Goal: Communication & Community: Answer question/provide support

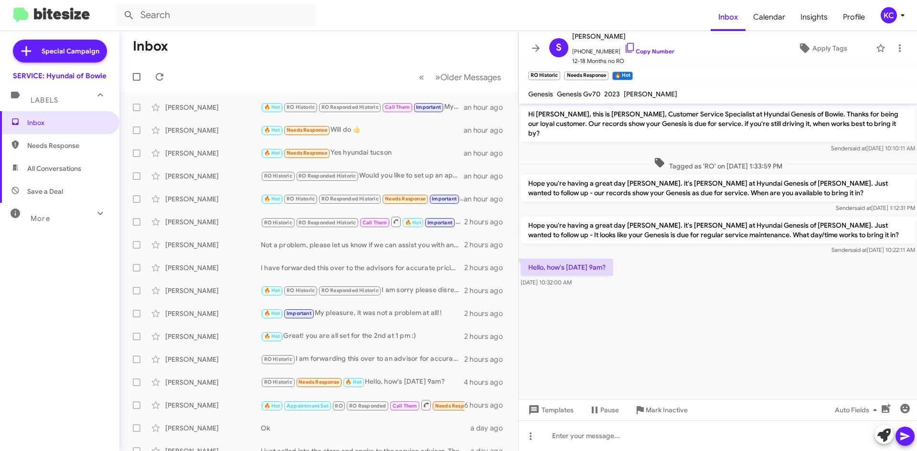
click at [56, 143] on span "Needs Response" at bounding box center [67, 146] width 81 height 10
type input "in:needs-response"
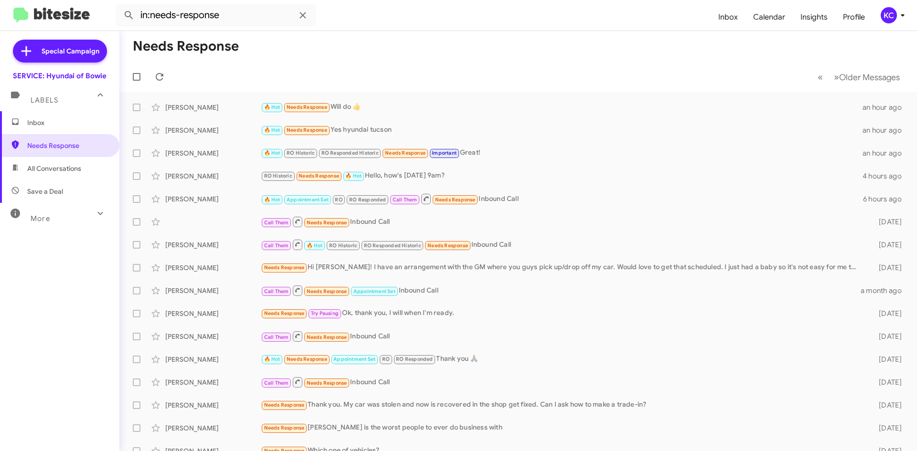
click at [56, 125] on span "Inbox" at bounding box center [67, 123] width 81 height 10
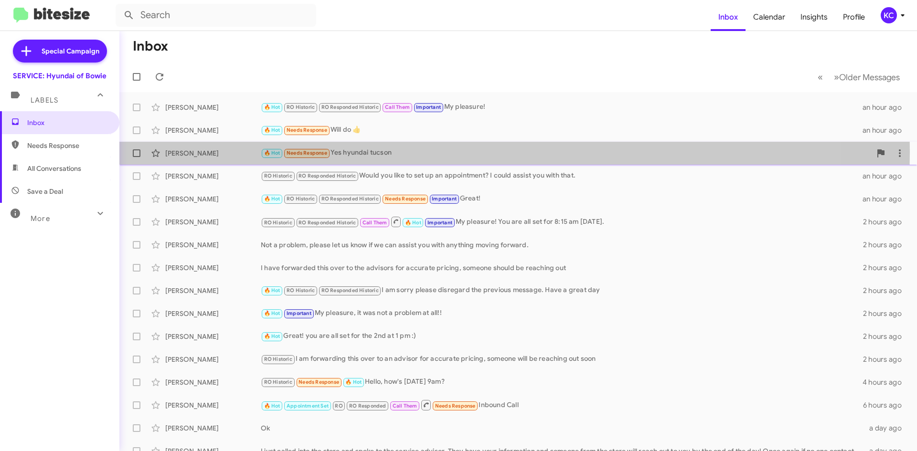
click at [450, 152] on div "🔥 Hot Needs Response Yes hyundai tucson" at bounding box center [566, 153] width 610 height 11
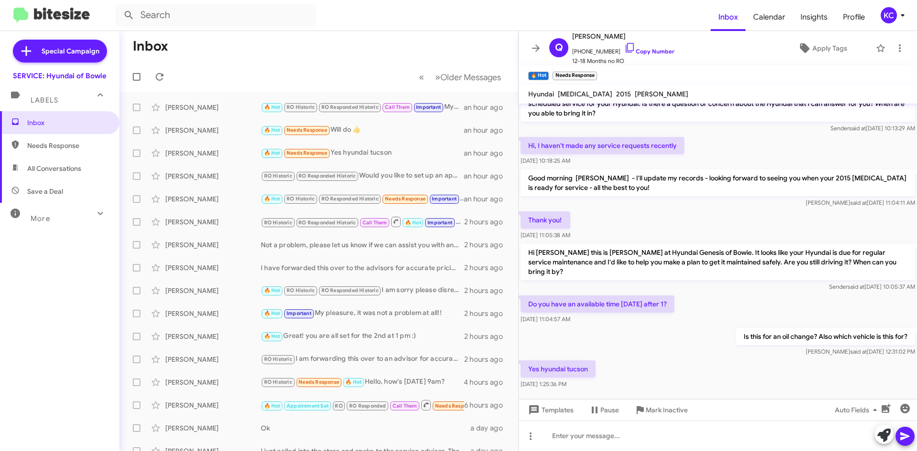
scroll to position [95, 0]
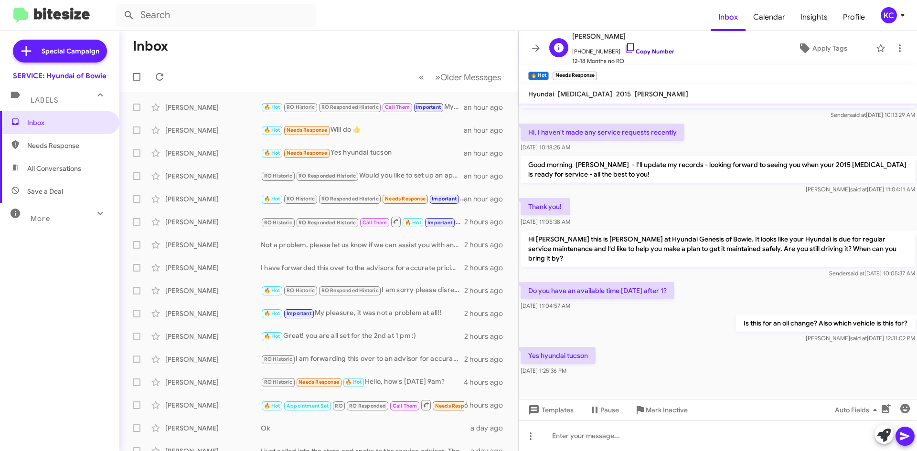
click at [624, 45] on icon at bounding box center [629, 47] width 11 height 11
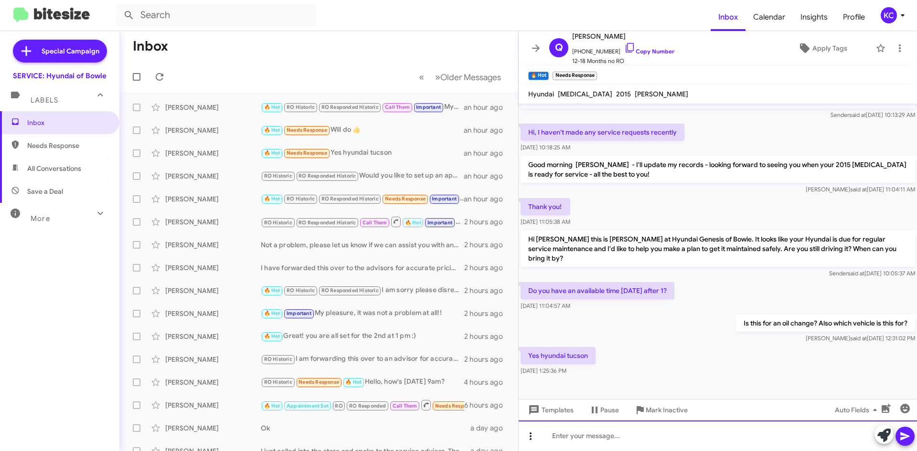
drag, startPoint x: 548, startPoint y: 442, endPoint x: 539, endPoint y: 438, distance: 9.8
click at [548, 442] on div at bounding box center [718, 436] width 398 height 31
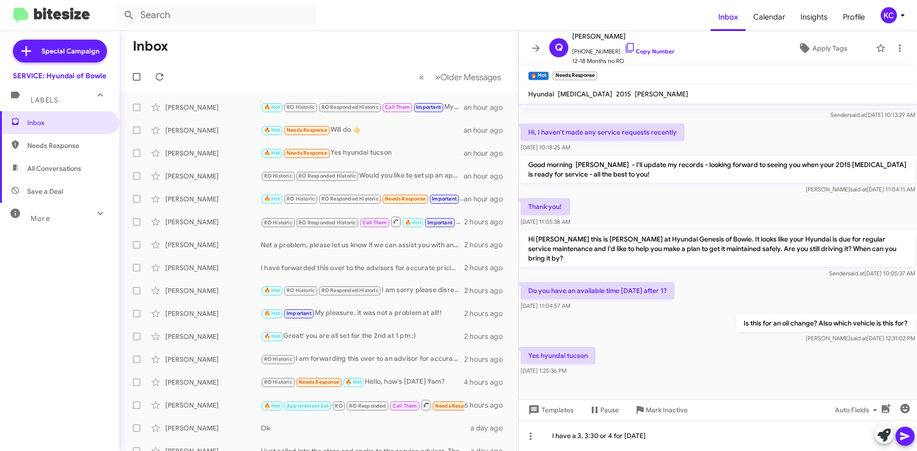
click at [905, 433] on icon at bounding box center [904, 436] width 11 height 11
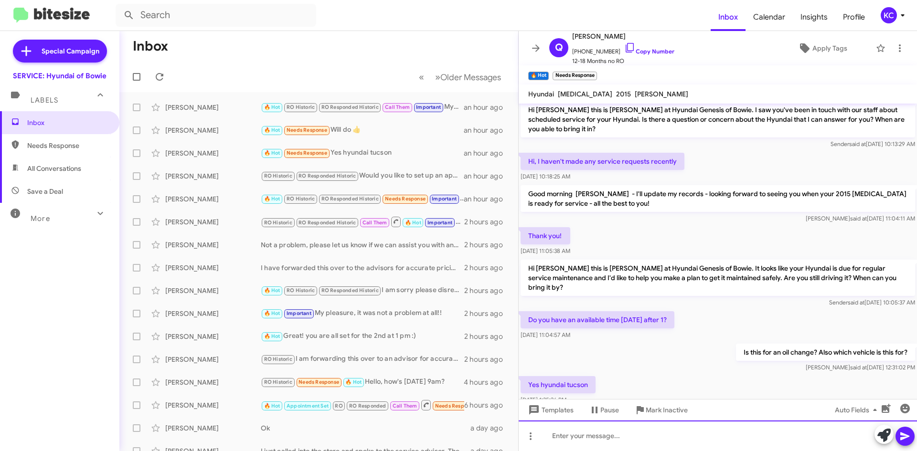
scroll to position [129, 0]
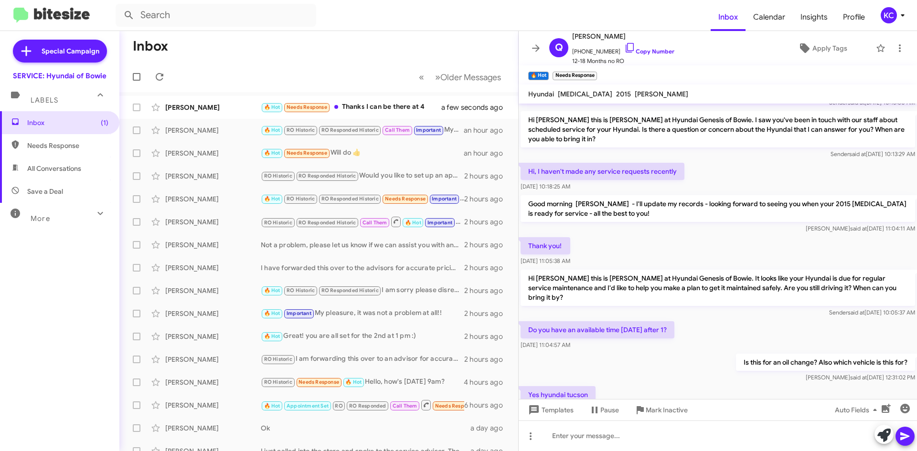
scroll to position [164, 0]
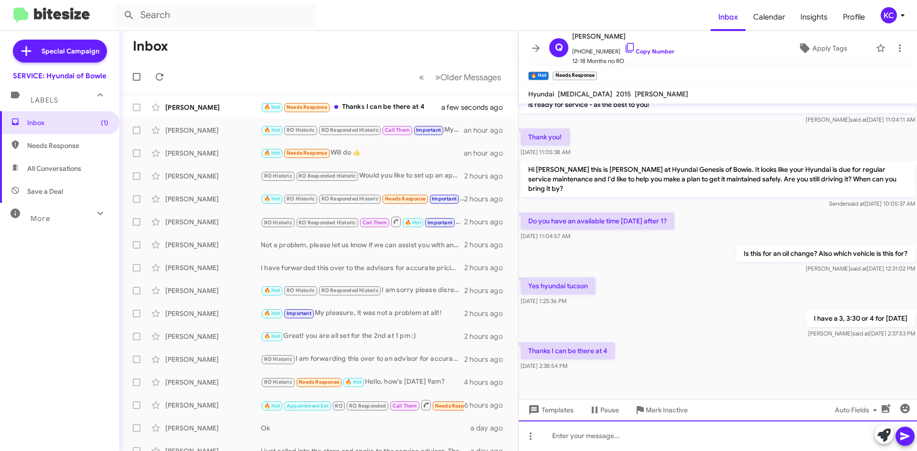
click at [598, 437] on div at bounding box center [718, 436] width 398 height 31
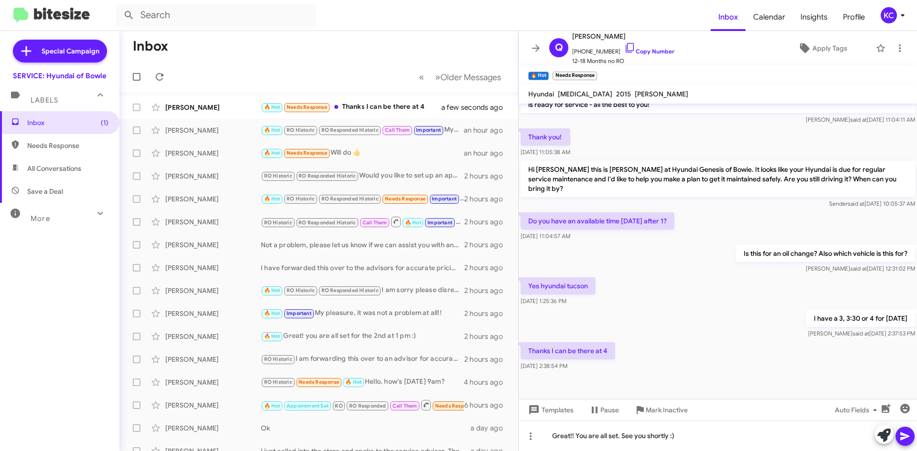
click at [900, 436] on icon at bounding box center [904, 436] width 11 height 11
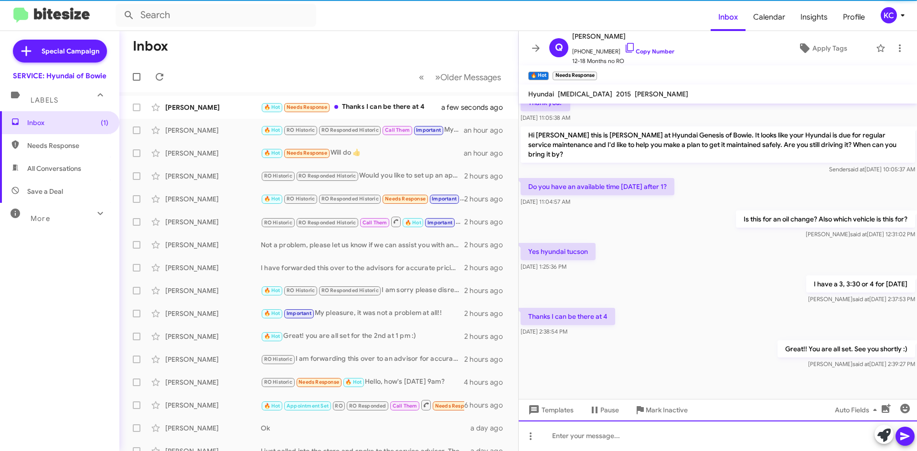
scroll to position [199, 0]
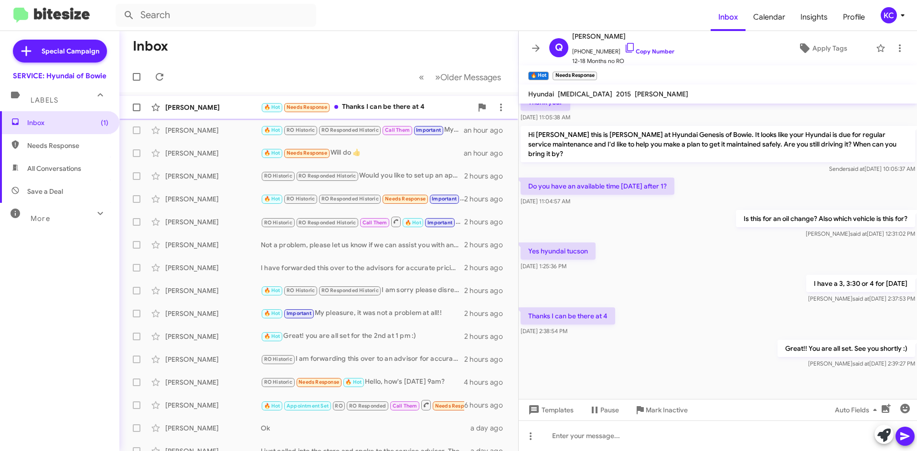
click at [379, 106] on div "🔥 Hot Needs Response Thanks I can be there at 4" at bounding box center [367, 107] width 212 height 11
click at [160, 78] on icon at bounding box center [159, 76] width 11 height 11
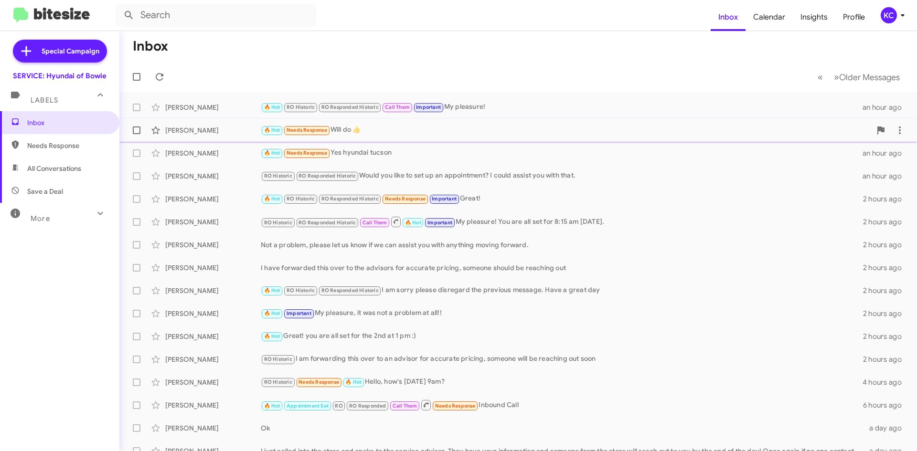
click at [405, 130] on div "🔥 Hot Needs Response Will do 👍" at bounding box center [566, 130] width 610 height 11
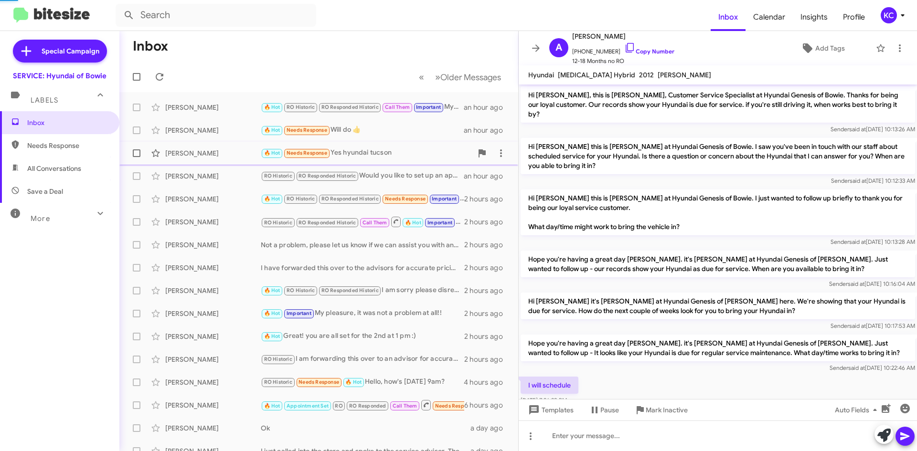
scroll to position [85, 0]
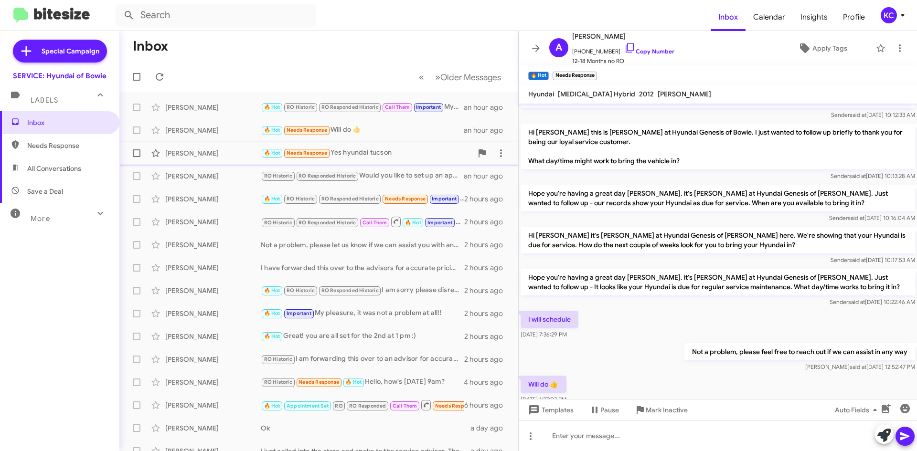
click at [412, 153] on div "🔥 Hot Needs Response Yes hyundai tucson" at bounding box center [367, 153] width 212 height 11
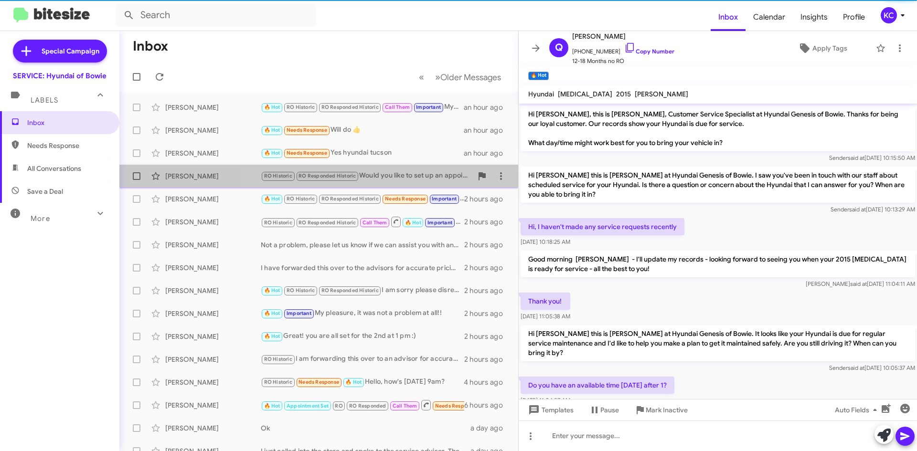
click at [422, 171] on div "RO Historic RO Responded Historic Would you like to set up an appointment? I co…" at bounding box center [367, 175] width 212 height 11
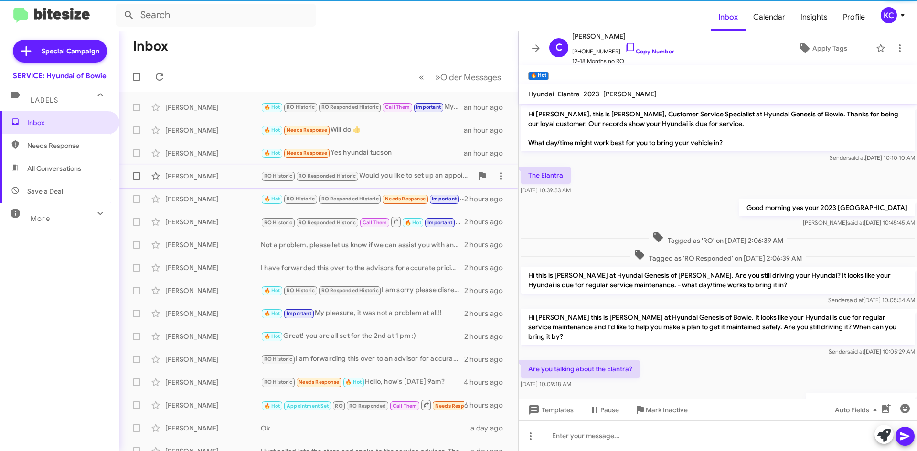
scroll to position [116, 0]
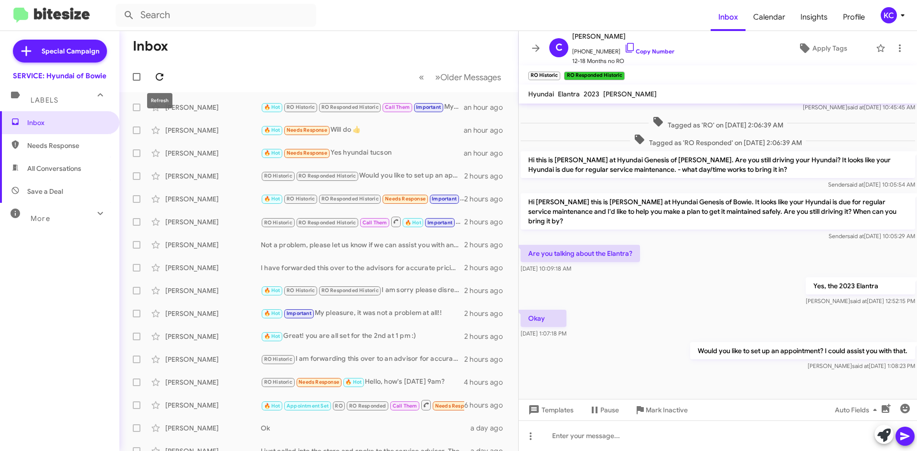
click at [159, 71] on icon at bounding box center [159, 76] width 11 height 11
click at [51, 141] on span "Needs Response" at bounding box center [67, 146] width 81 height 10
type input "in:needs-response"
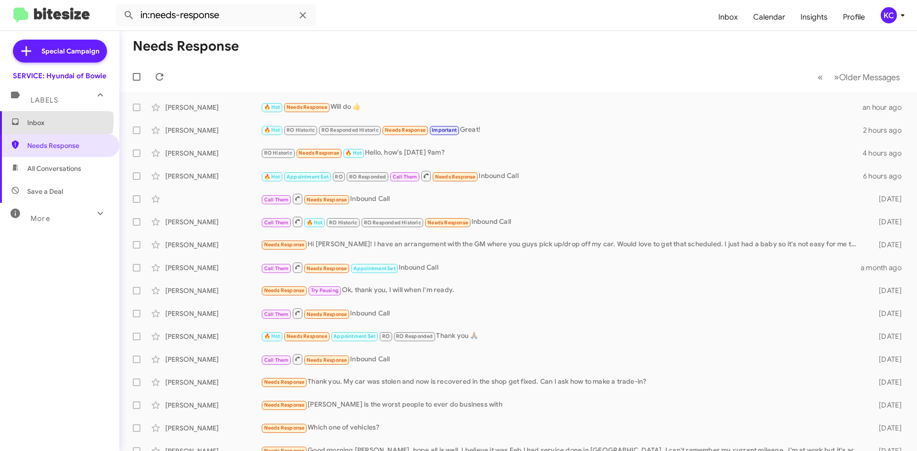
click at [50, 121] on span "Inbox" at bounding box center [67, 123] width 81 height 10
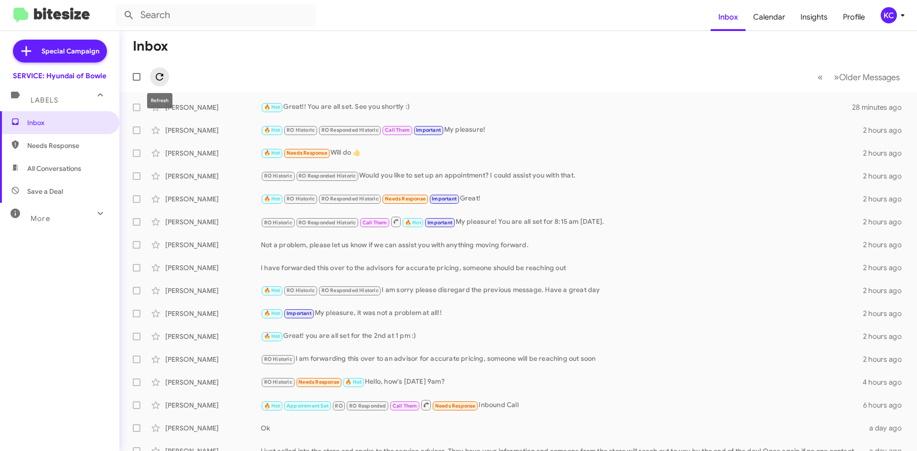
click at [158, 79] on icon at bounding box center [160, 77] width 8 height 8
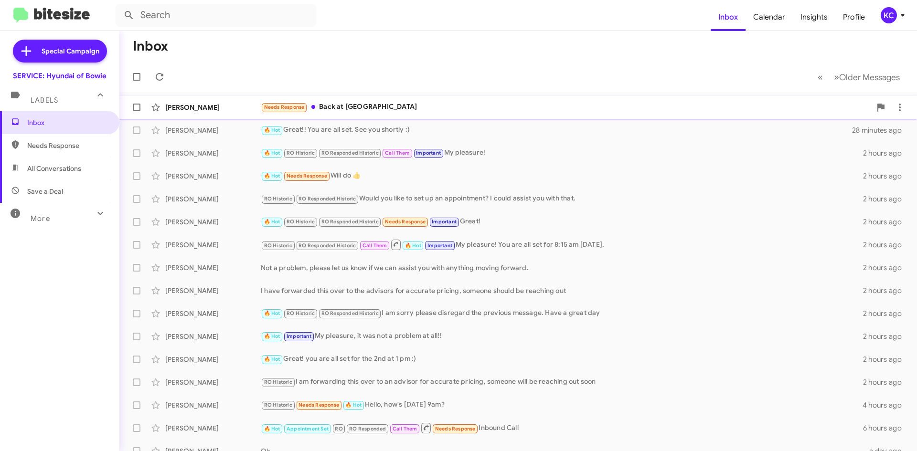
click at [345, 110] on div "Needs Response Back at College Park" at bounding box center [566, 107] width 610 height 11
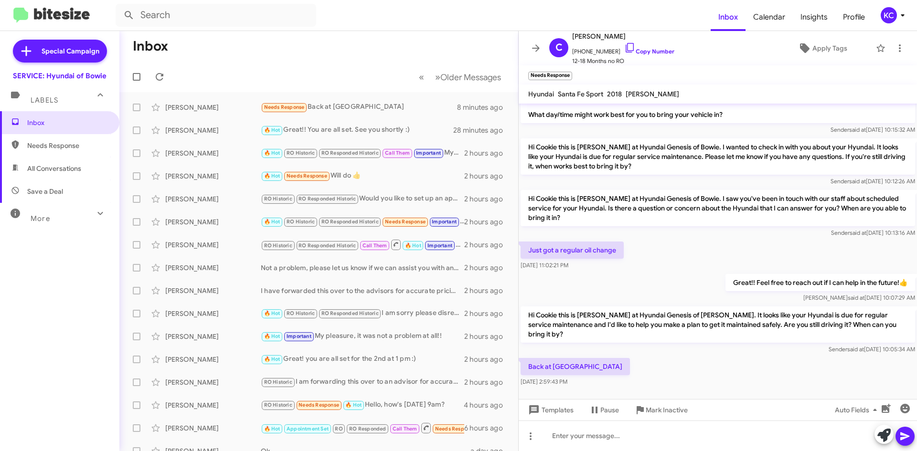
scroll to position [34, 0]
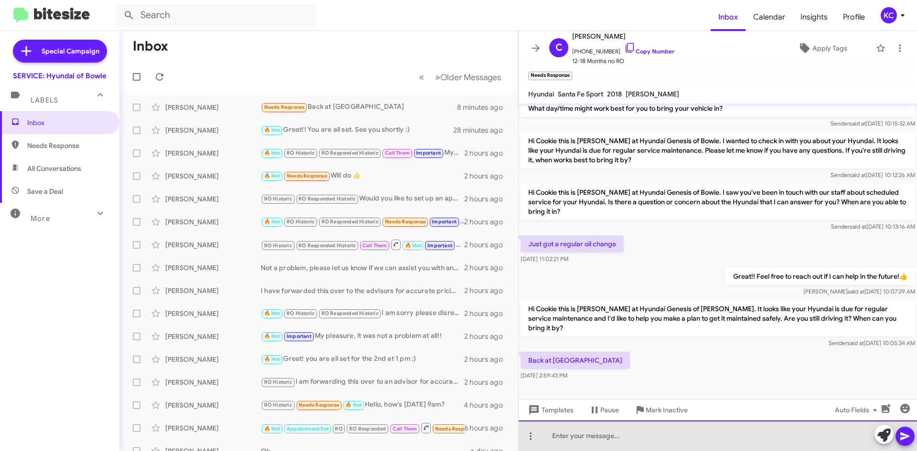
click at [649, 442] on div at bounding box center [718, 436] width 398 height 31
click at [759, 437] on div "Not a problem, please feel free to reach out if you need any assustance" at bounding box center [718, 436] width 398 height 31
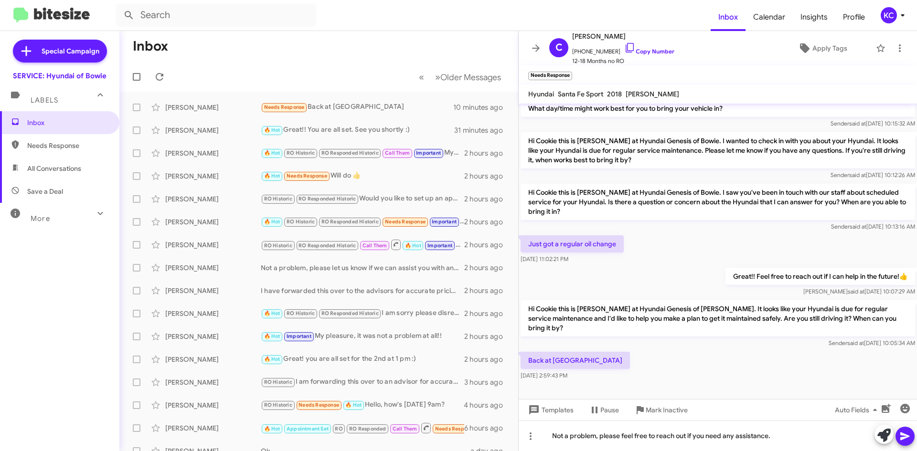
drag, startPoint x: 906, startPoint y: 433, endPoint x: 897, endPoint y: 430, distance: 9.7
click at [905, 433] on icon at bounding box center [904, 436] width 11 height 11
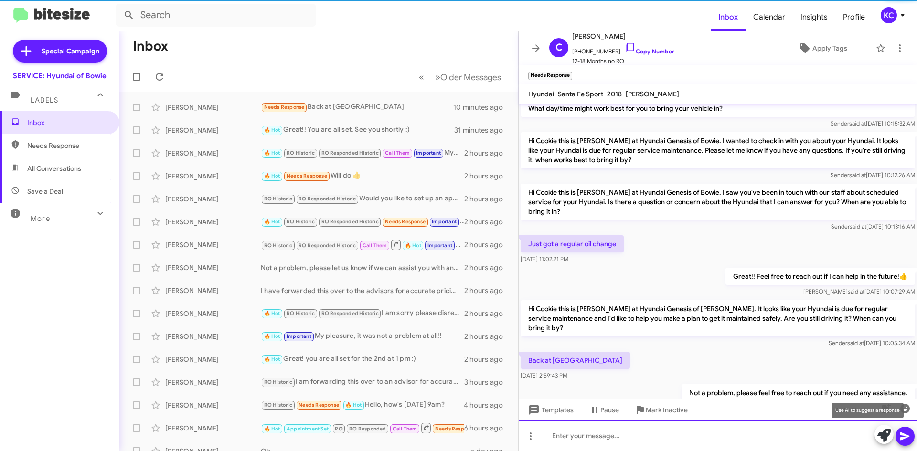
scroll to position [69, 0]
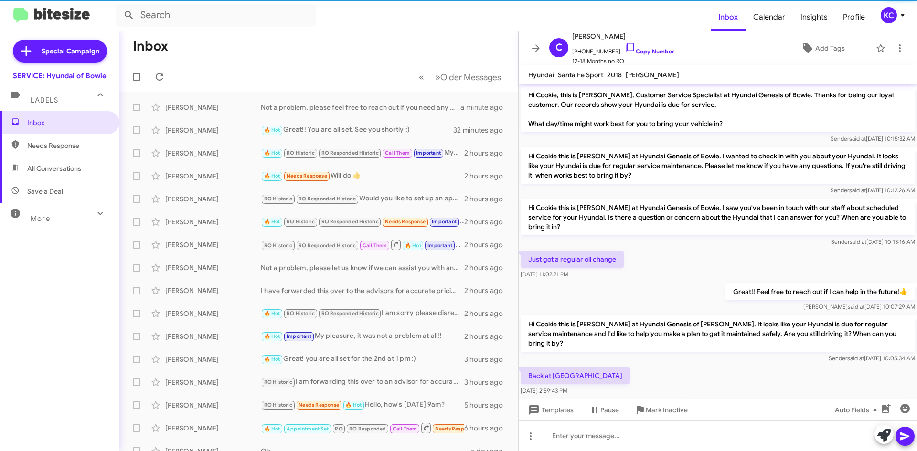
scroll to position [50, 0]
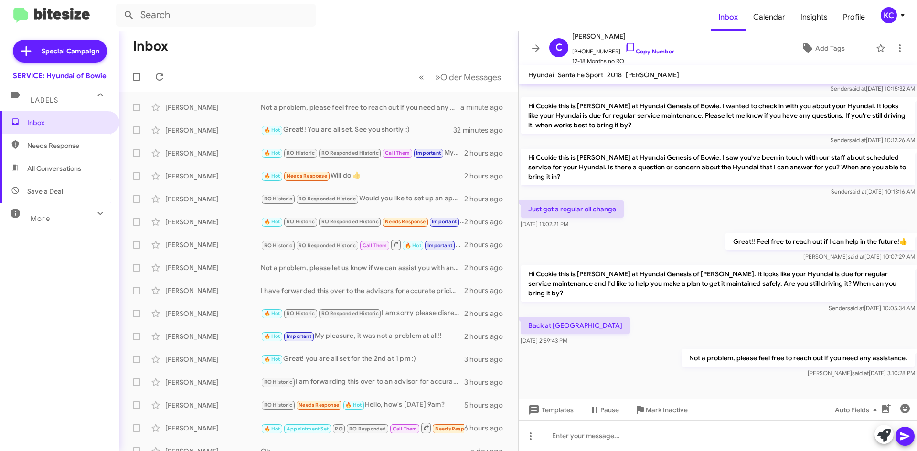
click at [69, 148] on span "Needs Response" at bounding box center [67, 146] width 81 height 10
type input "in:needs-response"
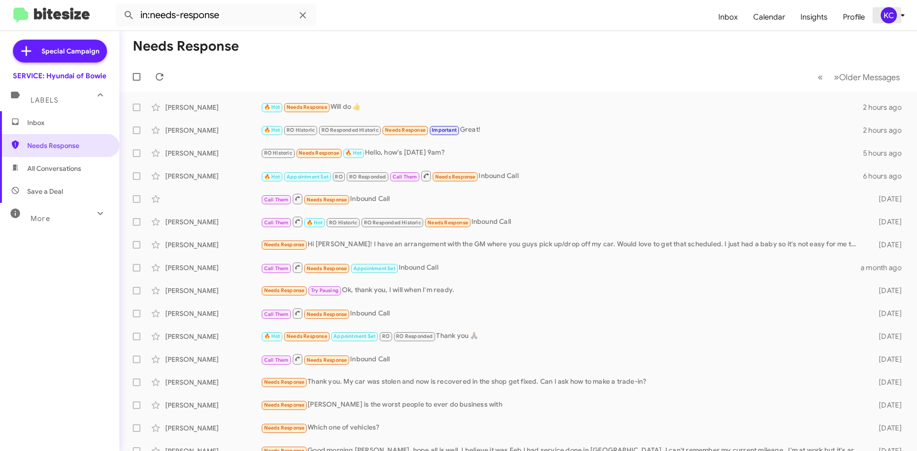
click at [889, 15] on div "KC" at bounding box center [889, 15] width 16 height 16
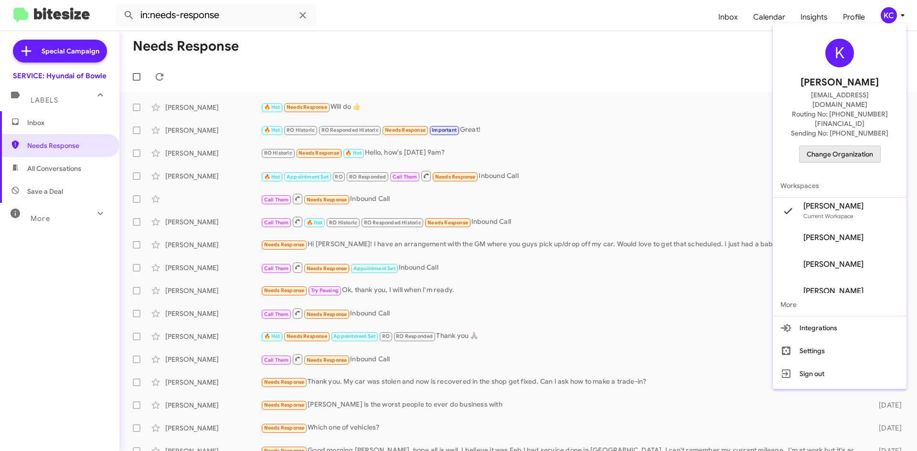
click at [846, 146] on span "Change Organization" at bounding box center [840, 154] width 66 height 16
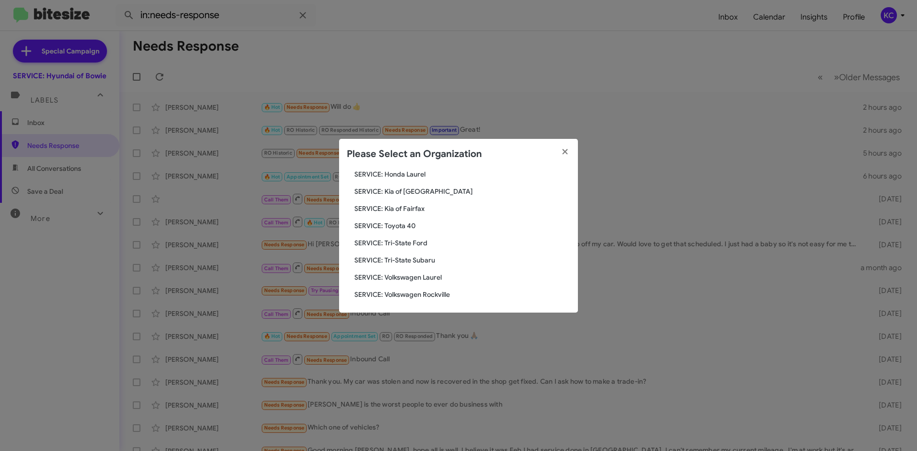
scroll to position [159, 0]
click at [405, 222] on span "SERVICE: Toyota 40" at bounding box center [462, 224] width 216 height 10
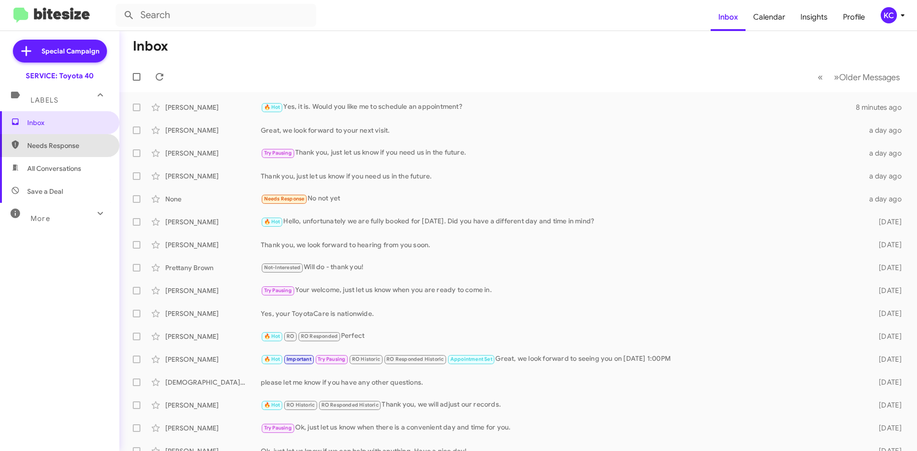
click at [59, 139] on span "Needs Response" at bounding box center [59, 145] width 119 height 23
type input "in:needs-response"
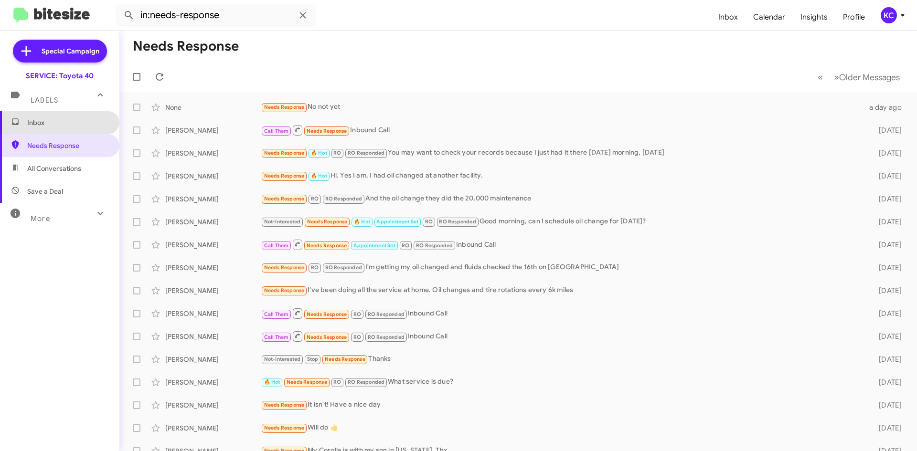
click at [59, 128] on span "Inbox" at bounding box center [59, 122] width 119 height 23
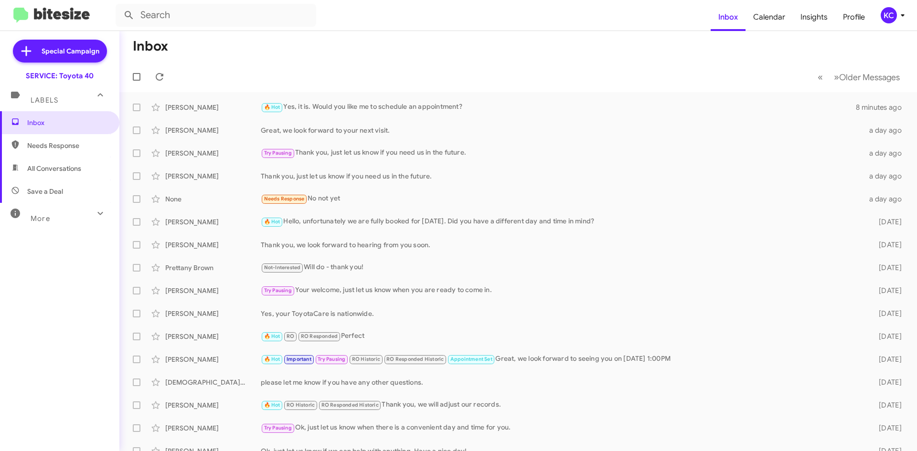
click at [888, 19] on div "KC" at bounding box center [889, 15] width 16 height 16
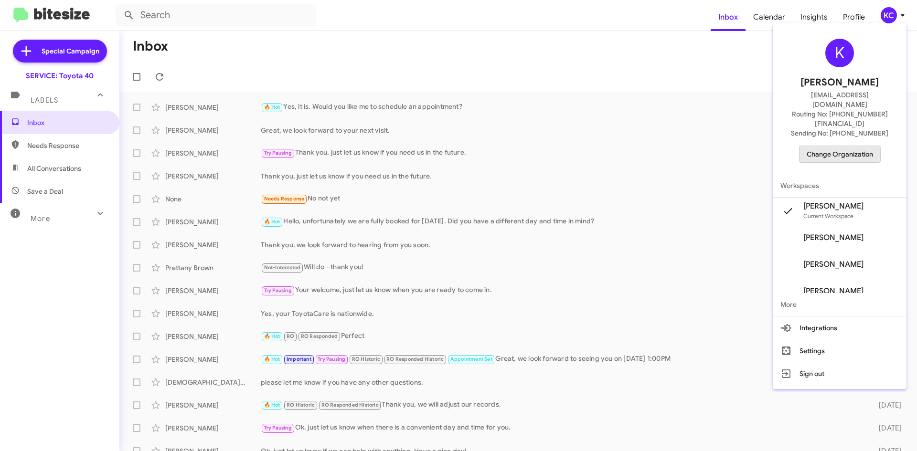
click at [838, 146] on span "Change Organization" at bounding box center [840, 154] width 66 height 16
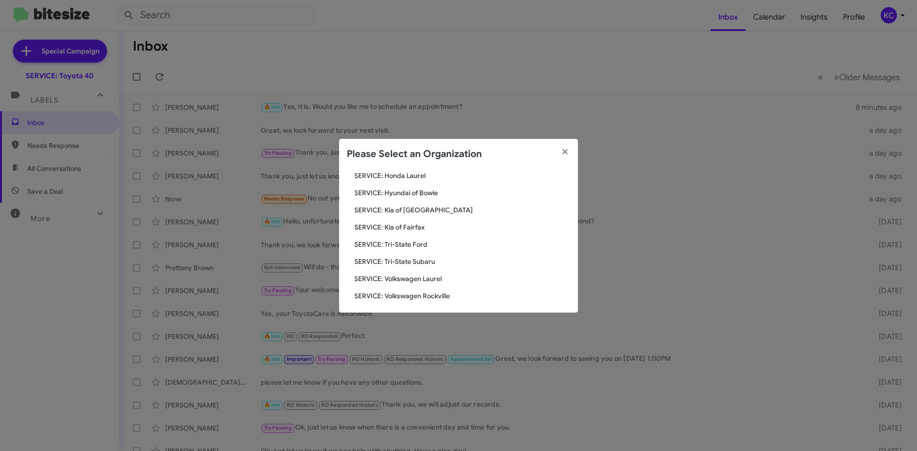
scroll to position [159, 0]
click at [420, 245] on span "SERVICE: Tri-State Ford" at bounding box center [462, 241] width 216 height 10
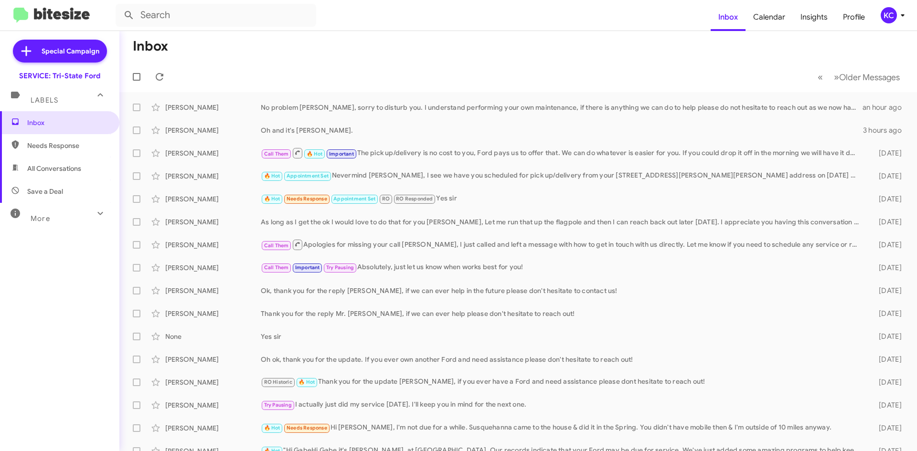
click at [892, 15] on div "KC" at bounding box center [889, 15] width 16 height 16
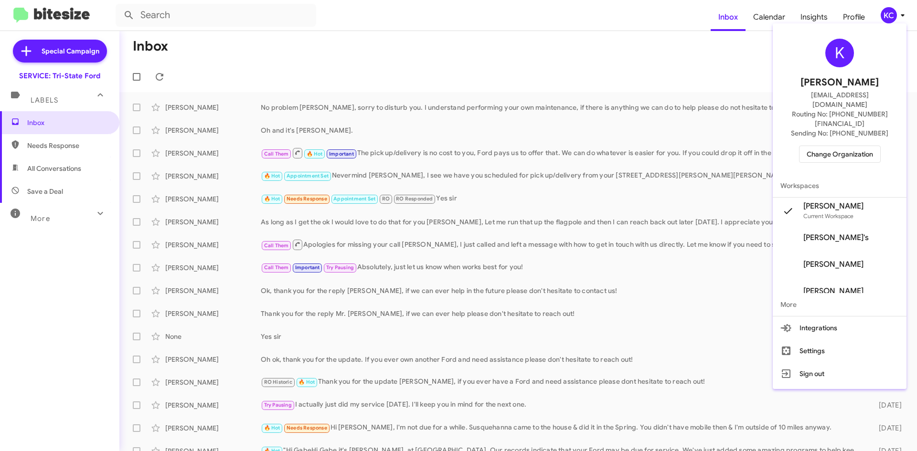
click at [843, 146] on span "Change Organization" at bounding box center [840, 154] width 66 height 16
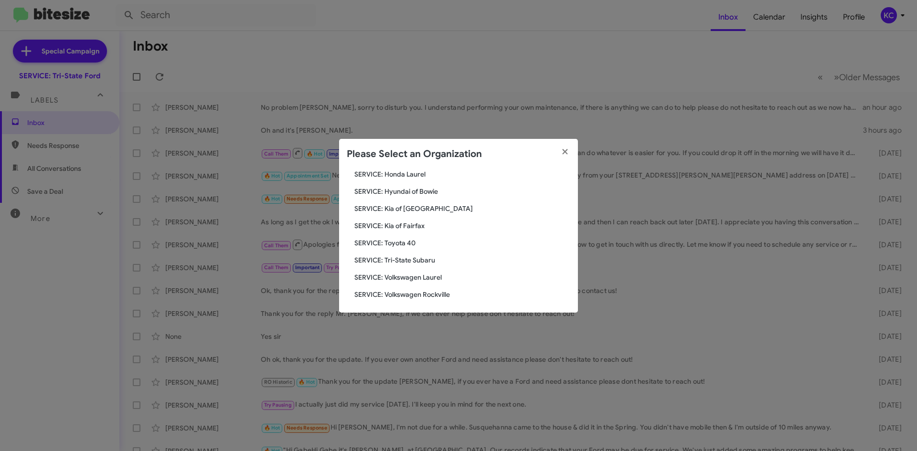
scroll to position [159, 0]
click at [396, 224] on span "SERVICE: Kia of Fairfax" at bounding box center [462, 224] width 216 height 10
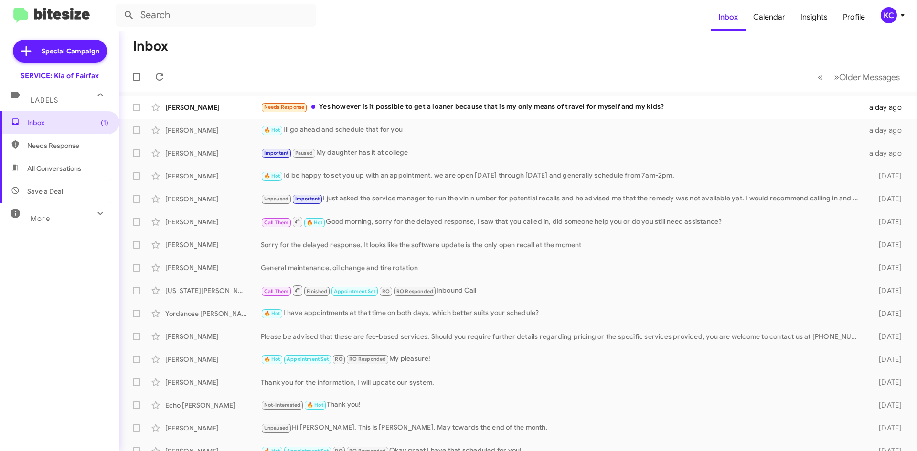
click at [887, 12] on div "KC" at bounding box center [889, 15] width 16 height 16
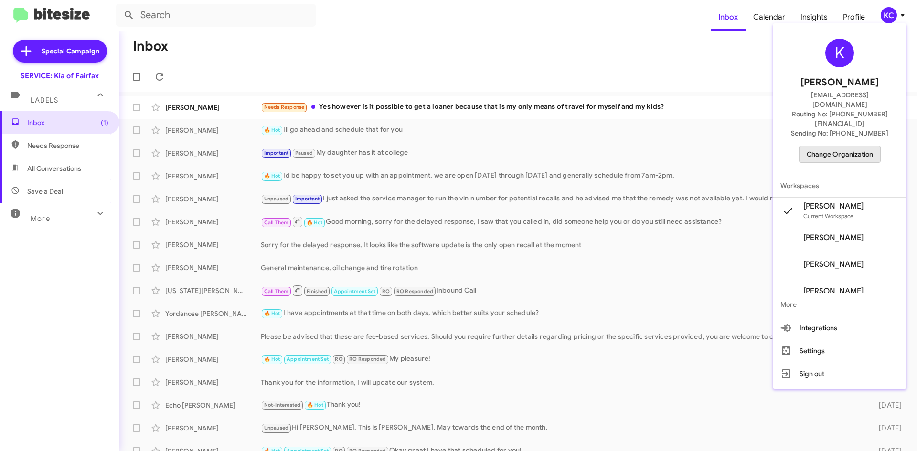
click at [862, 146] on span "Change Organization" at bounding box center [840, 154] width 66 height 16
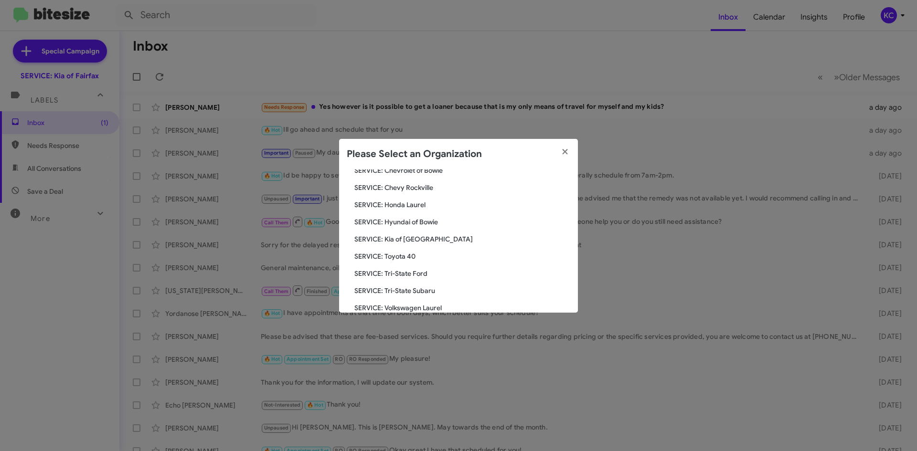
scroll to position [143, 0]
click at [589, 105] on modal-container "Please Select an Organization Search SERVICE: Kia of Fairfax Current Org SERVIC…" at bounding box center [458, 225] width 917 height 451
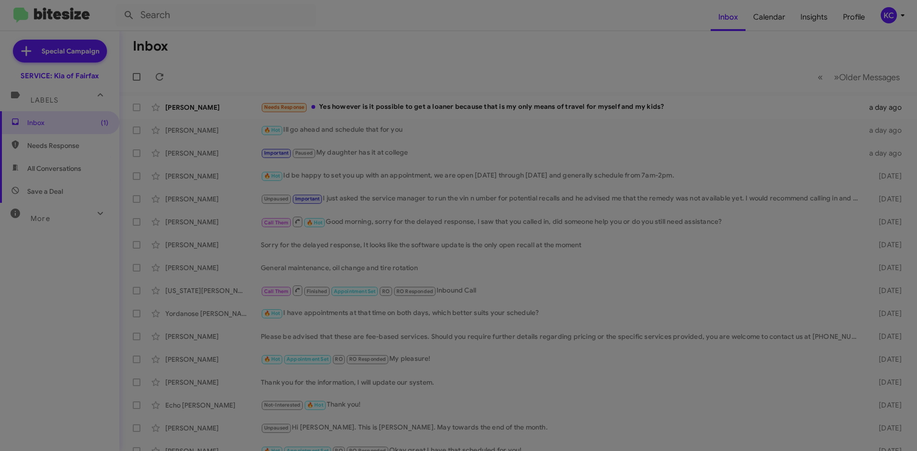
click at [589, 105] on modal-container "Please Select an Organization Search SERVICE: Kia of Fairfax Current Org SERVIC…" at bounding box center [458, 225] width 917 height 451
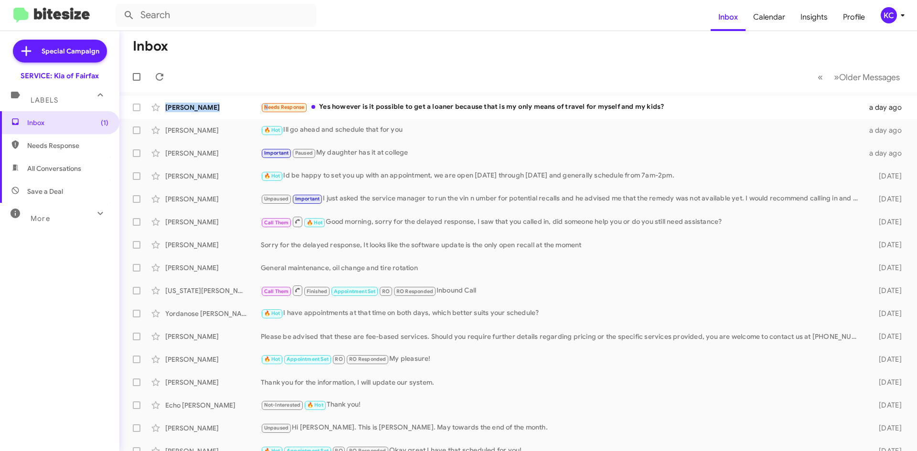
click at [589, 105] on div "Needs Response Yes however is it possible to get a loaner because that is my on…" at bounding box center [562, 107] width 603 height 11
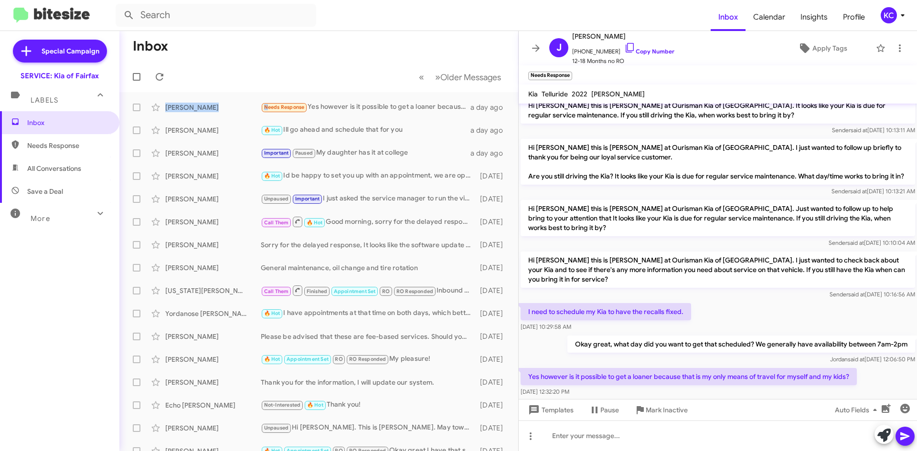
scroll to position [123, 0]
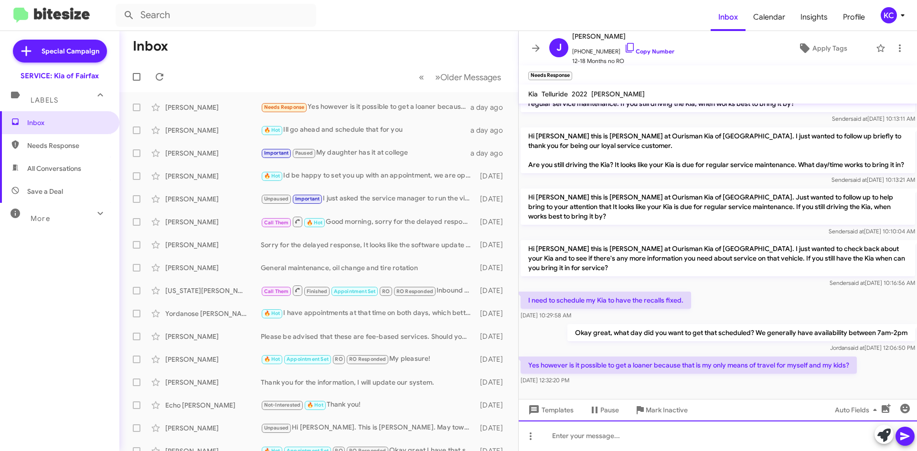
click at [657, 444] on div at bounding box center [718, 436] width 398 height 31
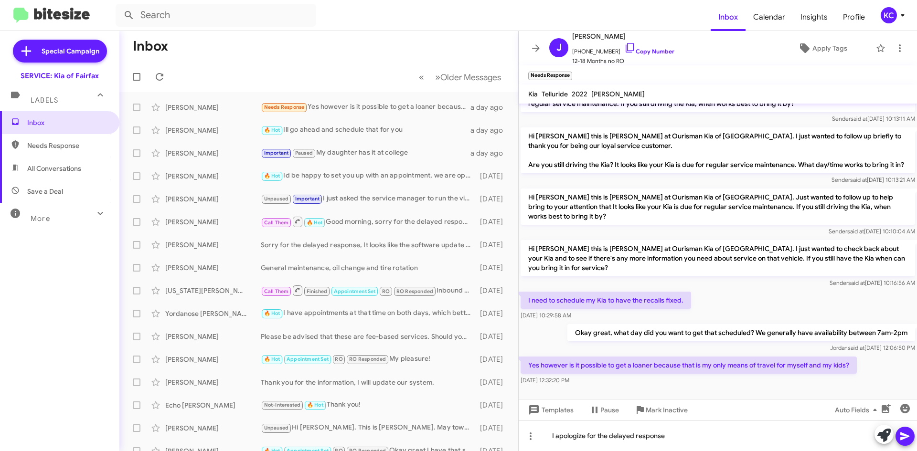
click at [53, 107] on mat-expansion-panel-header "Labels" at bounding box center [59, 96] width 119 height 31
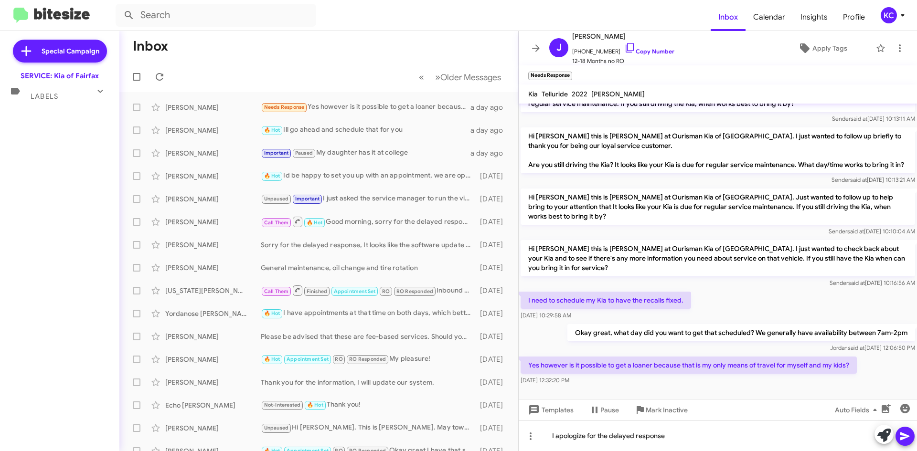
click at [57, 104] on div "Special Campaign SERVICE: Kia of Fairfax Labels Inbox Needs Response All Conver…" at bounding box center [59, 239] width 119 height 416
click at [93, 87] on mat-panel-title "Labels" at bounding box center [58, 93] width 100 height 18
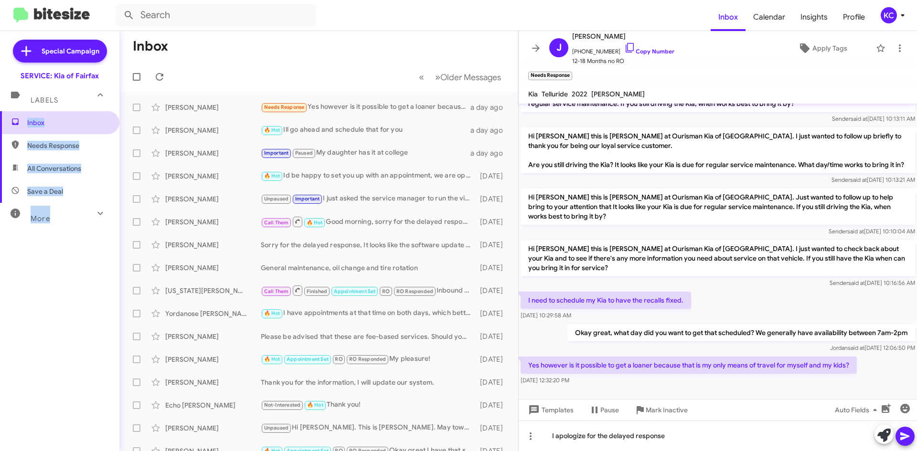
click at [79, 121] on span "Inbox" at bounding box center [67, 123] width 81 height 10
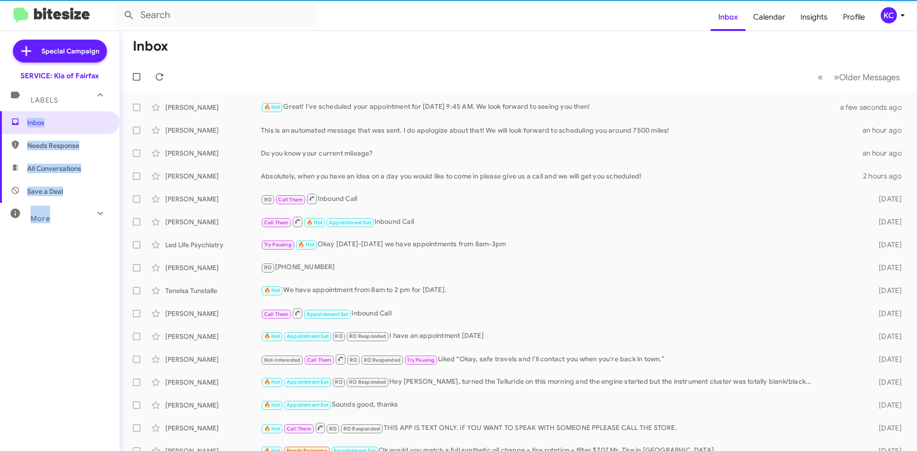
click at [64, 146] on span "Needs Response" at bounding box center [67, 146] width 81 height 10
type input "in:needs-response"
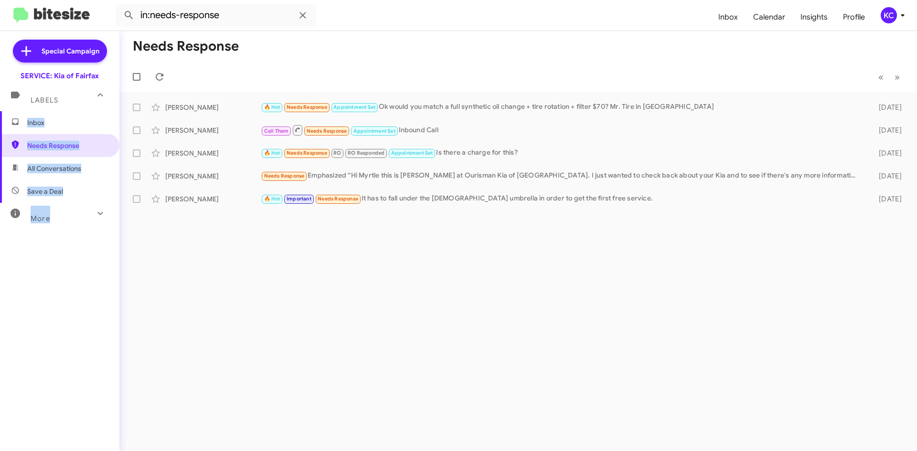
click at [54, 124] on span "Inbox" at bounding box center [67, 123] width 81 height 10
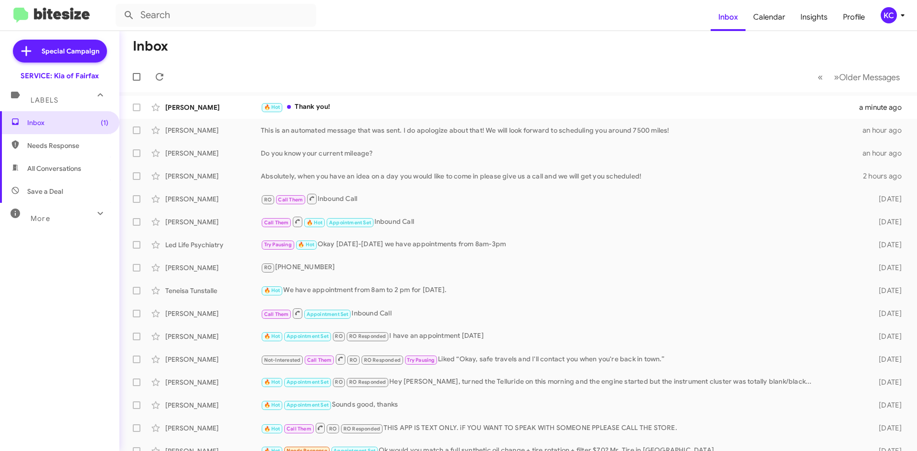
click at [221, 75] on mat-toolbar-row "« Previous » Next Older Messages" at bounding box center [518, 77] width 798 height 31
click at [327, 50] on mat-toolbar-row "Inbox" at bounding box center [518, 46] width 798 height 31
click at [336, 106] on div "🔥 Hot Thank you!" at bounding box center [566, 107] width 610 height 11
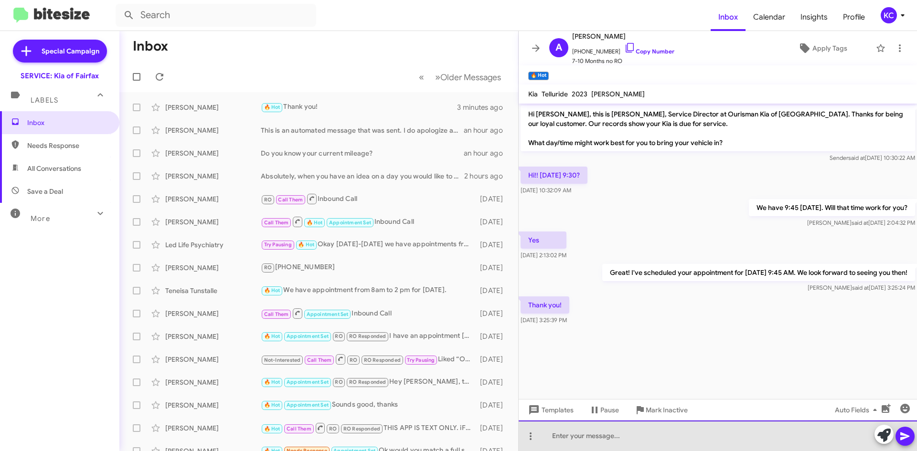
click at [559, 440] on div at bounding box center [718, 436] width 398 height 31
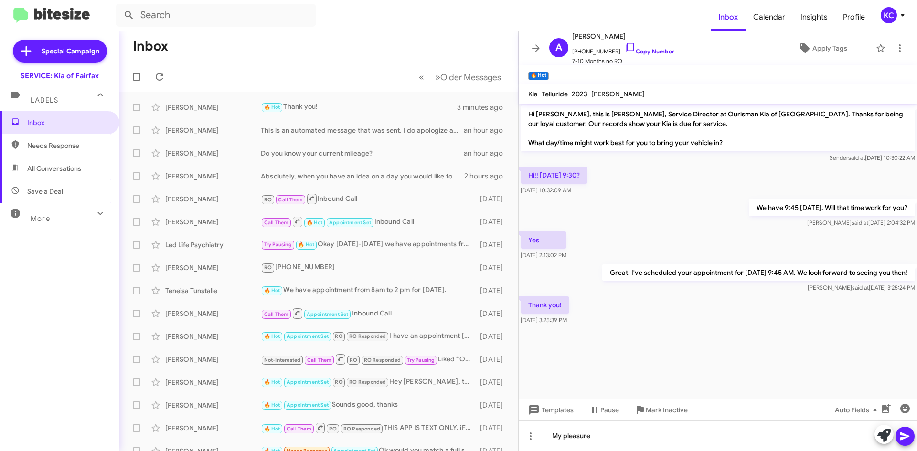
click at [900, 433] on icon at bounding box center [904, 436] width 11 height 11
click at [891, 9] on div "KC" at bounding box center [889, 15] width 16 height 16
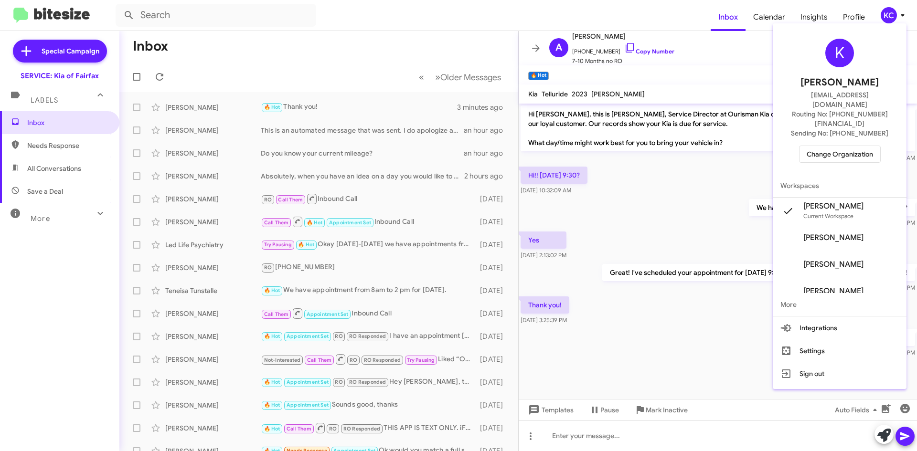
click at [837, 146] on span "Change Organization" at bounding box center [840, 154] width 66 height 16
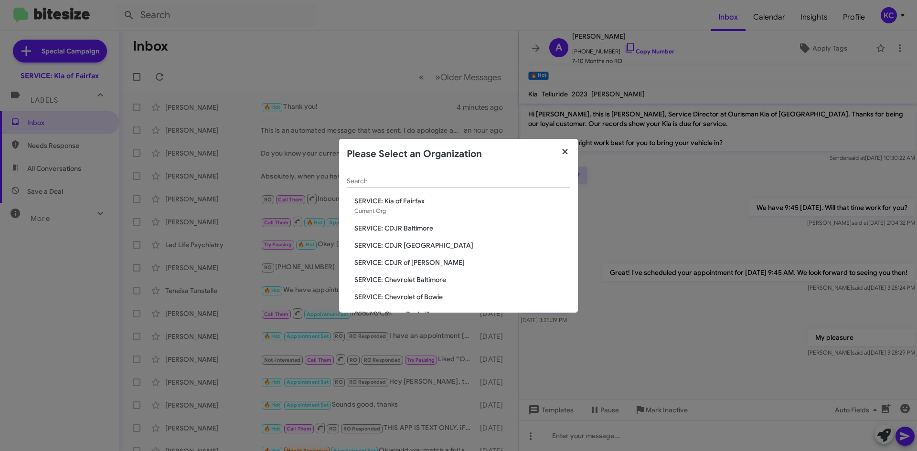
click at [564, 154] on icon "button" at bounding box center [565, 152] width 11 height 9
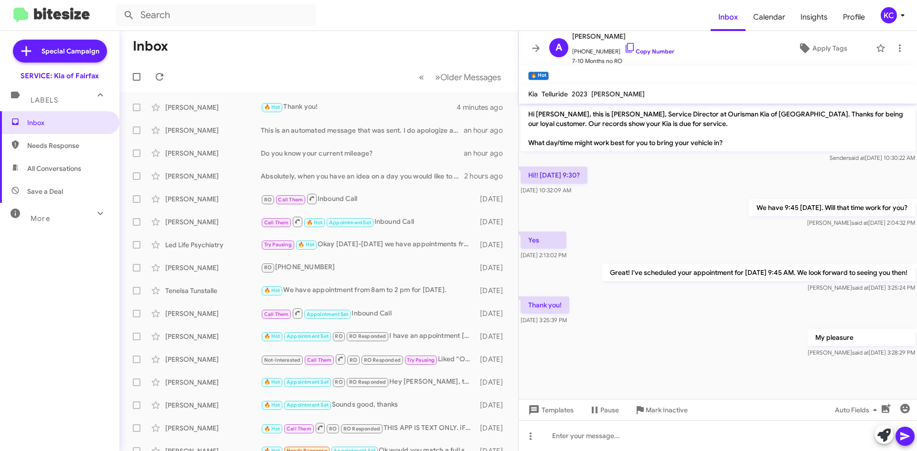
click at [887, 20] on div "KC" at bounding box center [889, 15] width 16 height 16
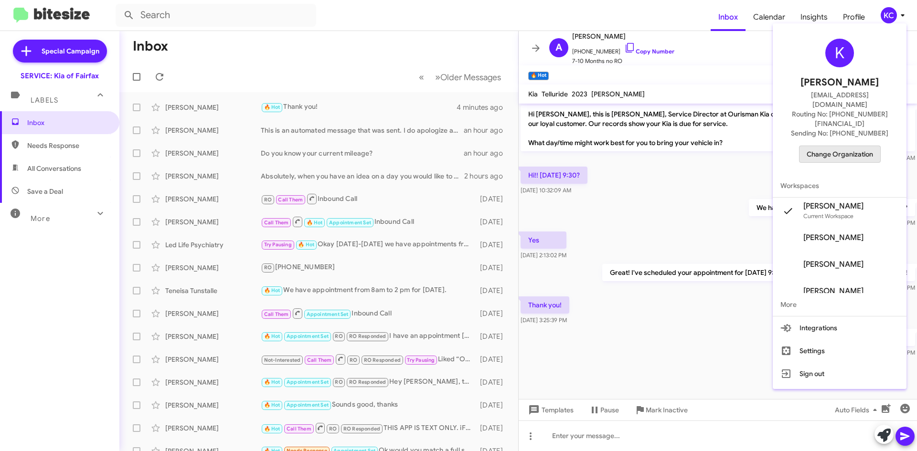
click at [857, 146] on span "Change Organization" at bounding box center [840, 154] width 66 height 16
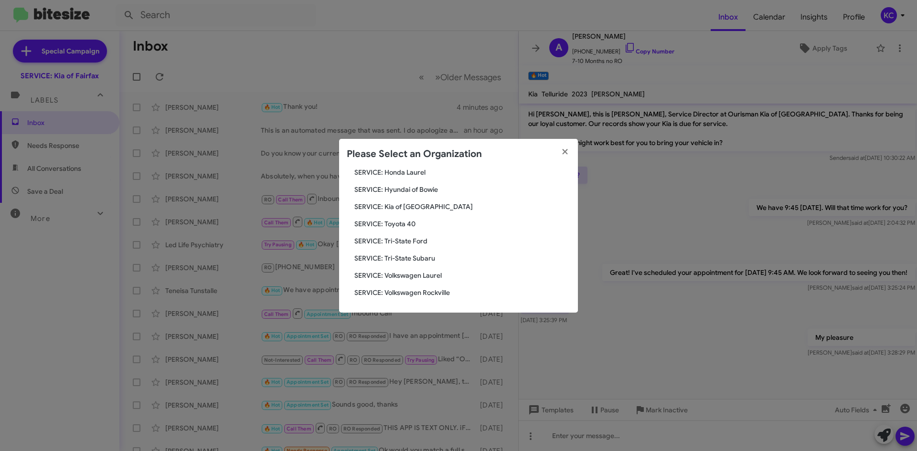
scroll to position [111, 0]
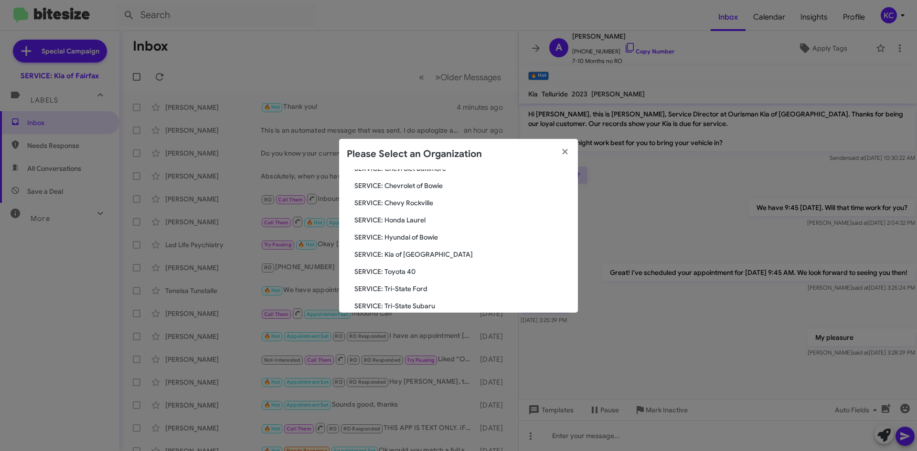
click at [423, 243] on div "Search SERVICE: Kia of Fairfax Current Org SERVICE: CDJR Baltimore SERVICE: CDJ…" at bounding box center [458, 241] width 239 height 143
click at [424, 238] on span "SERVICE: Hyundai of Bowie" at bounding box center [462, 238] width 216 height 10
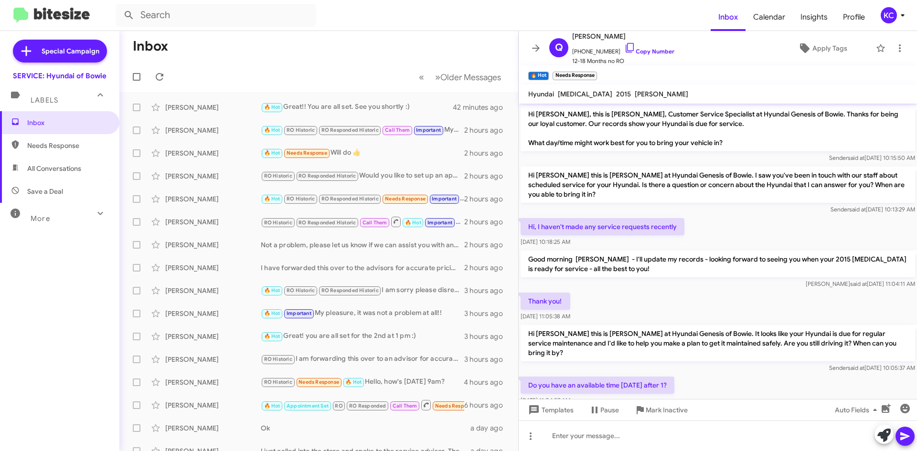
scroll to position [199, 0]
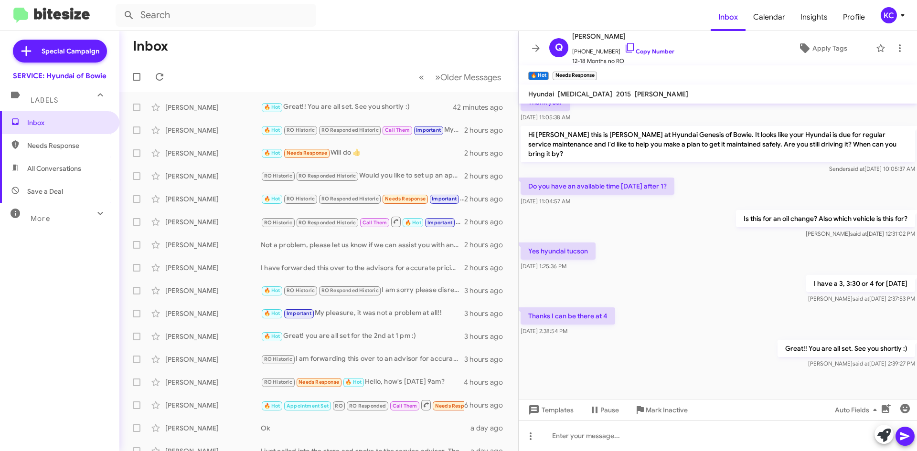
click at [56, 72] on div "SERVICE: Hyundai of Bowie" at bounding box center [60, 76] width 94 height 10
click at [895, 14] on div "KC" at bounding box center [889, 15] width 16 height 16
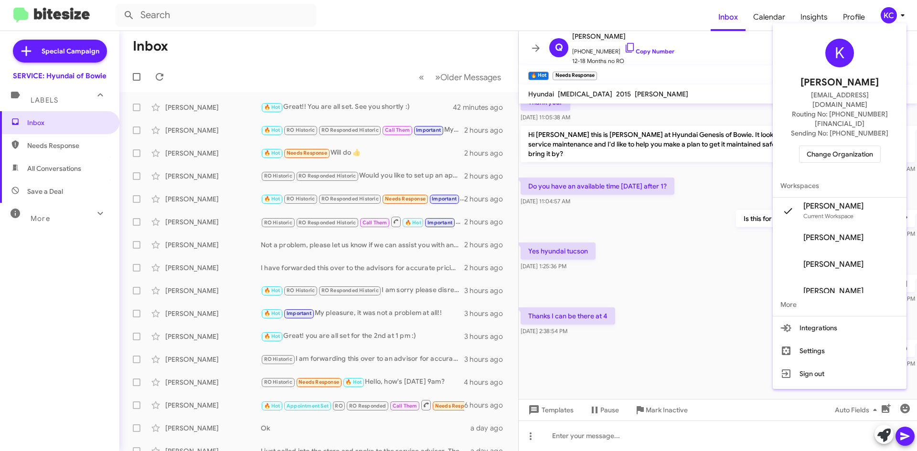
click at [846, 146] on span "Change Organization" at bounding box center [840, 154] width 66 height 16
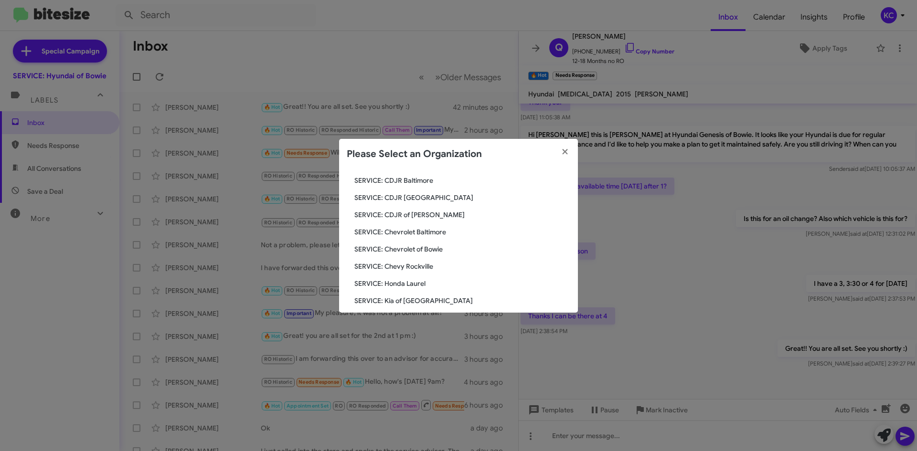
scroll to position [96, 0]
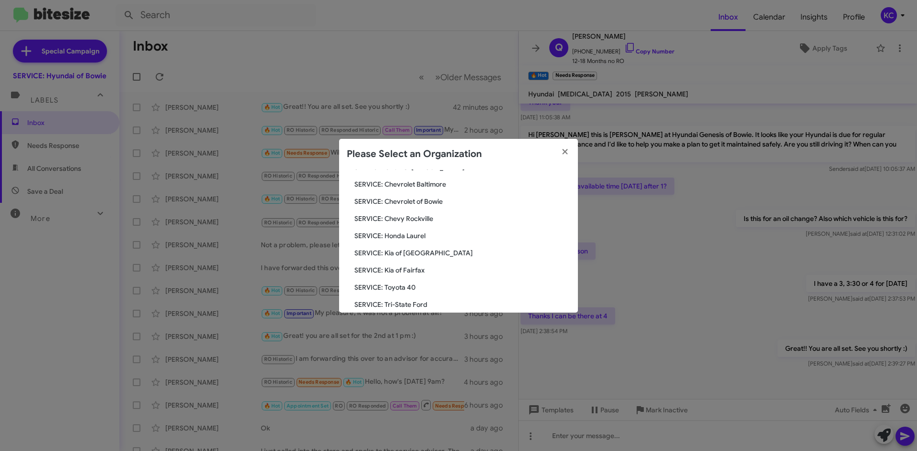
click at [408, 250] on span "SERVICE: Kia of [GEOGRAPHIC_DATA]" at bounding box center [462, 253] width 216 height 10
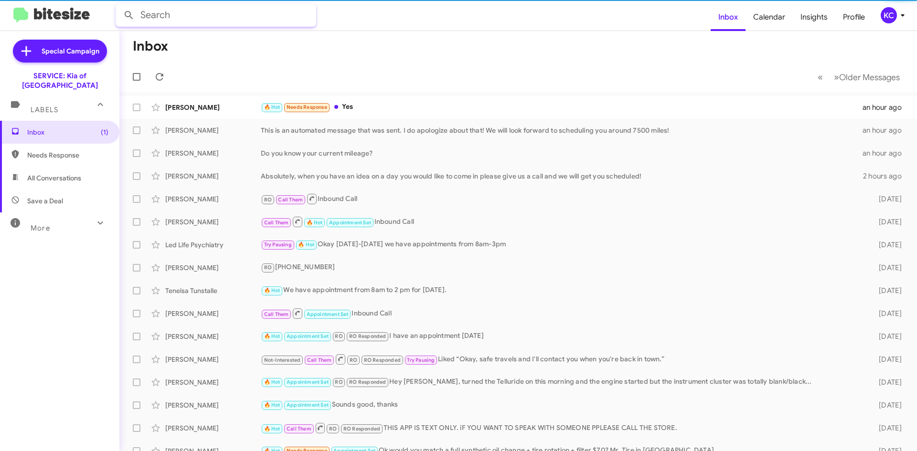
click at [181, 18] on input "text" at bounding box center [216, 15] width 201 height 23
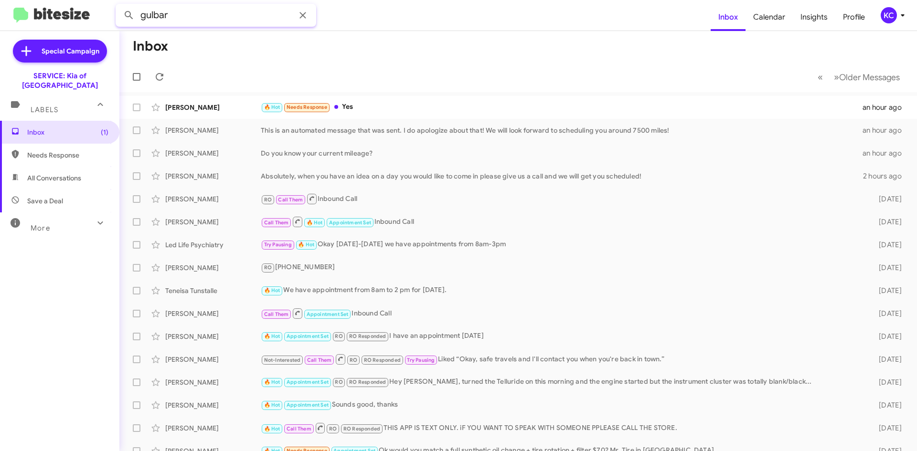
type input "gulbar"
click at [119, 6] on button at bounding box center [128, 15] width 19 height 19
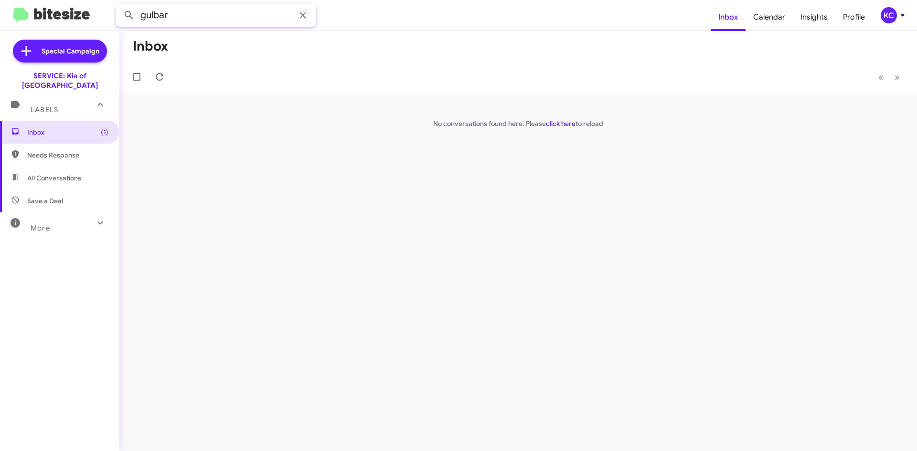
click at [202, 22] on input "gulbar" at bounding box center [216, 15] width 201 height 23
type input "kasimova"
click at [119, 6] on button at bounding box center [128, 15] width 19 height 19
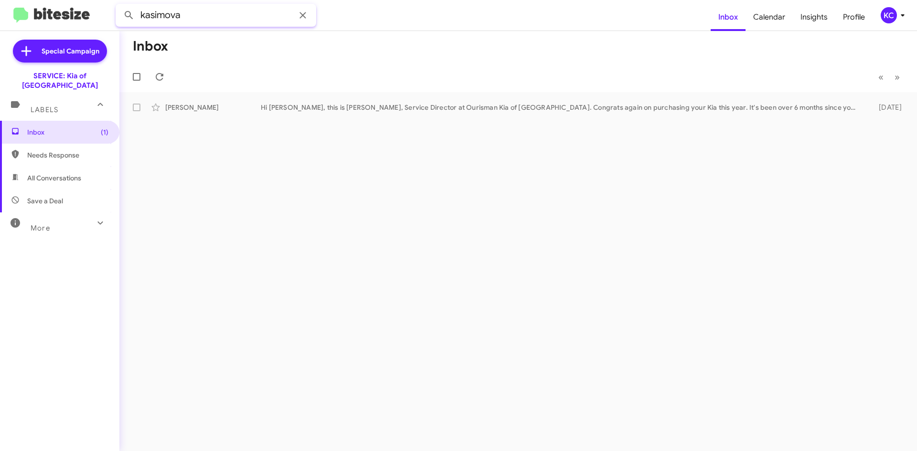
click at [205, 8] on input "kasimova" at bounding box center [216, 15] width 201 height 23
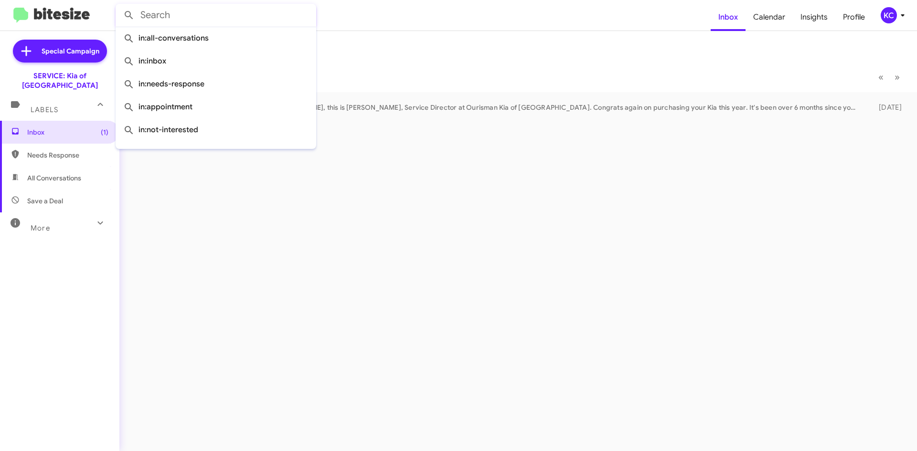
click at [72, 220] on div "More" at bounding box center [50, 224] width 85 height 18
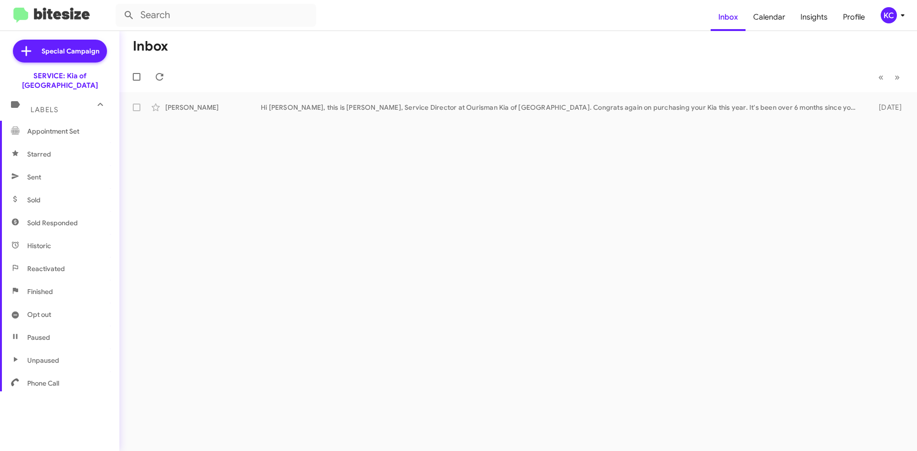
scroll to position [180, 0]
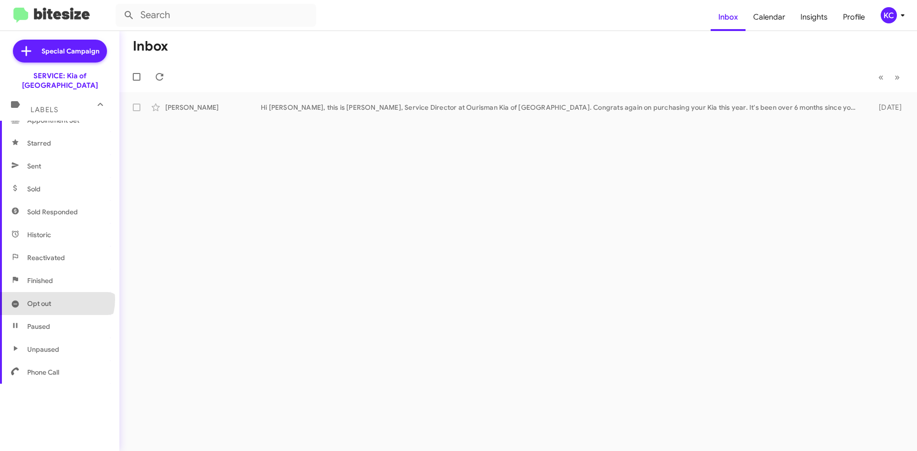
click at [56, 292] on span "Opt out" at bounding box center [59, 303] width 119 height 23
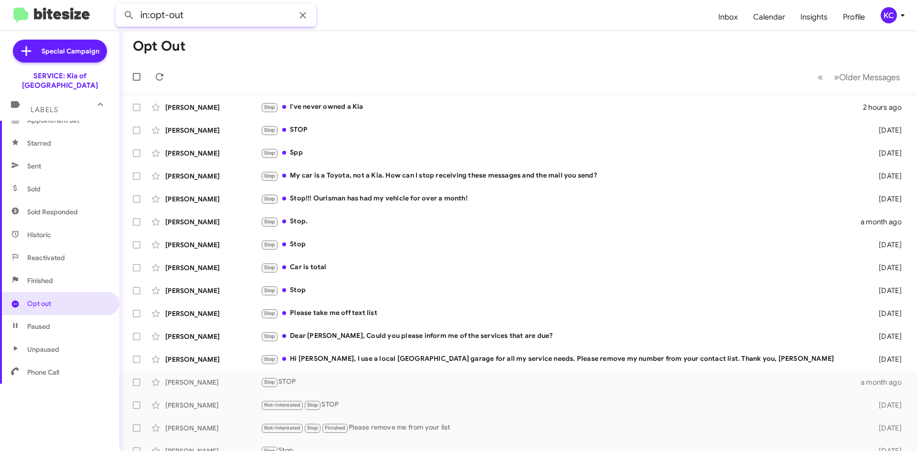
click at [226, 4] on input "in:opt-out" at bounding box center [216, 15] width 201 height 23
click at [119, 6] on button at bounding box center [128, 15] width 19 height 19
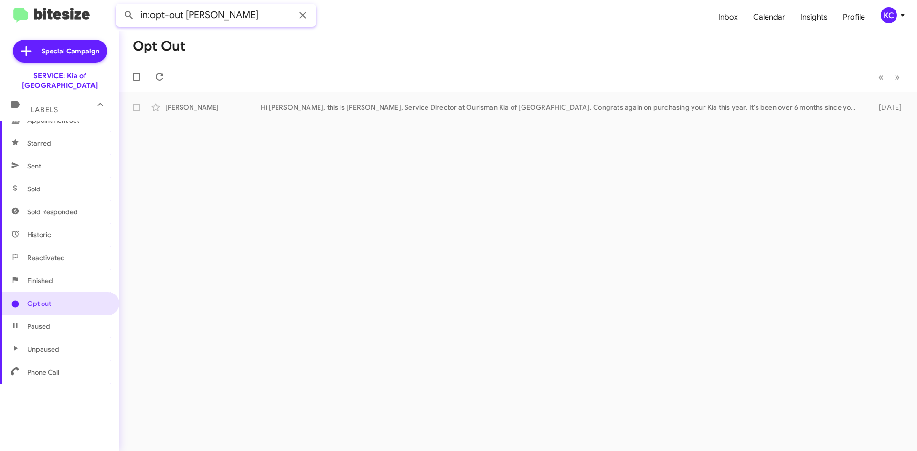
drag, startPoint x: 184, startPoint y: 17, endPoint x: 276, endPoint y: 9, distance: 92.1
click at [275, 9] on input "in:opt-out [PERSON_NAME]" at bounding box center [216, 15] width 201 height 23
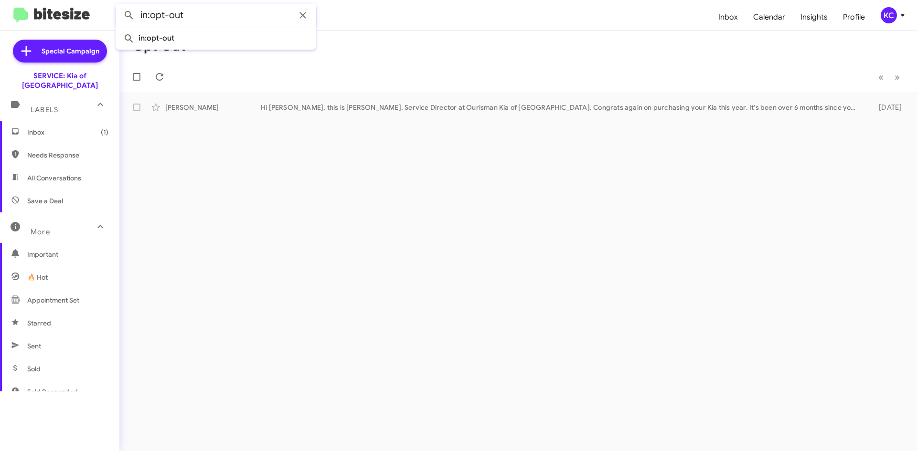
type input "in:opt-out"
click at [569, 271] on div "Opt Out « Previous » Next Dilnoza Abulkasimova Hi [PERSON_NAME], this is [PERSO…" at bounding box center [518, 241] width 798 height 420
click at [466, 68] on mat-toolbar-row "« Previous » Next" at bounding box center [518, 77] width 798 height 31
click at [726, 13] on span "Inbox" at bounding box center [728, 17] width 35 height 28
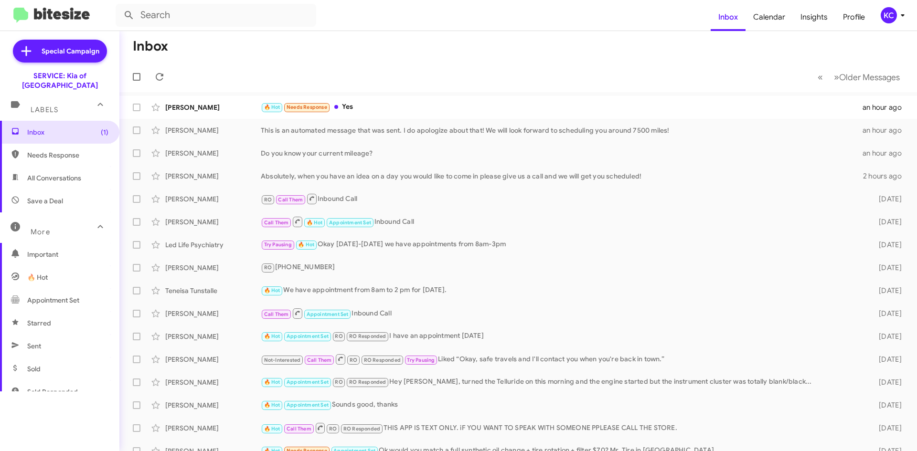
click at [229, 64] on mat-toolbar-row "« Previous » Next Older Messages" at bounding box center [518, 77] width 798 height 31
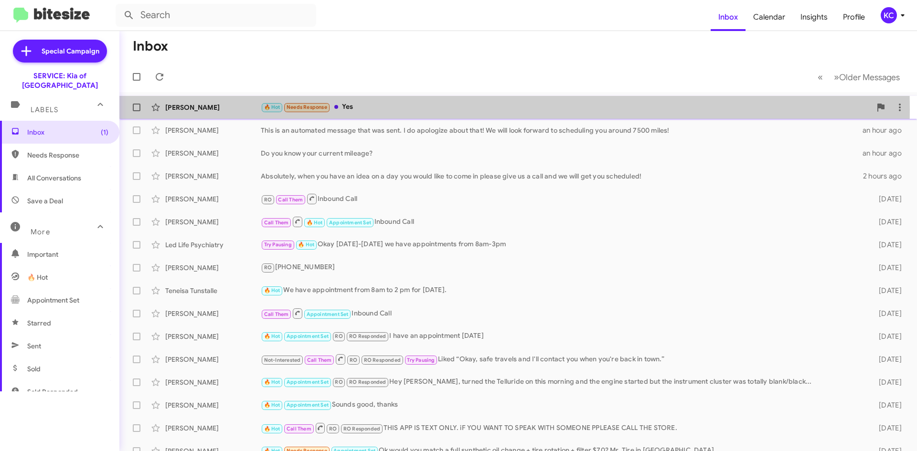
click at [379, 109] on div "🔥 Hot Needs Response Yes" at bounding box center [566, 107] width 610 height 11
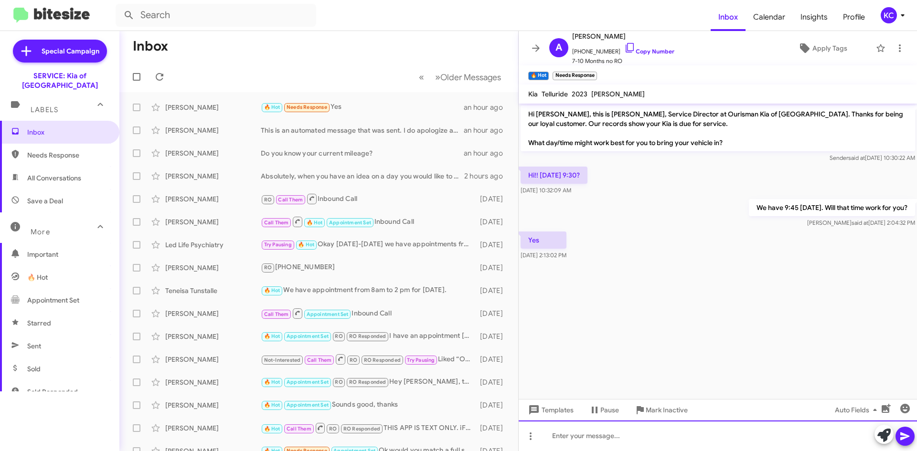
click at [580, 432] on div at bounding box center [718, 436] width 398 height 31
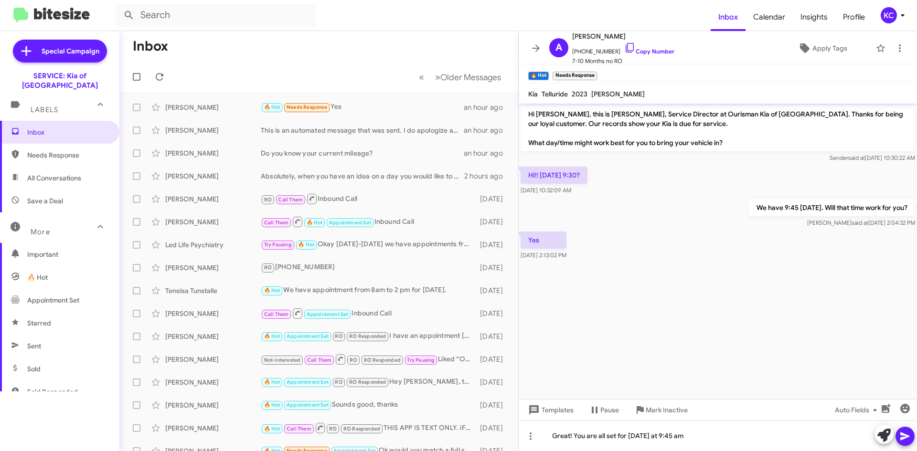
click at [890, 436] on icon at bounding box center [883, 435] width 13 height 13
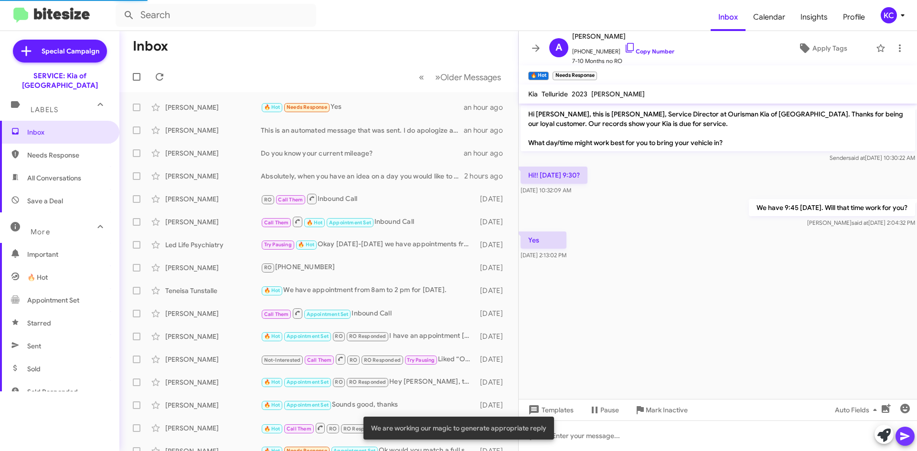
click at [902, 436] on icon at bounding box center [904, 437] width 9 height 8
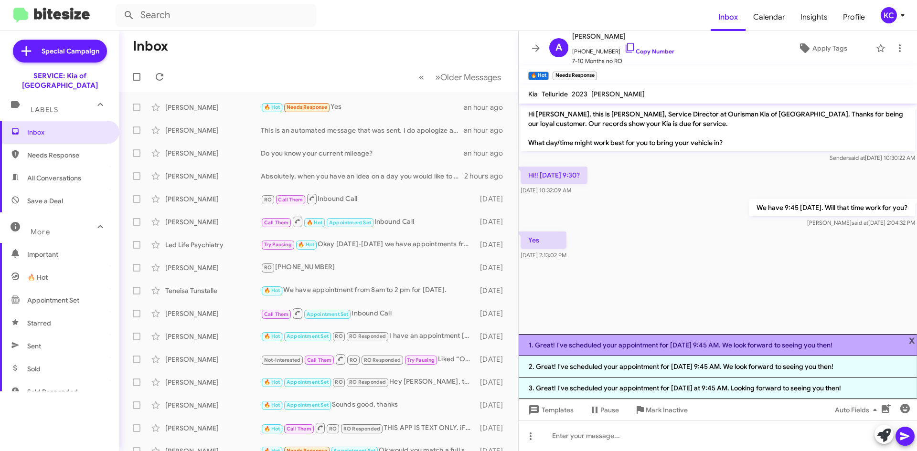
click at [793, 341] on li "1. Great! I've scheduled your appointment for Friday, 8/29 at 9:45 AM. We look …" at bounding box center [718, 345] width 398 height 22
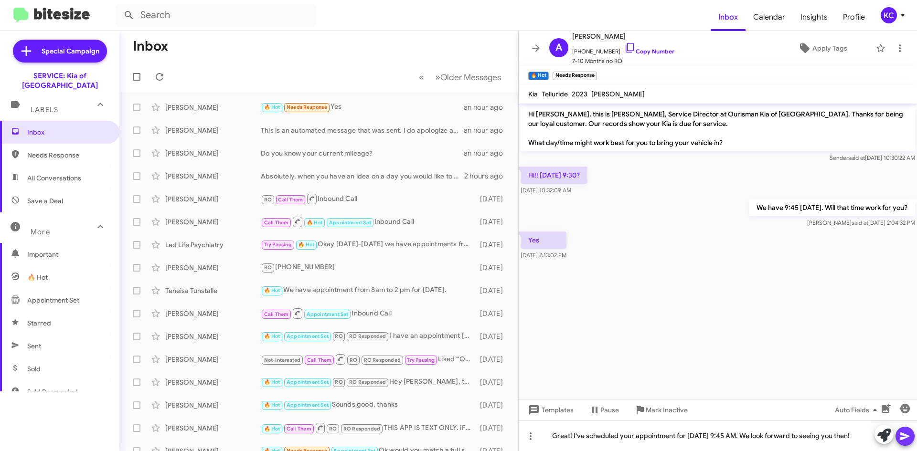
click at [904, 440] on icon at bounding box center [904, 436] width 11 height 11
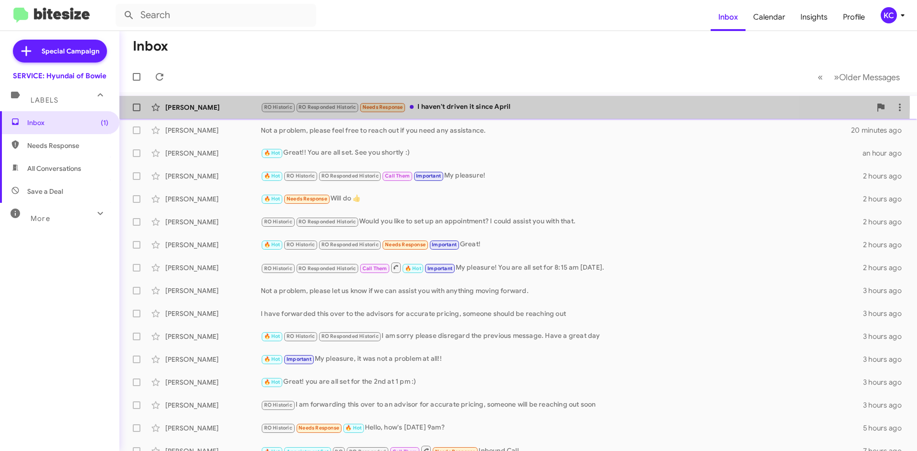
click at [429, 105] on div "RO Historic RO Responded Historic Needs Response I haven't driven it since April" at bounding box center [566, 107] width 610 height 11
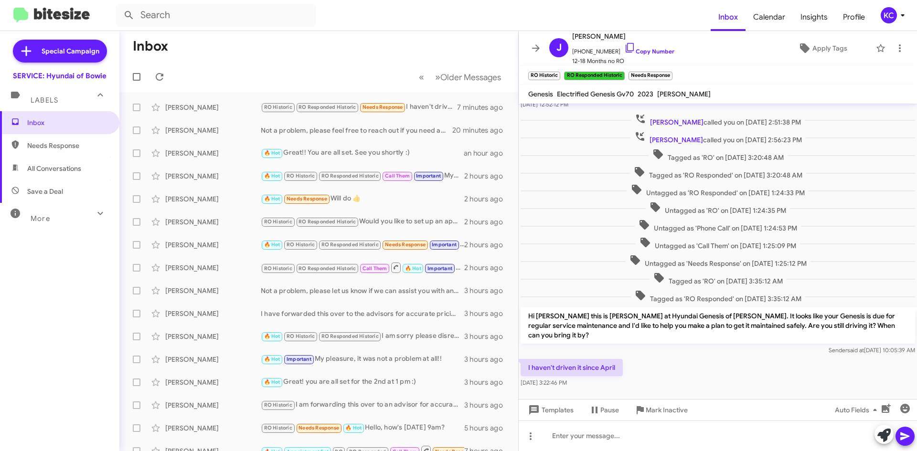
scroll to position [147, 0]
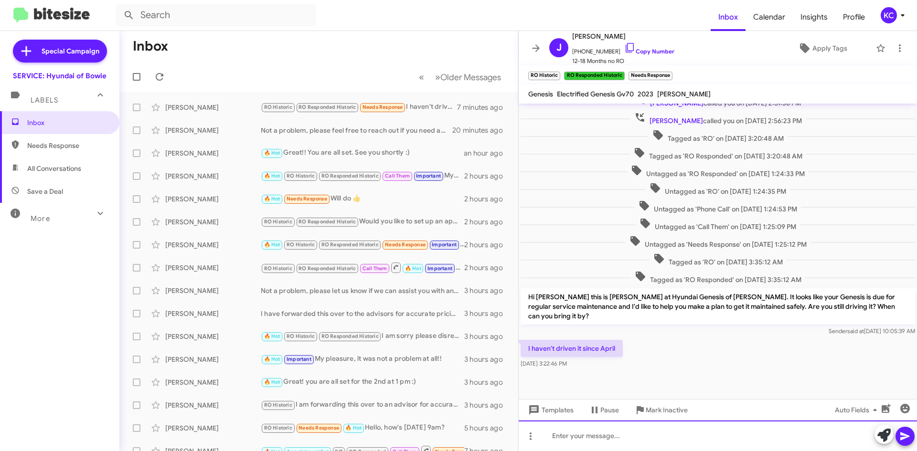
click at [682, 431] on div at bounding box center [718, 436] width 398 height 31
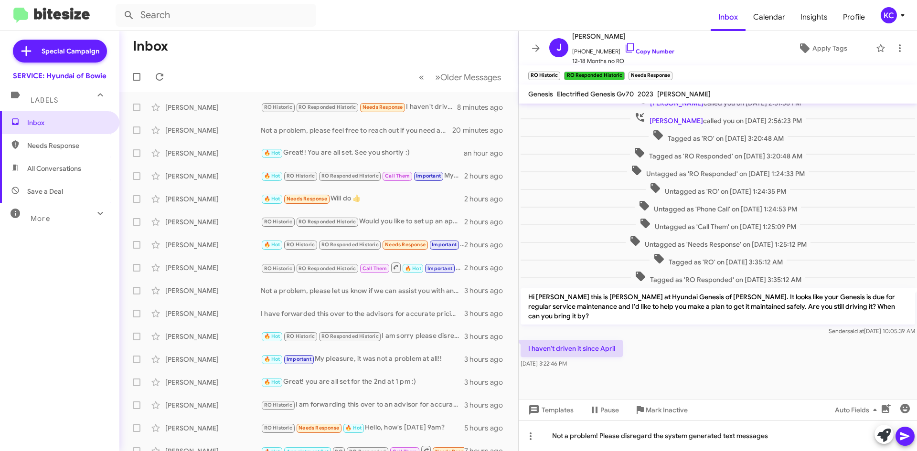
click at [907, 437] on icon at bounding box center [904, 436] width 11 height 11
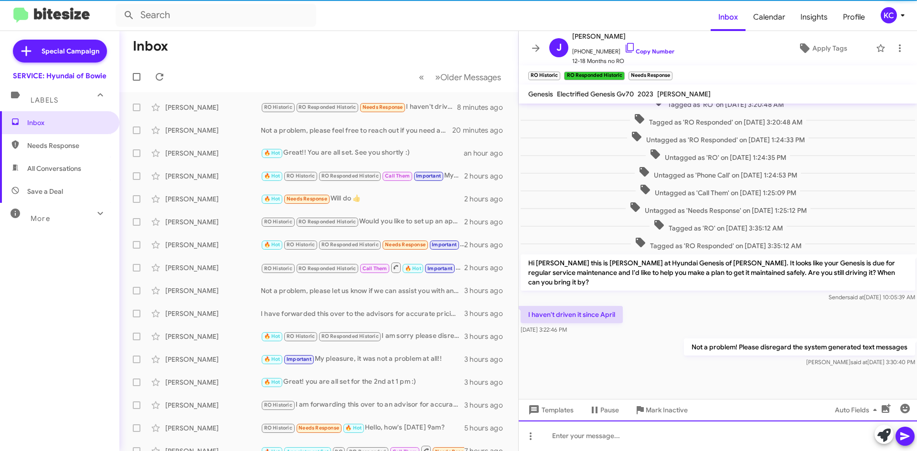
scroll to position [182, 0]
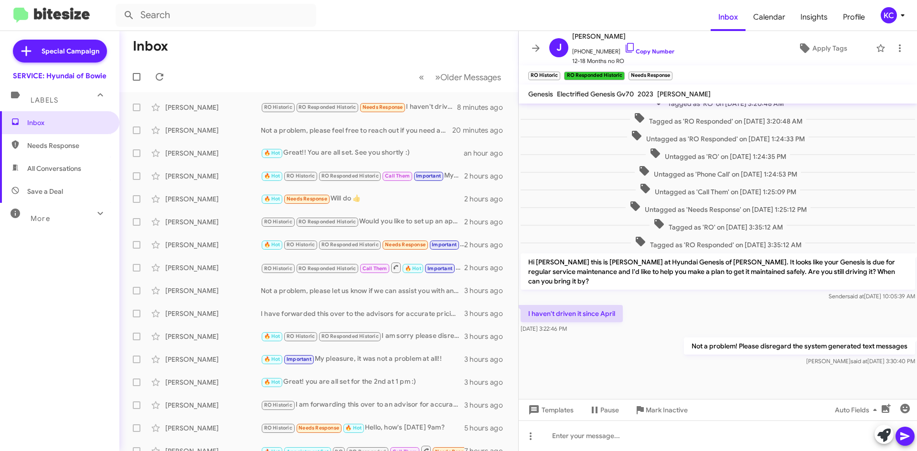
click at [887, 11] on div "KC" at bounding box center [889, 15] width 16 height 16
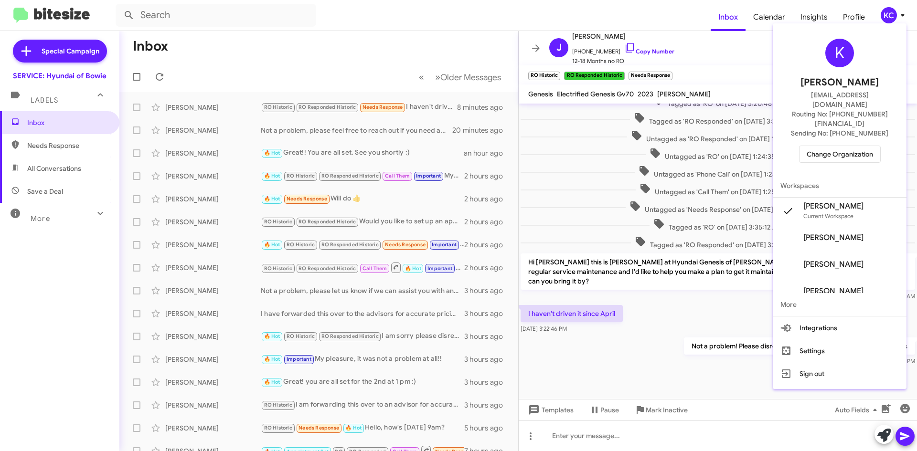
click at [851, 146] on span "Change Organization" at bounding box center [840, 154] width 66 height 16
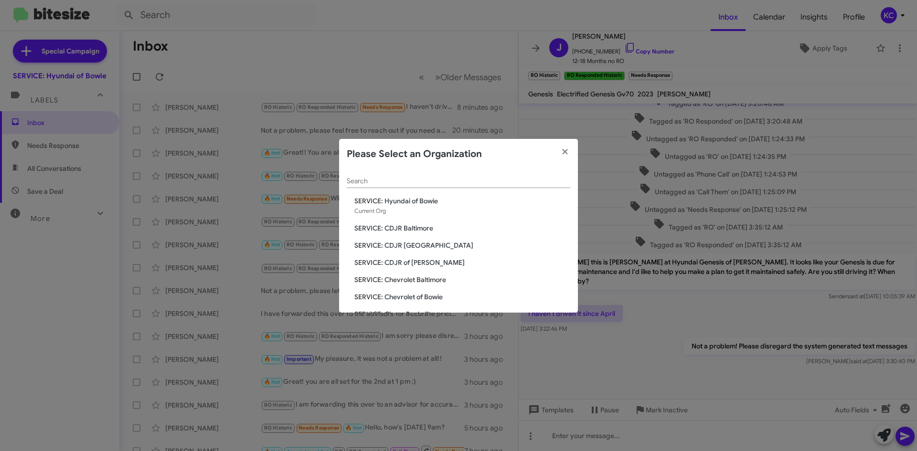
click at [423, 262] on span "SERVICE: CDJR of [PERSON_NAME]" at bounding box center [462, 263] width 216 height 10
click at [421, 261] on span "SERVICE: CDJR of [PERSON_NAME]" at bounding box center [462, 263] width 216 height 10
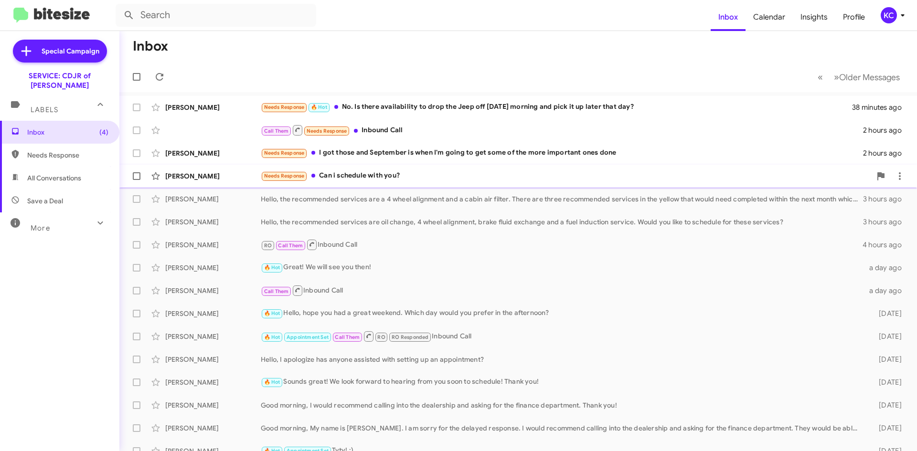
click at [396, 172] on div "Needs Response Can i schedule with you?" at bounding box center [566, 175] width 610 height 11
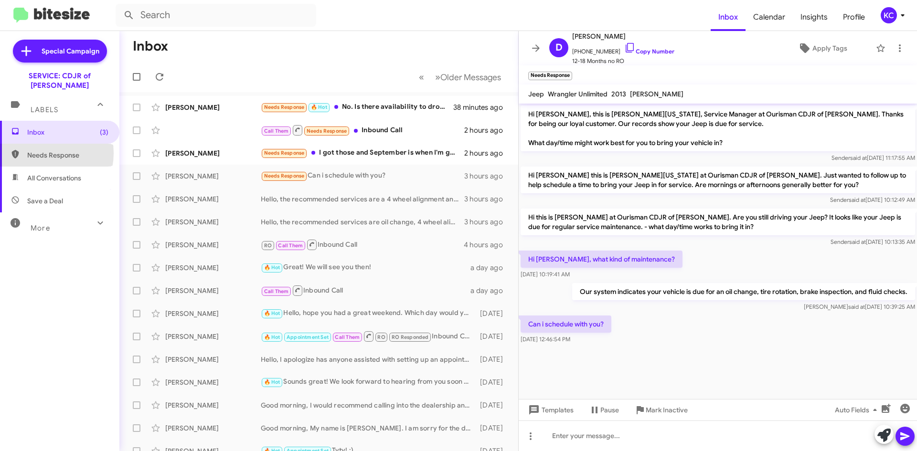
click at [41, 150] on span "Needs Response" at bounding box center [67, 155] width 81 height 10
type input "in:needs-response"
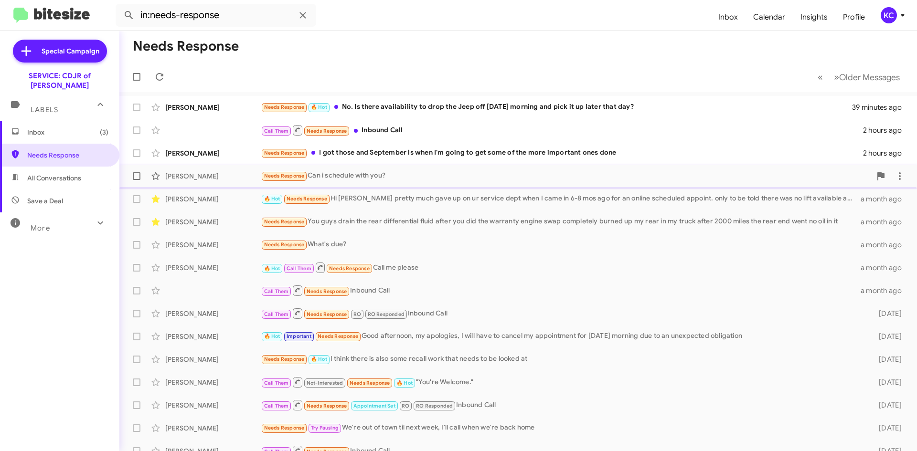
click at [390, 176] on div "Needs Response Can i schedule with you?" at bounding box center [566, 175] width 610 height 11
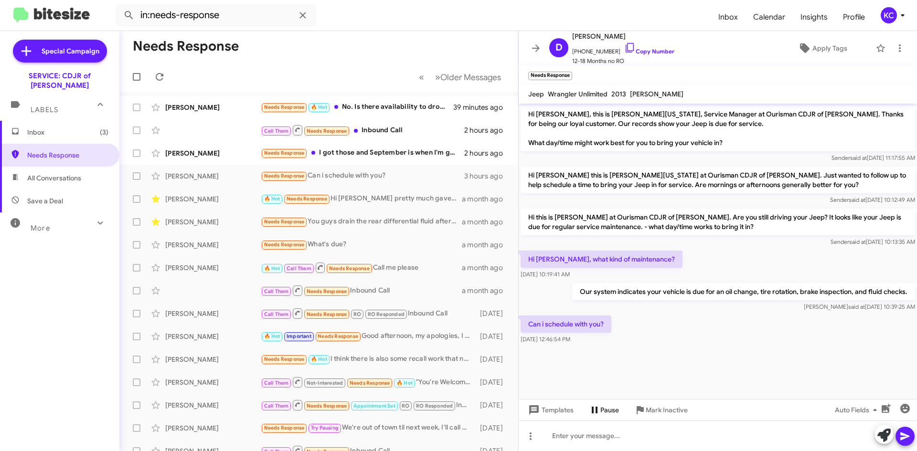
click at [626, 418] on button "Pause" at bounding box center [603, 410] width 45 height 17
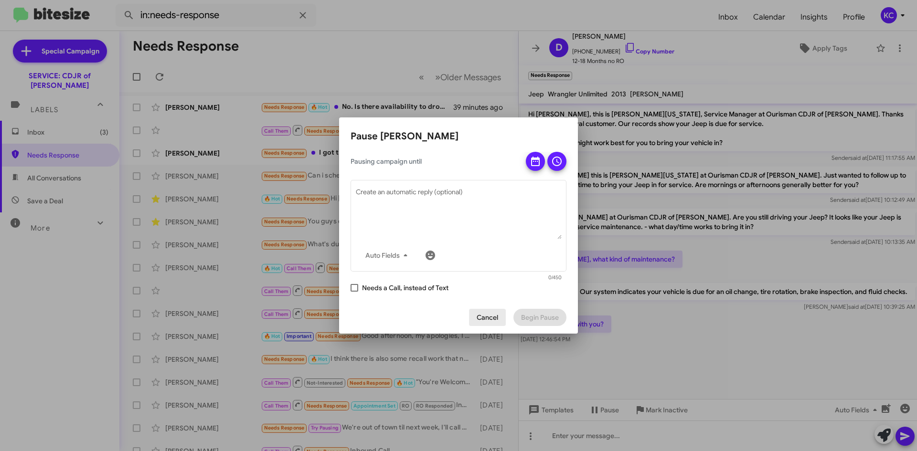
click at [492, 320] on span "Cancel" at bounding box center [487, 317] width 21 height 17
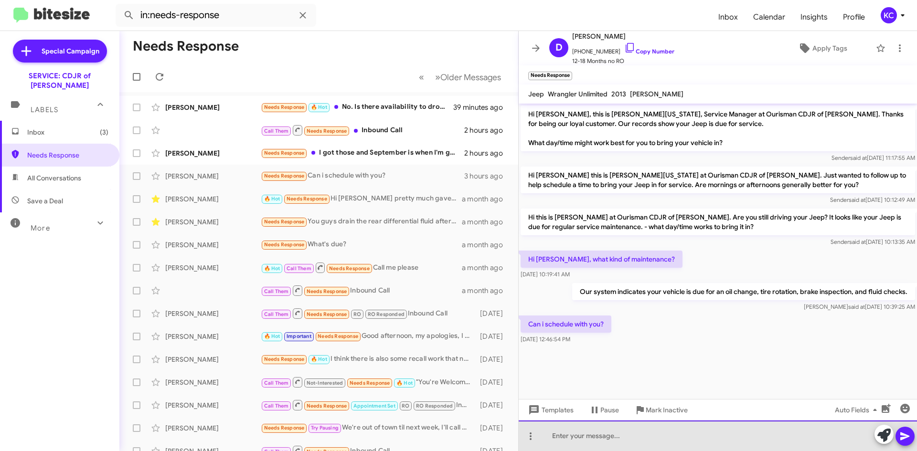
click at [616, 438] on div at bounding box center [718, 436] width 398 height 31
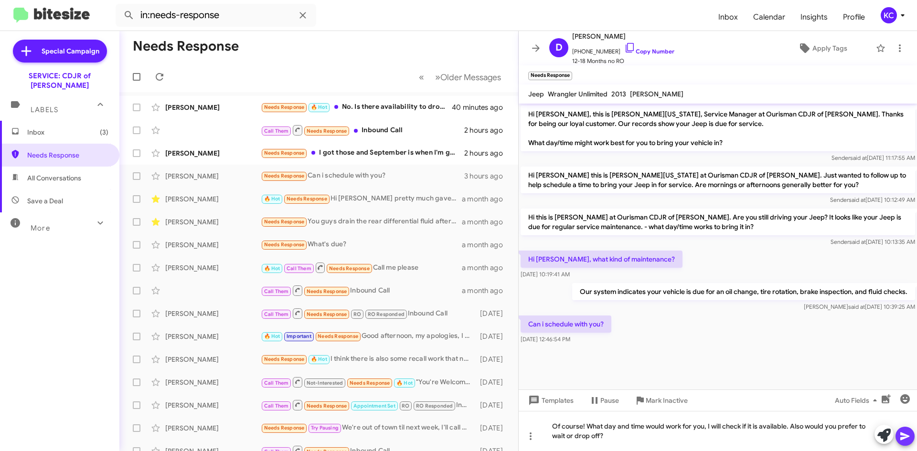
click at [905, 435] on icon at bounding box center [904, 437] width 9 height 8
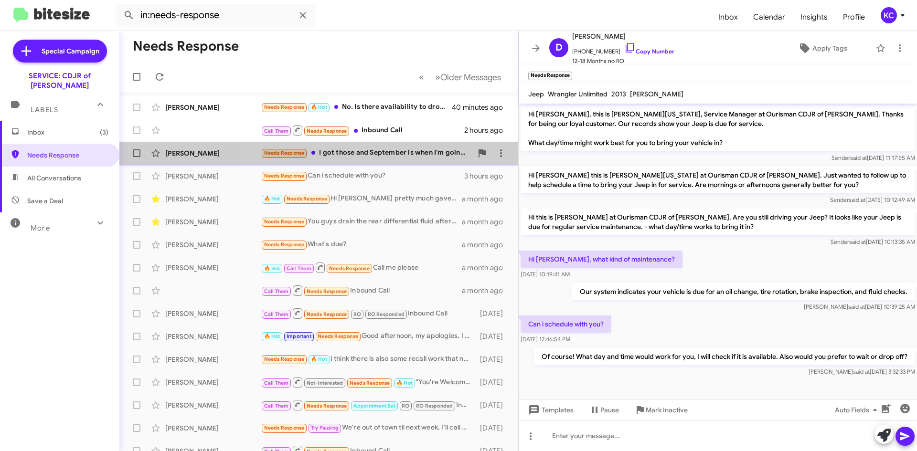
click at [379, 156] on div "Needs Response I got those and September is when I'm going to get some of the m…" at bounding box center [367, 153] width 212 height 11
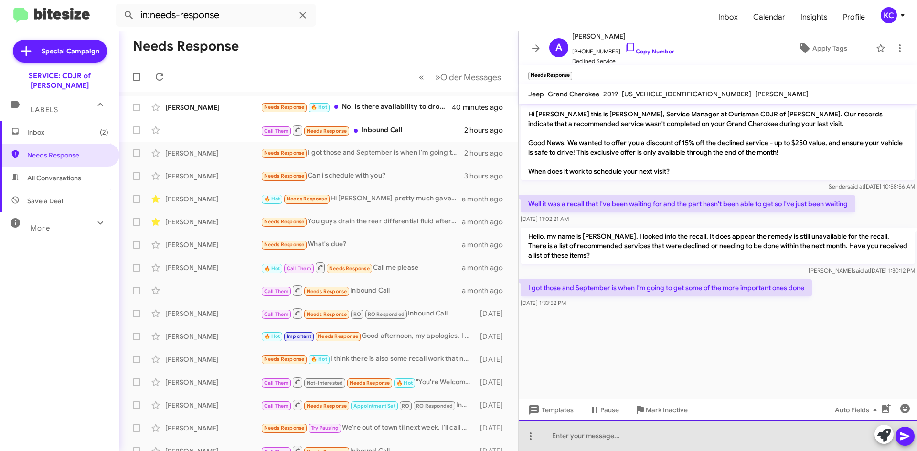
click at [675, 441] on div at bounding box center [718, 436] width 398 height 31
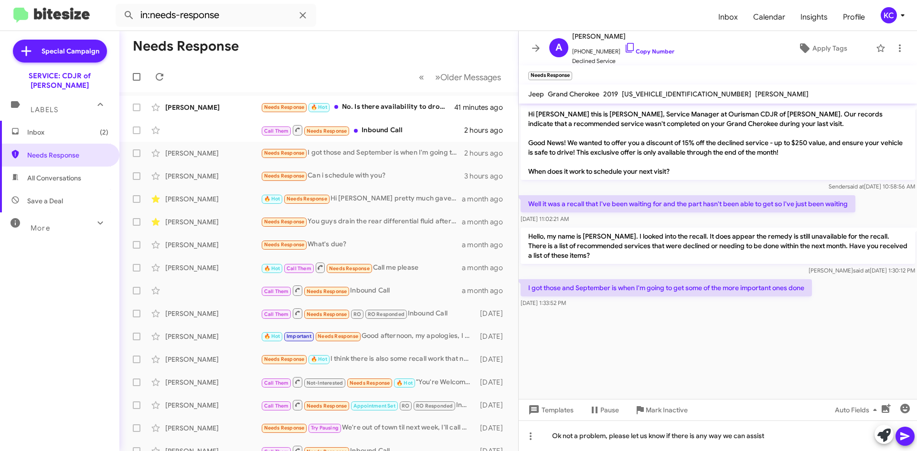
click at [907, 436] on icon at bounding box center [904, 437] width 9 height 8
click at [388, 130] on div "Call Them Needs Response Inbound Call" at bounding box center [367, 130] width 212 height 12
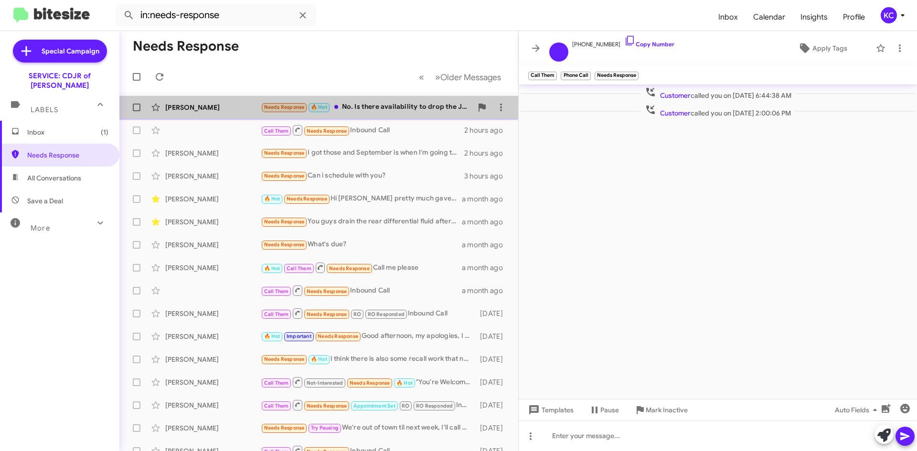
click at [386, 103] on div "Needs Response 🔥 Hot No. Is there availability to drop the Jeep off [DATE] morn…" at bounding box center [367, 107] width 212 height 11
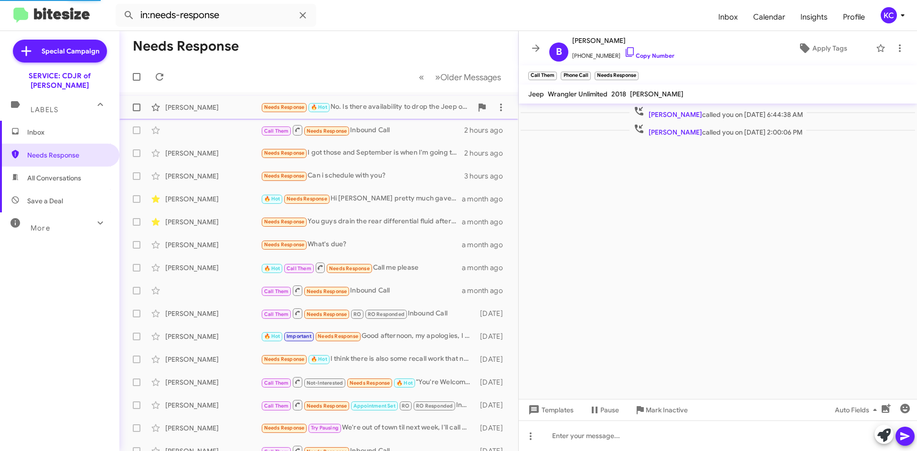
scroll to position [250, 0]
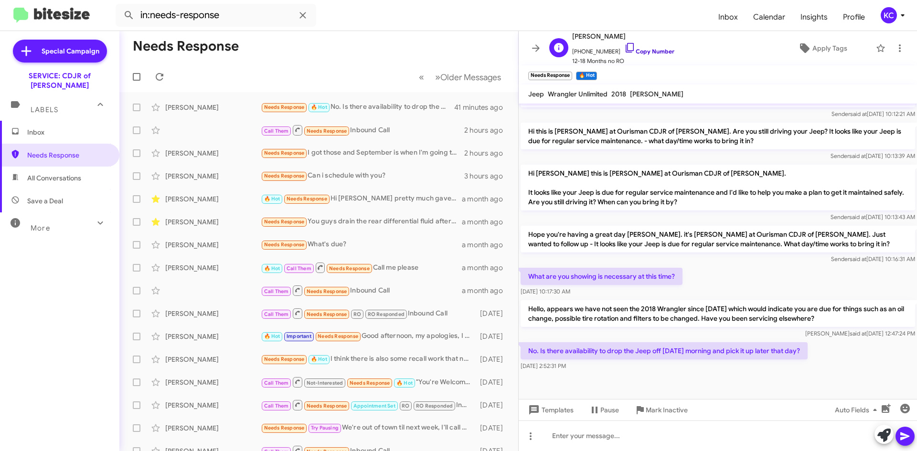
click at [624, 45] on icon at bounding box center [629, 47] width 11 height 11
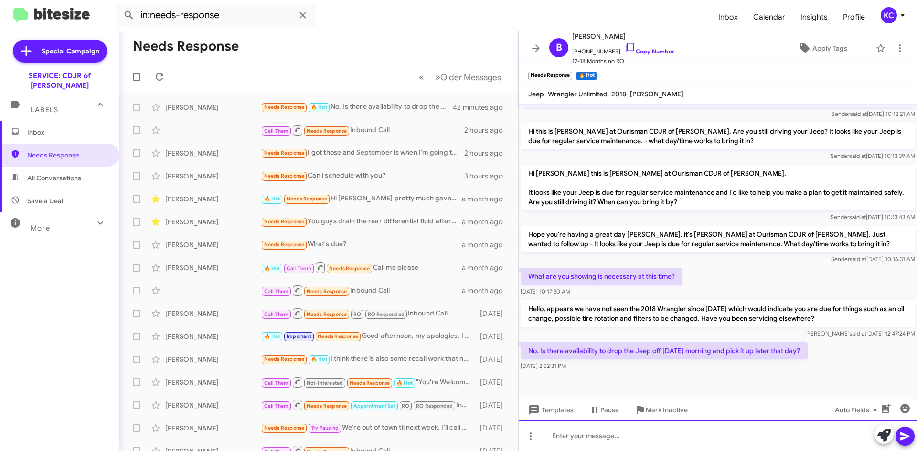
click at [653, 443] on div at bounding box center [718, 436] width 398 height 31
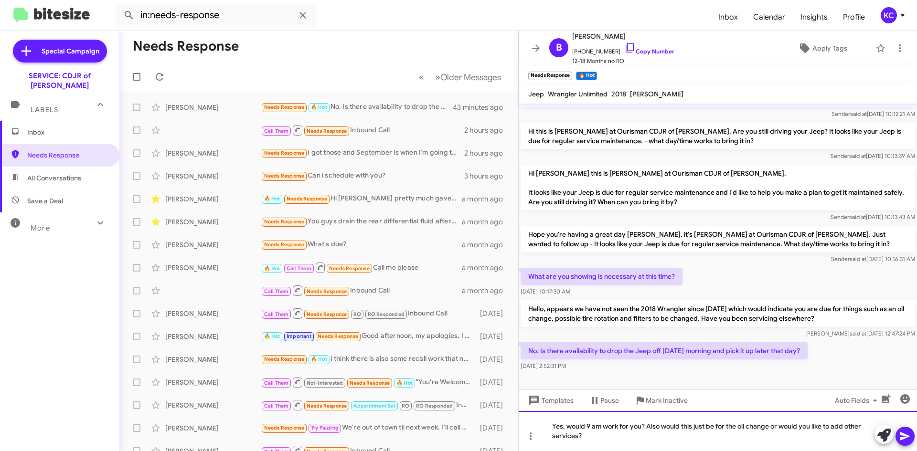
drag, startPoint x: 648, startPoint y: 426, endPoint x: 776, endPoint y: 455, distance: 130.7
click at [776, 451] on html "in:needs-response Inbox Calendar Insights Profile KC Special Campaign SERVICE: …" at bounding box center [458, 225] width 917 height 451
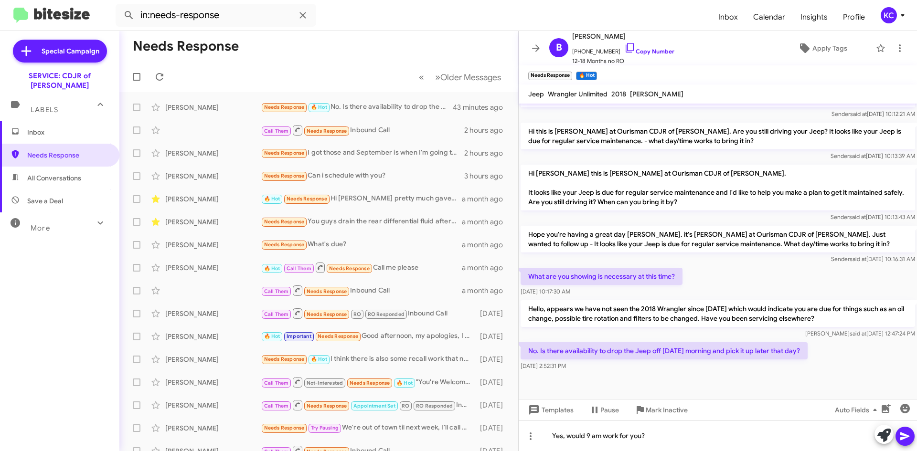
click at [902, 442] on span at bounding box center [904, 436] width 11 height 19
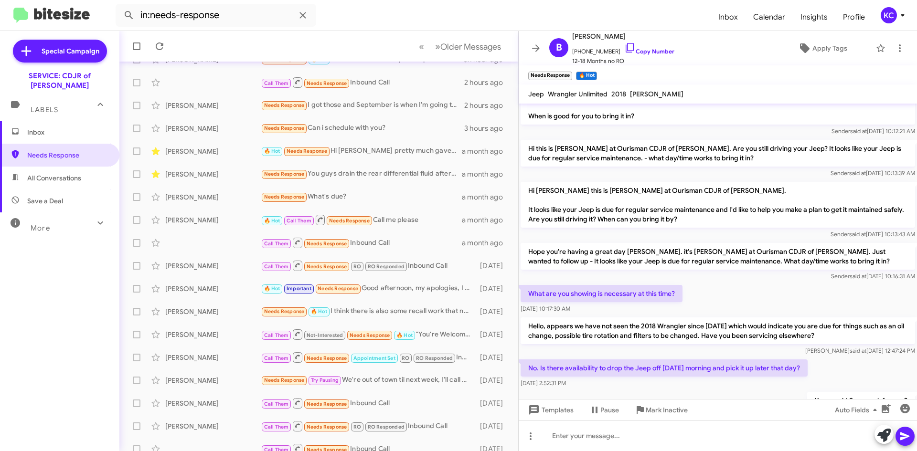
scroll to position [285, 0]
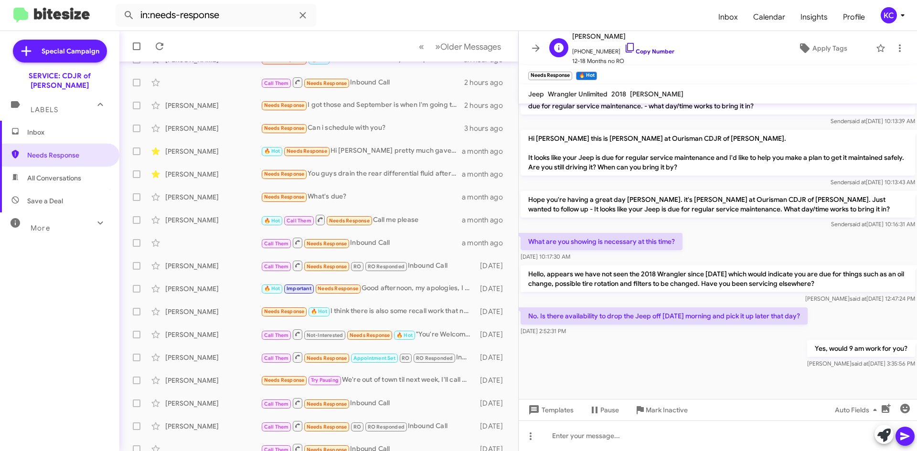
click at [624, 50] on icon at bounding box center [629, 47] width 11 height 11
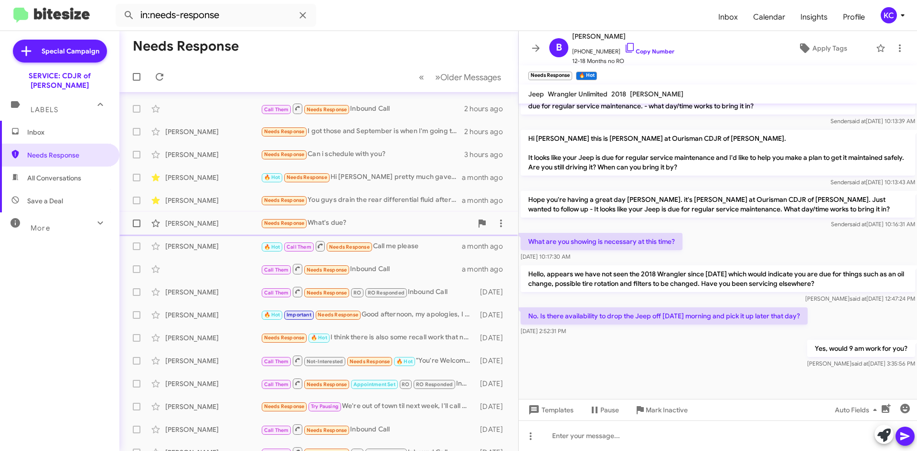
scroll to position [0, 0]
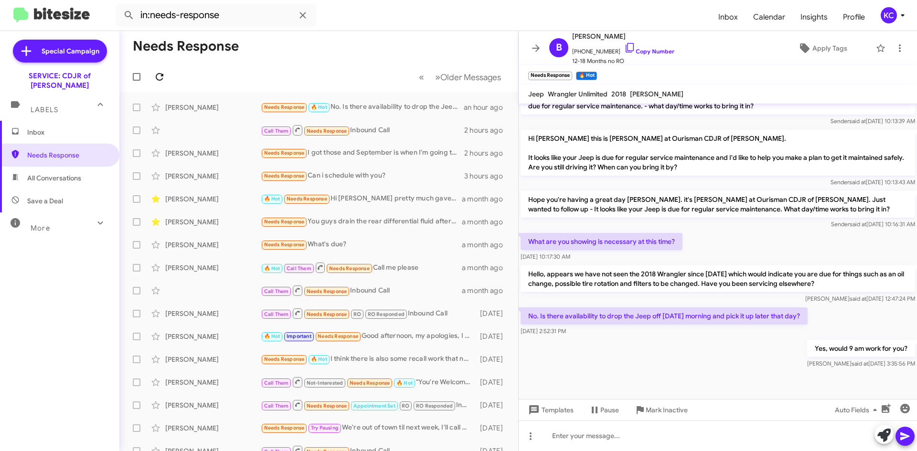
click at [163, 77] on icon at bounding box center [159, 76] width 11 height 11
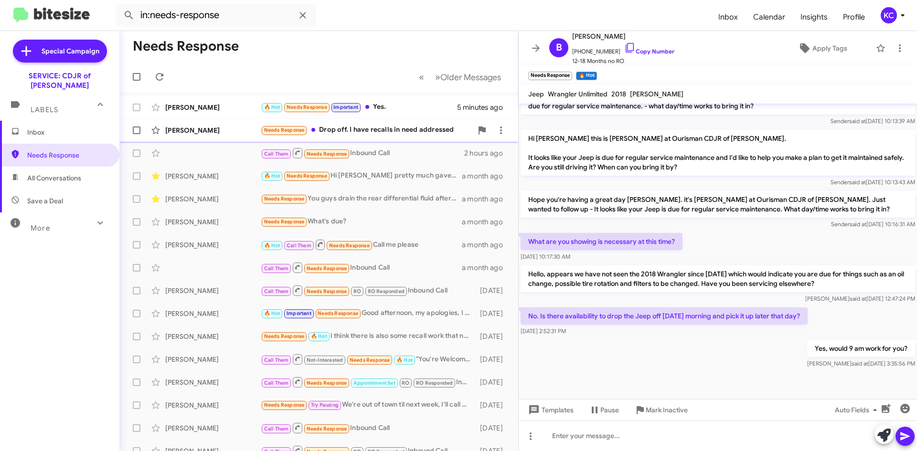
click at [415, 129] on div "Needs Response Drop off. I have recalls in need addressed" at bounding box center [367, 130] width 212 height 11
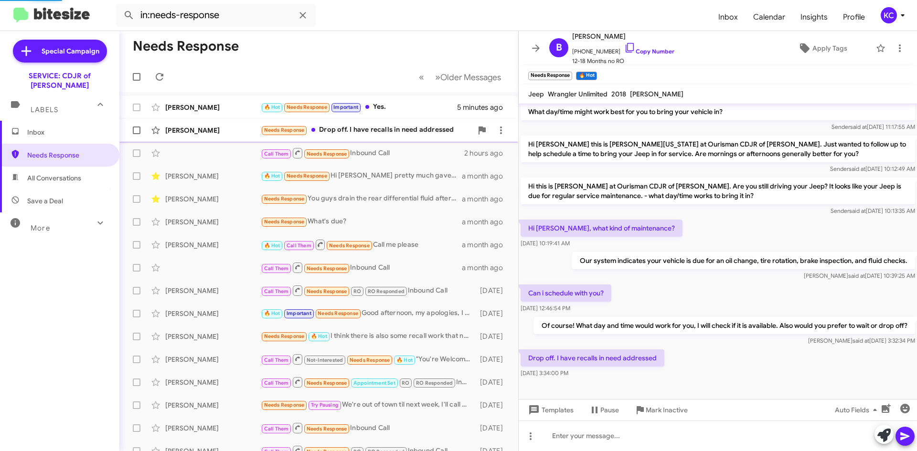
scroll to position [31, 0]
click at [402, 103] on div "🔥 Hot Needs Response Important Yes." at bounding box center [367, 107] width 212 height 11
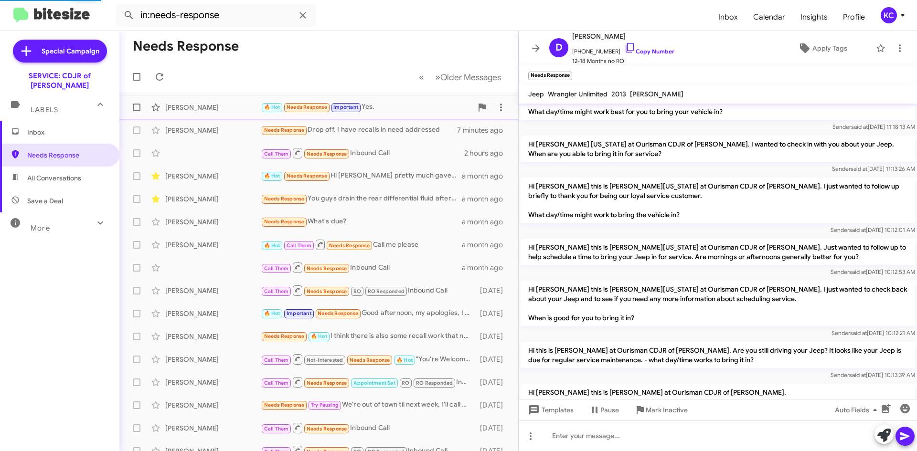
scroll to position [320, 0]
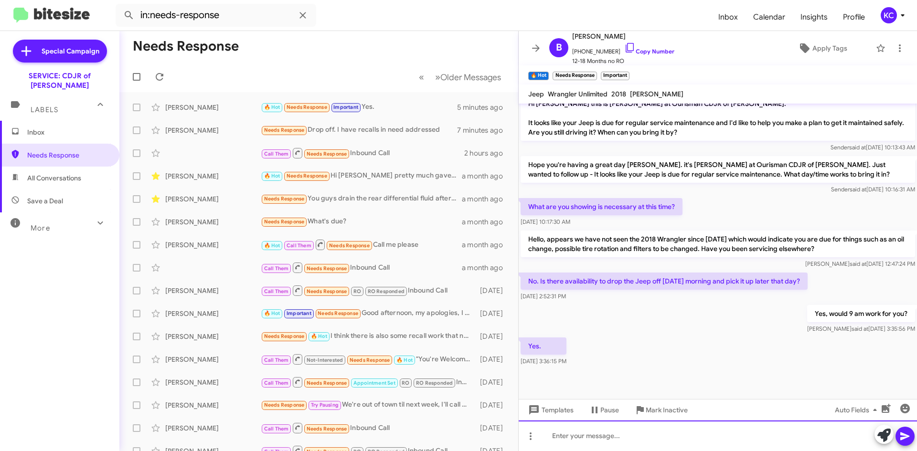
click at [673, 437] on div at bounding box center [718, 436] width 398 height 31
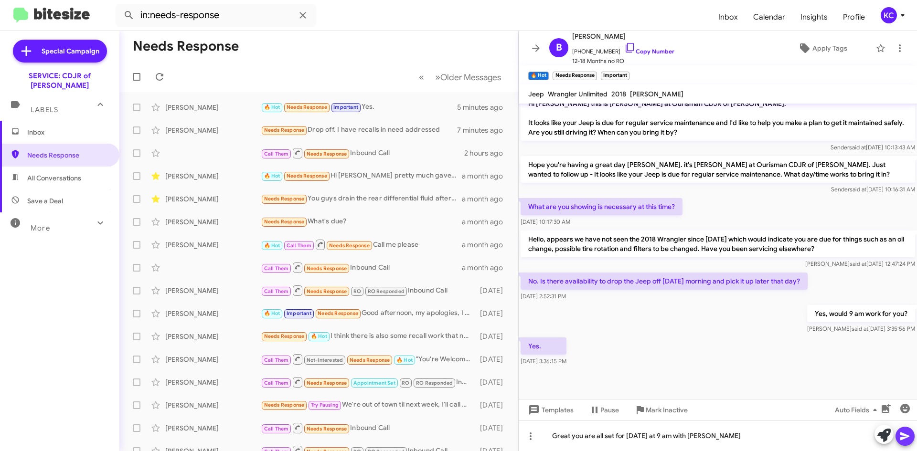
click at [902, 436] on icon at bounding box center [904, 436] width 11 height 11
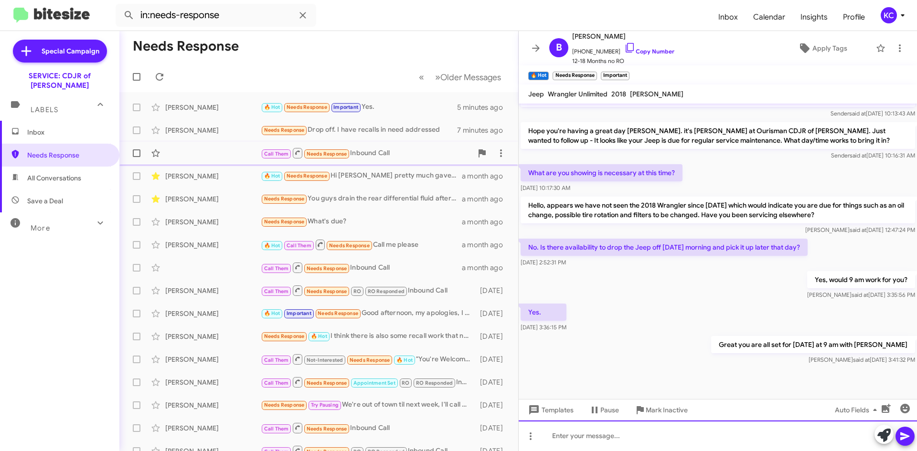
scroll to position [355, 0]
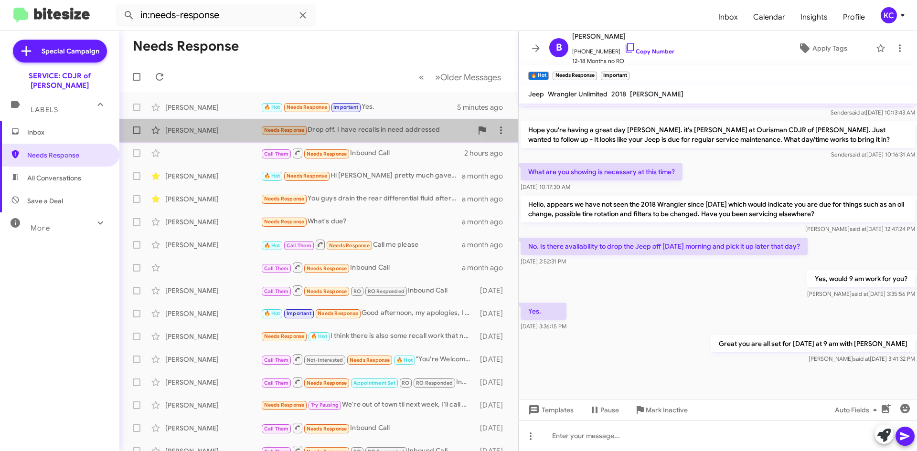
click at [370, 128] on div "Needs Response Drop off. I have recalls in need addressed" at bounding box center [367, 130] width 212 height 11
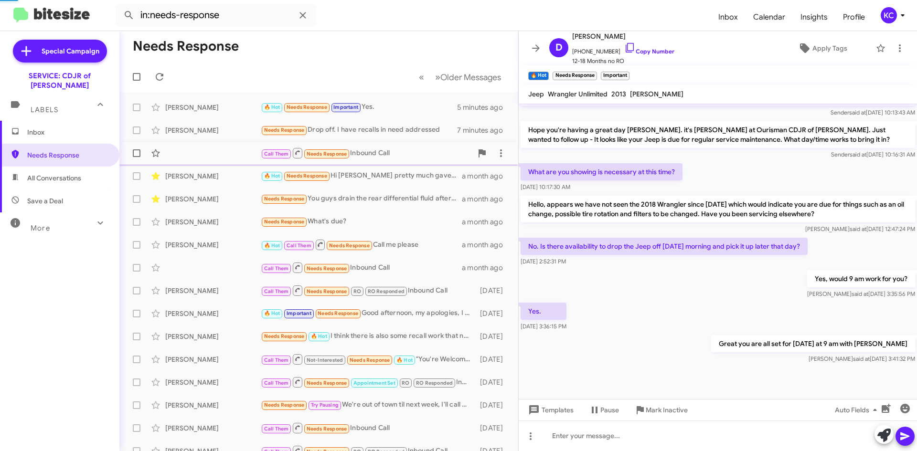
scroll to position [31, 0]
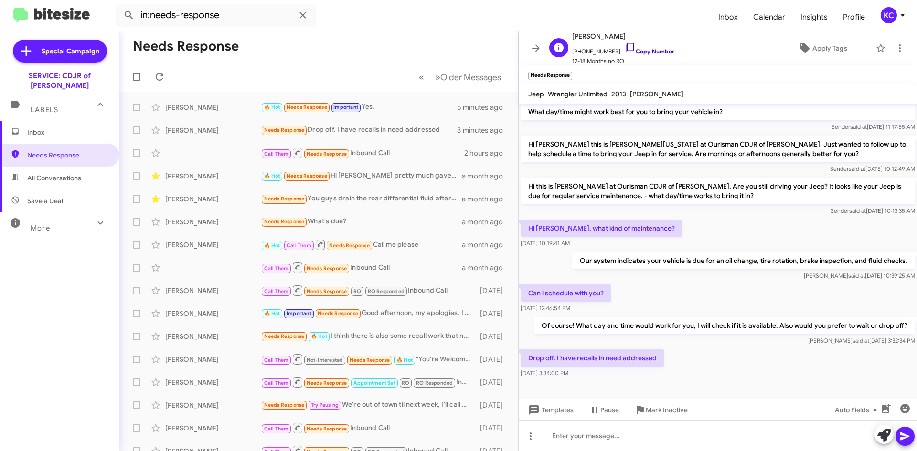
click at [624, 43] on icon at bounding box center [629, 47] width 11 height 11
click at [160, 73] on icon at bounding box center [159, 76] width 11 height 11
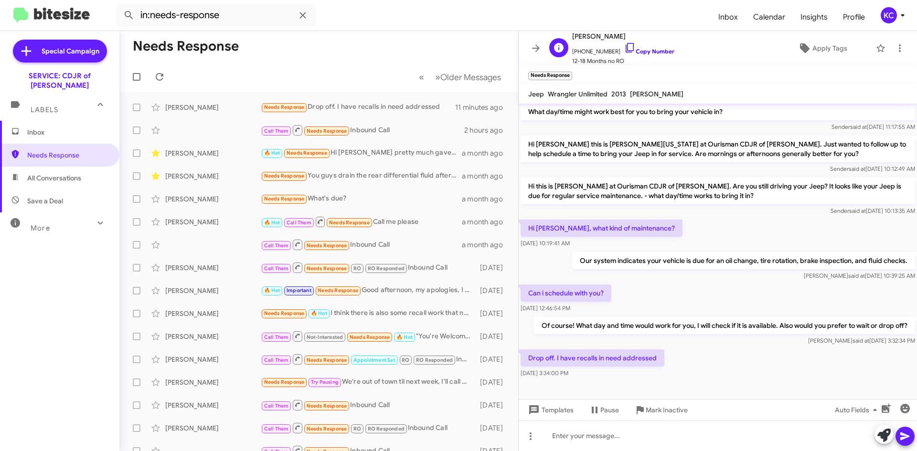
click at [626, 45] on icon at bounding box center [630, 48] width 8 height 10
click at [624, 48] on icon at bounding box center [629, 47] width 11 height 11
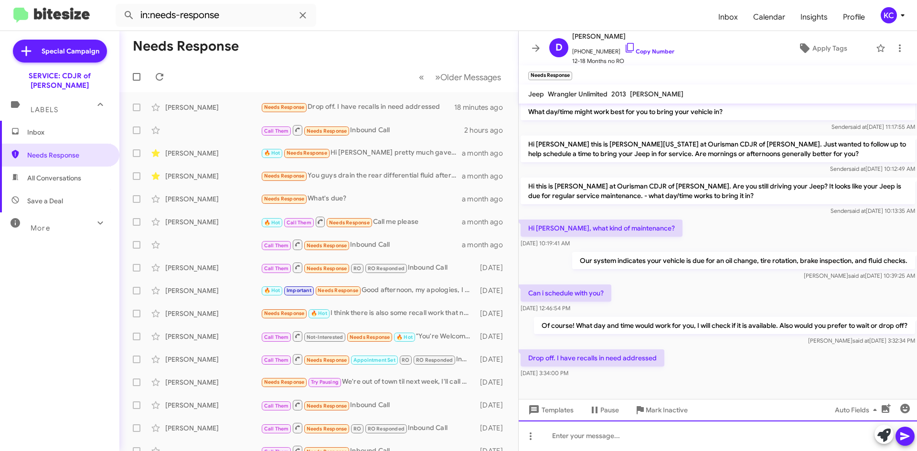
drag, startPoint x: 551, startPoint y: 445, endPoint x: 555, endPoint y: 441, distance: 5.4
click at [554, 443] on div at bounding box center [718, 436] width 398 height 31
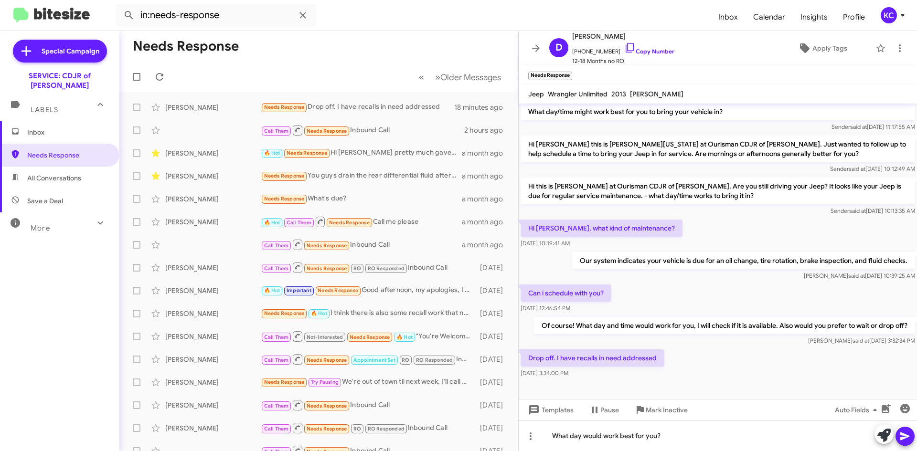
click at [905, 435] on icon at bounding box center [904, 437] width 9 height 8
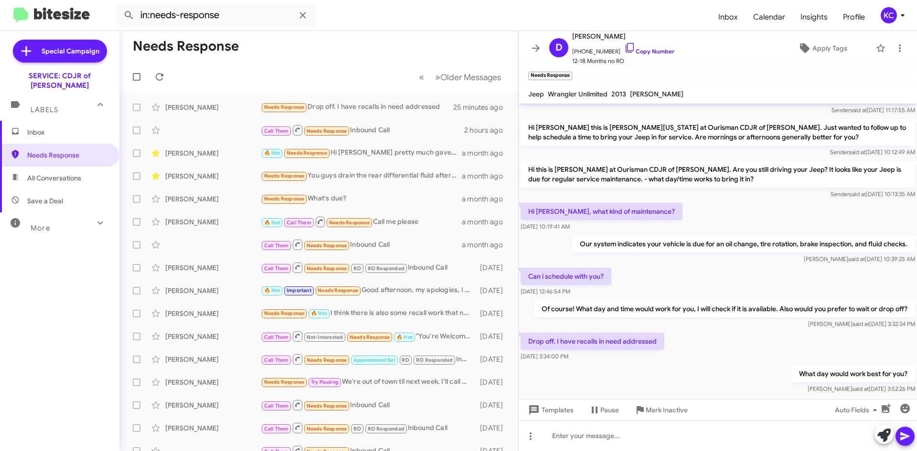
scroll to position [66, 0]
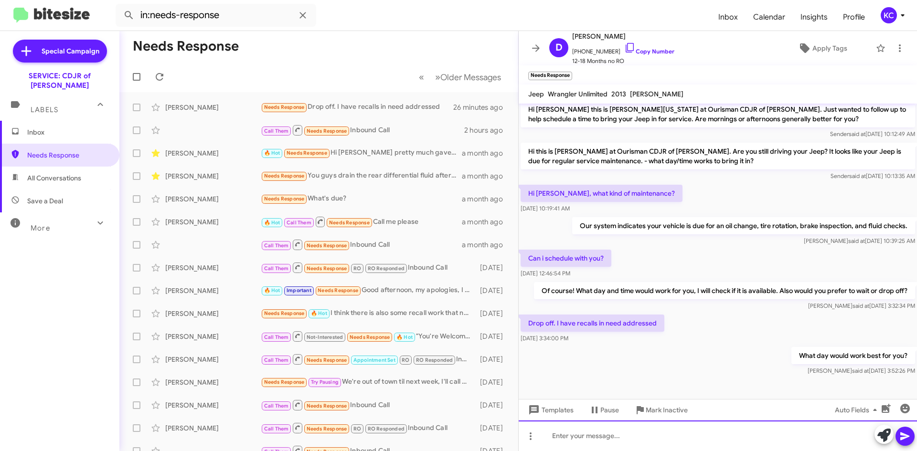
click at [644, 435] on div at bounding box center [718, 436] width 398 height 31
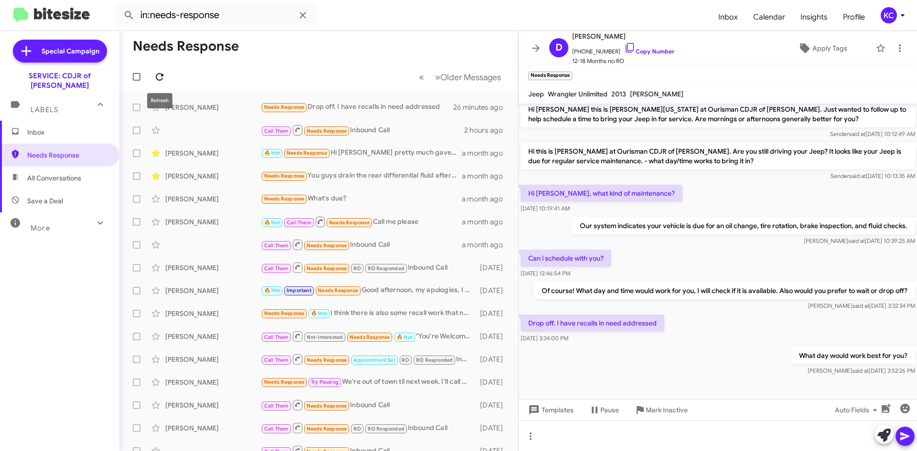
click at [160, 77] on icon at bounding box center [159, 76] width 11 height 11
click at [404, 110] on div "Needs Response 🔥 Hot [DATE] evening or [DATE] morning" at bounding box center [367, 107] width 212 height 11
click at [202, 100] on div "[PERSON_NAME] Needs Response 🔥 Hot [DATE] evening or [DATE] morning 7 minutes a…" at bounding box center [318, 107] width 383 height 19
click at [536, 45] on icon at bounding box center [536, 47] width 8 height 7
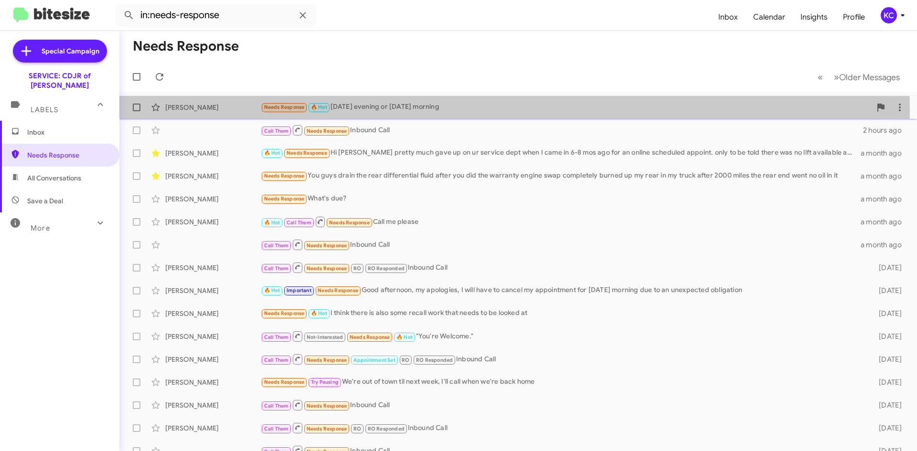
click at [224, 112] on div "[PERSON_NAME]" at bounding box center [213, 108] width 96 height 10
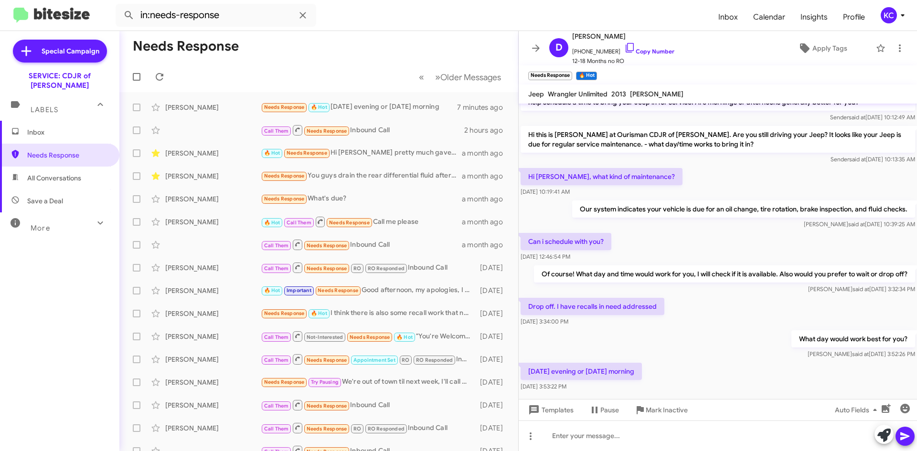
scroll to position [101, 0]
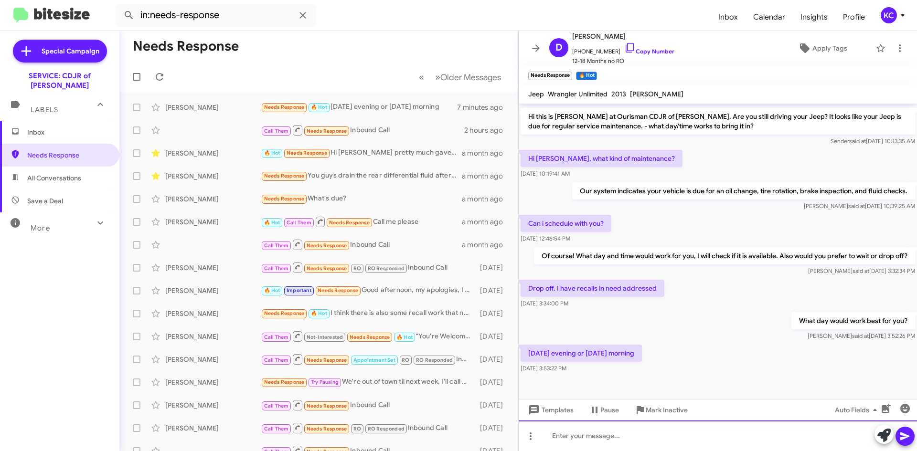
click at [592, 441] on div at bounding box center [718, 436] width 398 height 31
click at [759, 438] on div "I have 1:00. 3:00 or 4:00 for [DATE] I am fully booked for this saturdauy" at bounding box center [718, 436] width 398 height 31
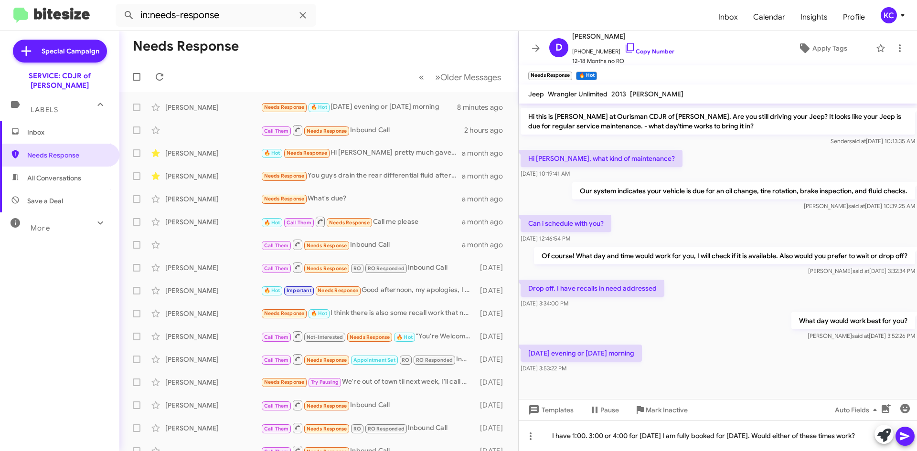
click at [904, 432] on mat-tooltip-component "Insert Media" at bounding box center [885, 423] width 49 height 29
click at [160, 73] on icon at bounding box center [159, 76] width 11 height 11
click at [165, 75] on span at bounding box center [159, 76] width 19 height 11
click at [537, 44] on icon at bounding box center [535, 48] width 11 height 11
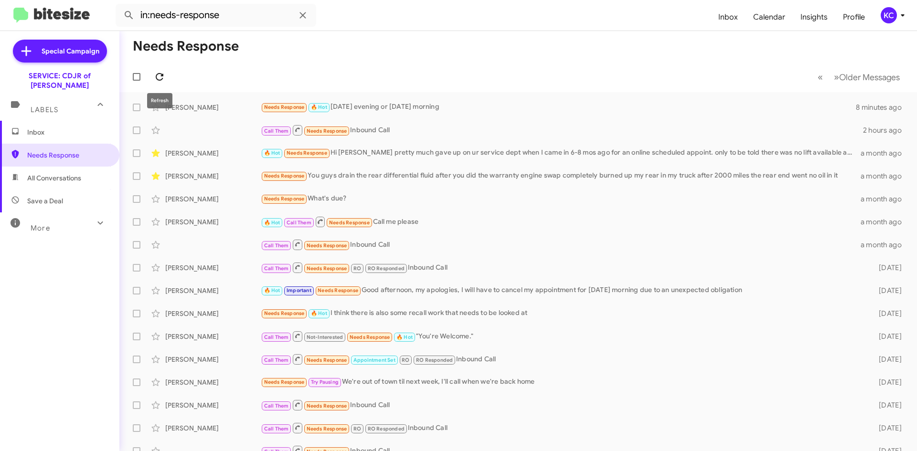
click at [161, 77] on icon at bounding box center [159, 76] width 11 height 11
click at [160, 78] on icon at bounding box center [159, 76] width 11 height 11
click at [453, 106] on div "Needs Response 🔥 Hot [DATE] evening or [DATE] morning" at bounding box center [566, 107] width 610 height 11
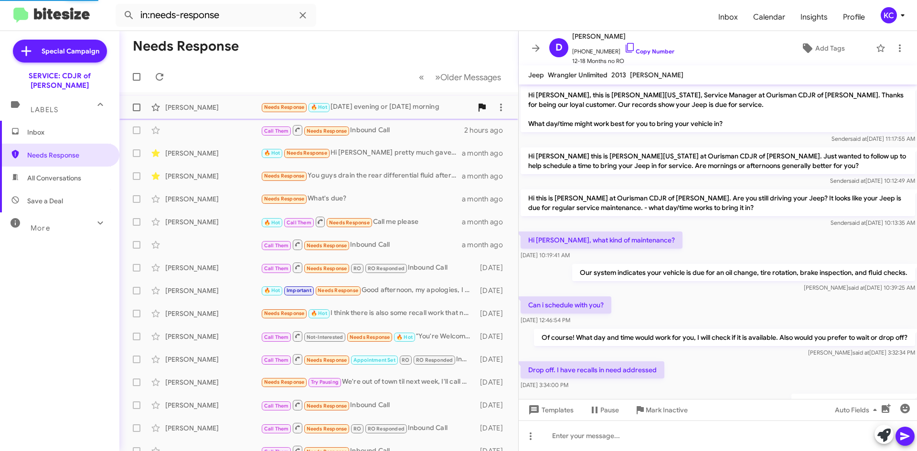
scroll to position [82, 0]
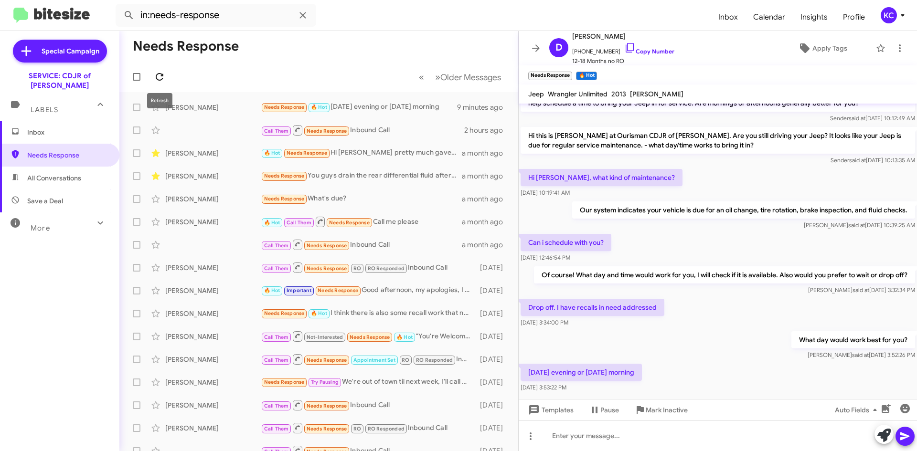
click at [168, 78] on span at bounding box center [159, 76] width 19 height 11
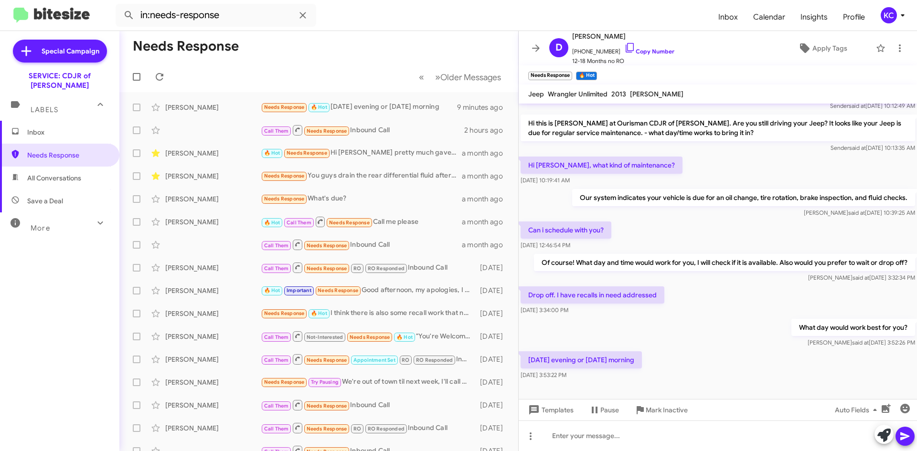
scroll to position [101, 0]
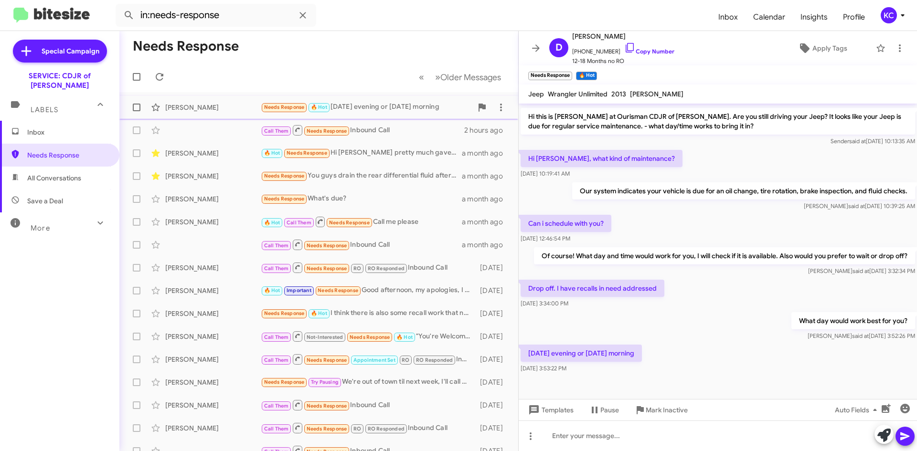
click at [386, 104] on div "Needs Response 🔥 Hot [DATE] evening or [DATE] morning" at bounding box center [367, 107] width 212 height 11
click at [365, 137] on div "Call Them Needs Response Inbound Call 2 hours ago" at bounding box center [318, 130] width 383 height 19
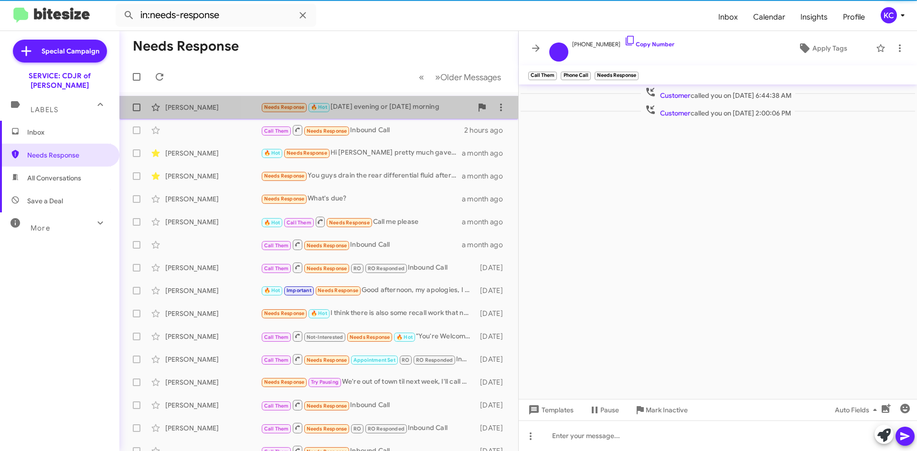
click at [383, 111] on div "Needs Response 🔥 Hot [DATE] evening or [DATE] morning" at bounding box center [367, 107] width 212 height 11
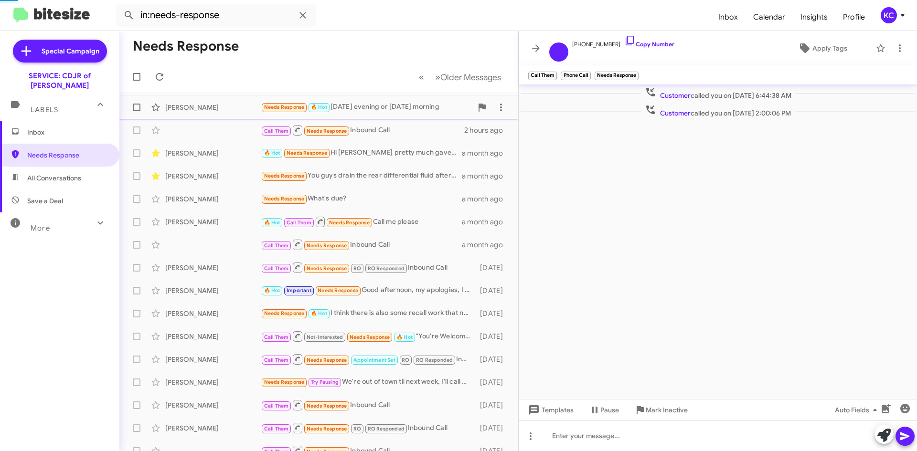
scroll to position [101, 0]
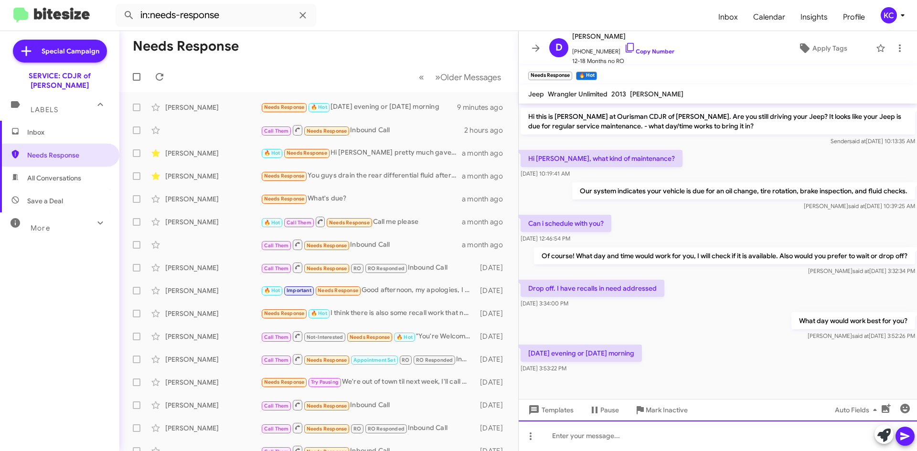
click at [578, 436] on div at bounding box center [718, 436] width 398 height 31
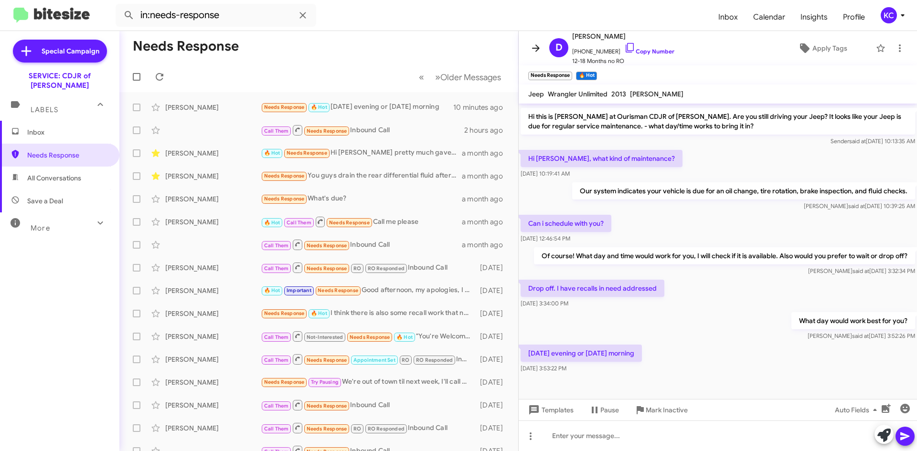
click at [545, 43] on span at bounding box center [535, 48] width 19 height 11
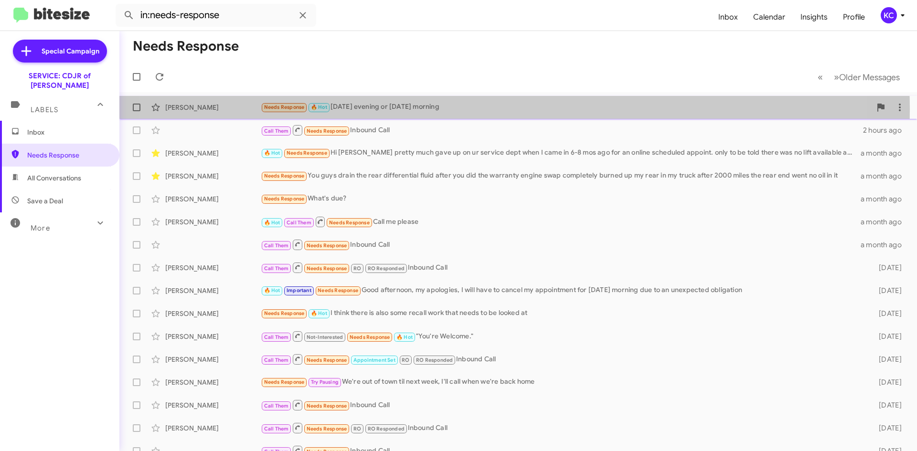
click at [464, 109] on div "Needs Response 🔥 Hot [DATE] evening or [DATE] morning" at bounding box center [566, 107] width 610 height 11
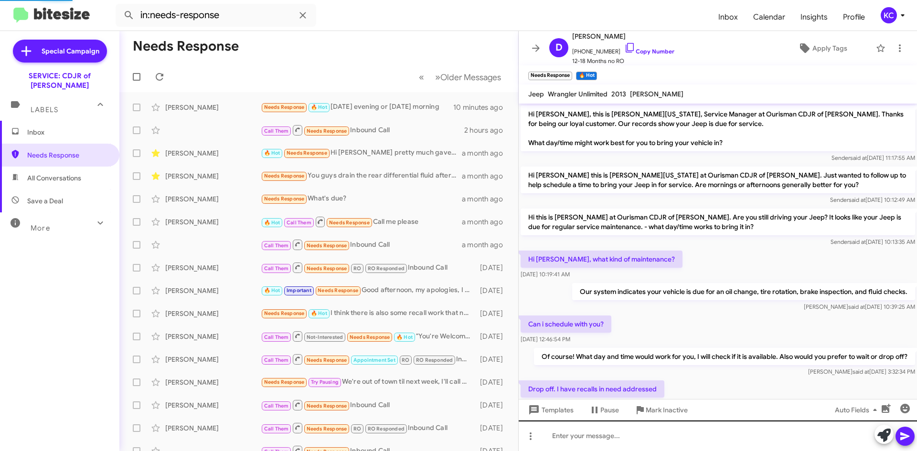
scroll to position [63, 0]
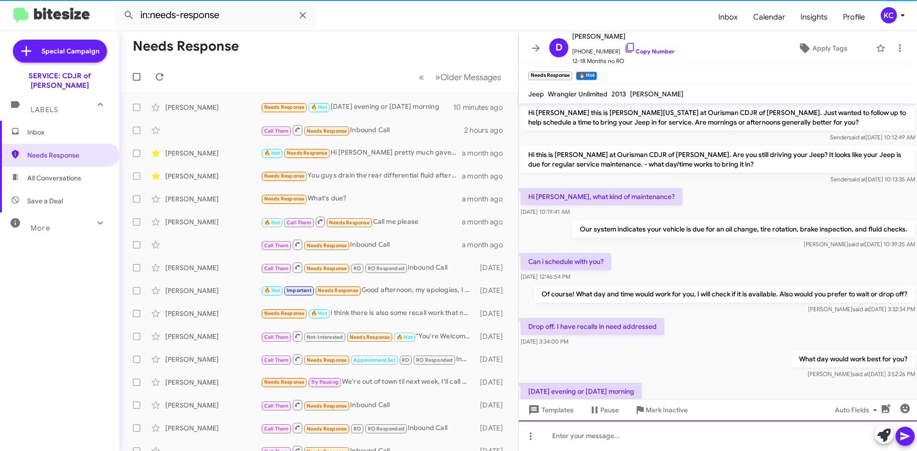
click at [574, 438] on div at bounding box center [718, 436] width 398 height 31
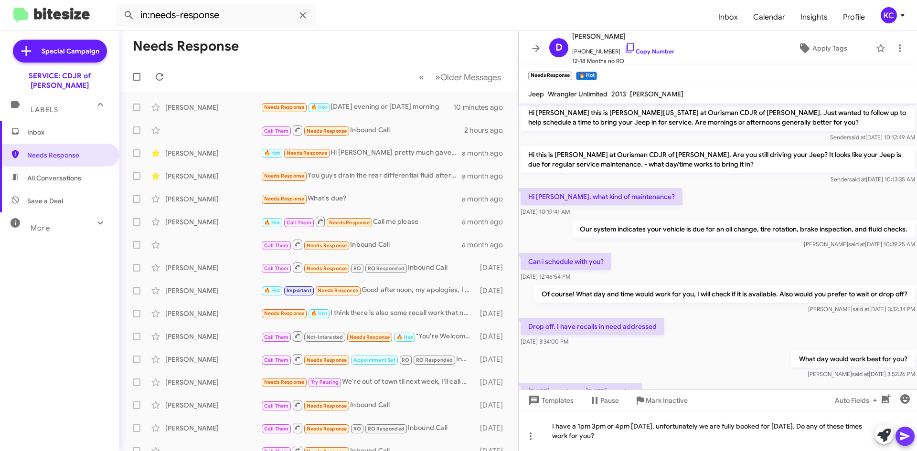
click at [898, 436] on button at bounding box center [904, 436] width 19 height 19
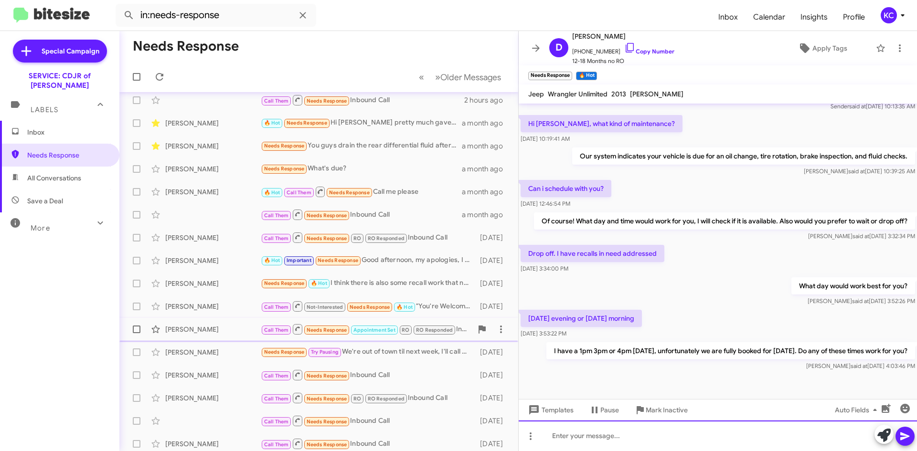
scroll to position [0, 0]
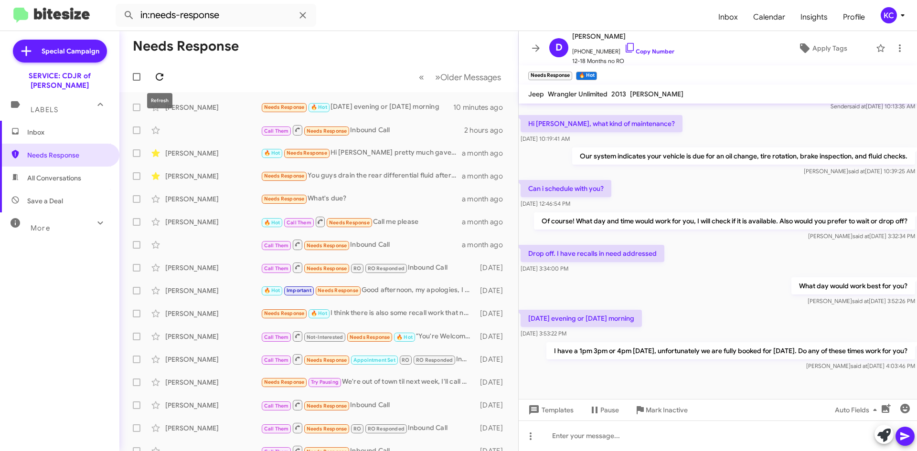
click at [159, 74] on icon at bounding box center [160, 77] width 8 height 8
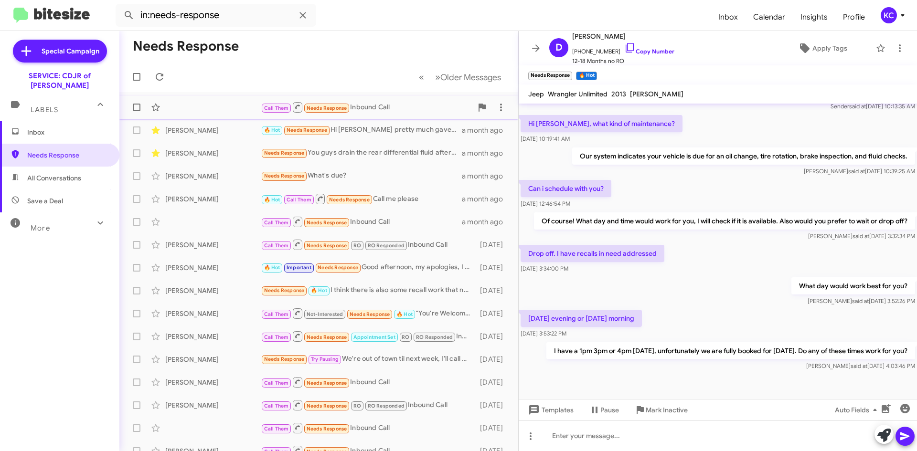
click at [397, 107] on div "Call Them Needs Response Inbound Call" at bounding box center [367, 107] width 212 height 12
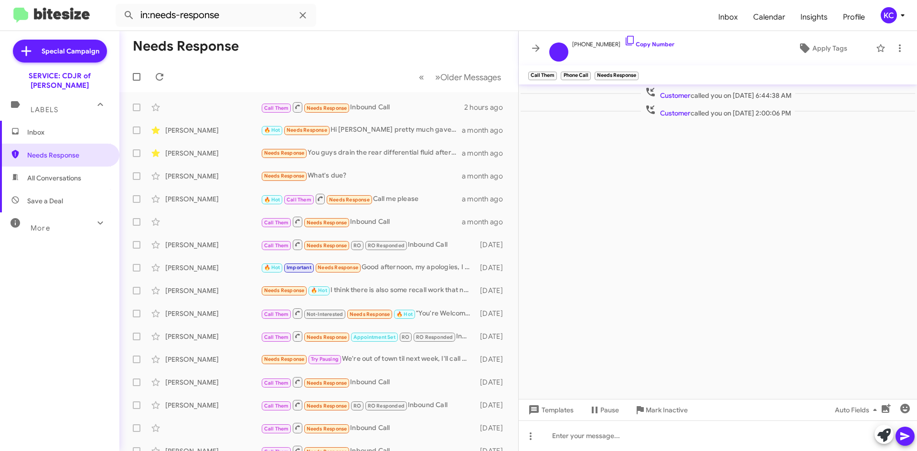
drag, startPoint x: 66, startPoint y: 168, endPoint x: 52, endPoint y: 131, distance: 39.9
click at [65, 173] on span "All Conversations" at bounding box center [54, 178] width 54 height 10
type input "in:all-conversations"
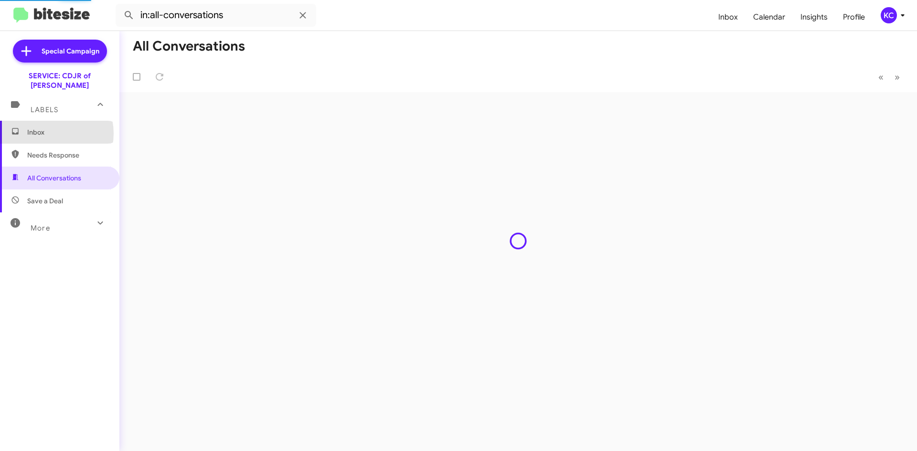
click at [48, 128] on span "Inbox" at bounding box center [67, 133] width 81 height 10
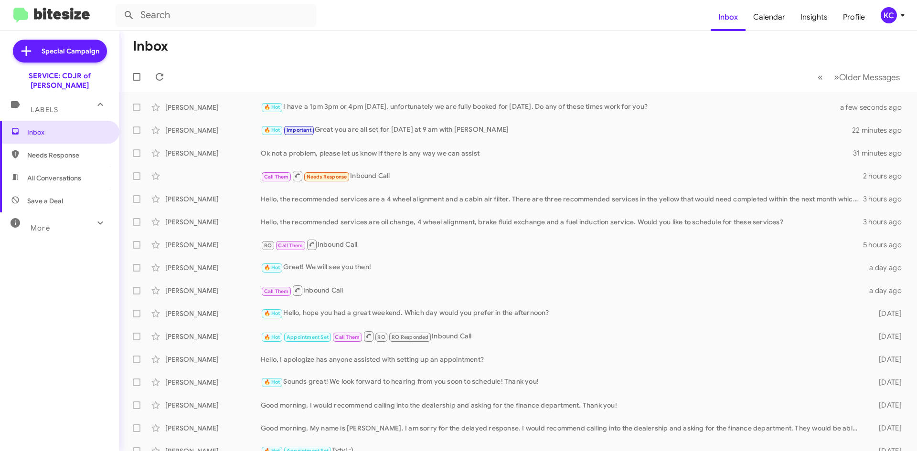
click at [54, 150] on span "Needs Response" at bounding box center [67, 155] width 81 height 10
type input "in:needs-response"
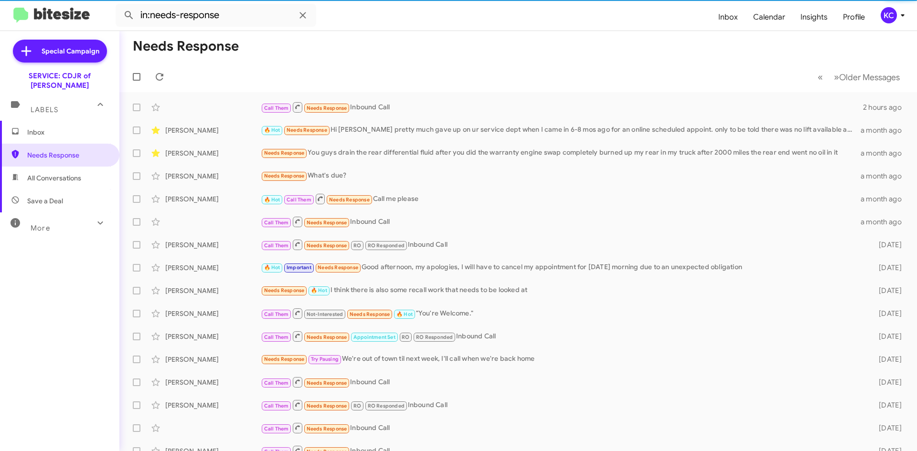
click at [172, 68] on mat-toolbar-row "« Previous » Next Older Messages" at bounding box center [518, 77] width 798 height 31
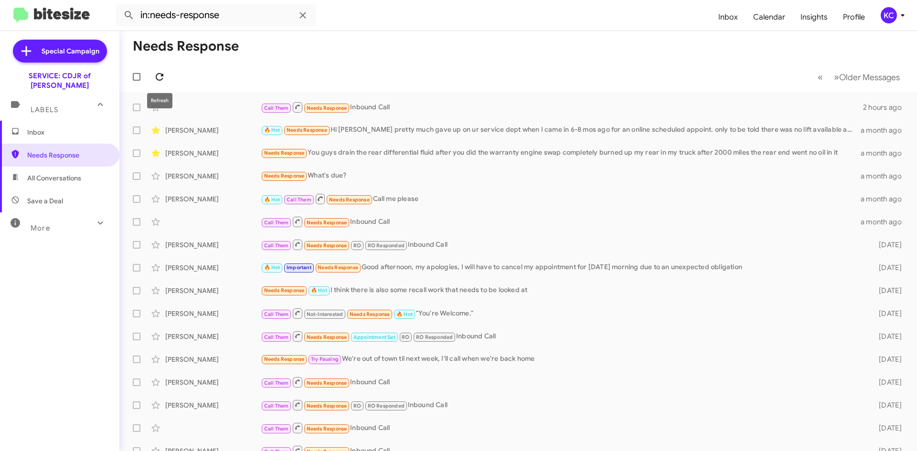
click at [163, 74] on icon at bounding box center [160, 77] width 8 height 8
click at [165, 76] on icon at bounding box center [159, 76] width 11 height 11
click at [164, 76] on icon at bounding box center [159, 76] width 11 height 11
click at [64, 128] on span "Inbox" at bounding box center [67, 133] width 81 height 10
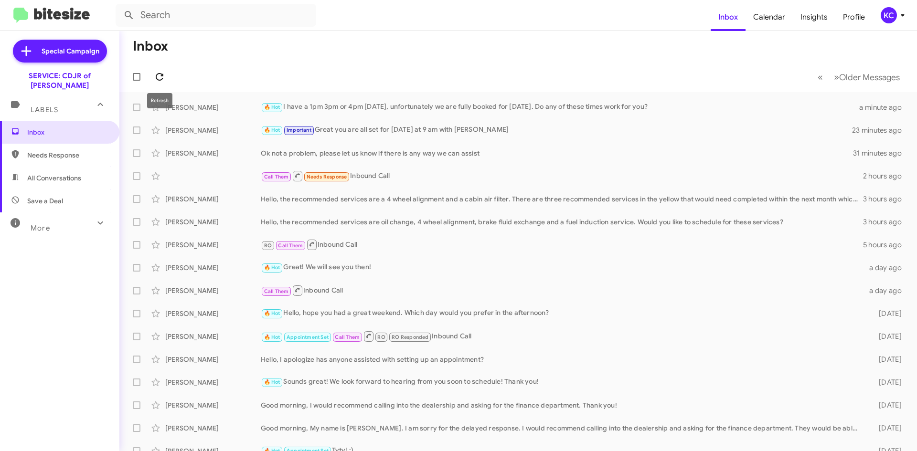
click at [163, 70] on button at bounding box center [159, 76] width 19 height 19
click at [160, 73] on icon at bounding box center [159, 76] width 11 height 11
click at [155, 70] on button at bounding box center [159, 76] width 19 height 19
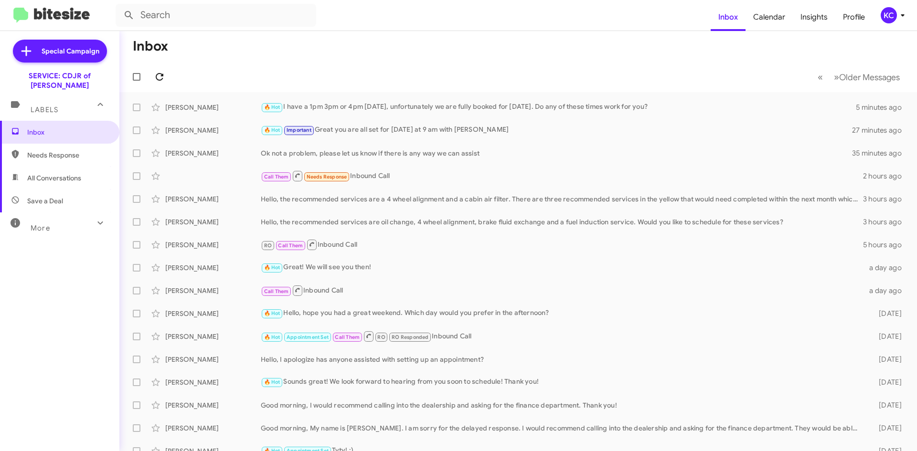
click at [155, 70] on button at bounding box center [159, 76] width 19 height 19
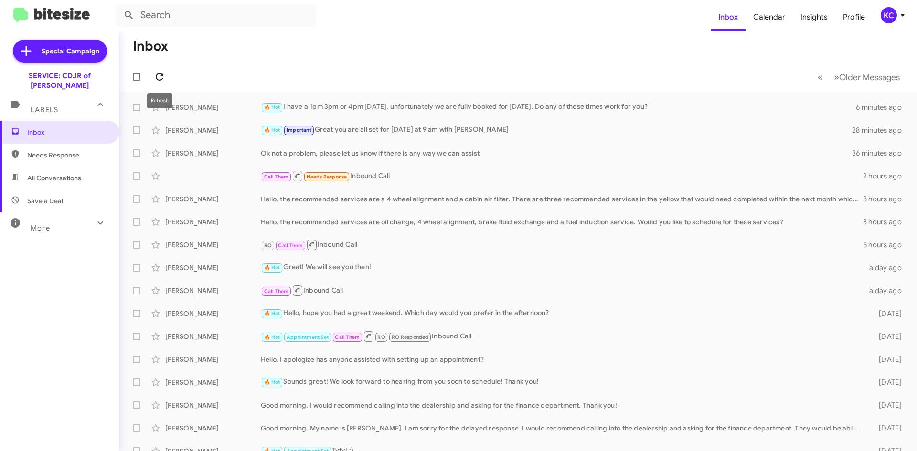
click at [158, 77] on icon at bounding box center [159, 76] width 11 height 11
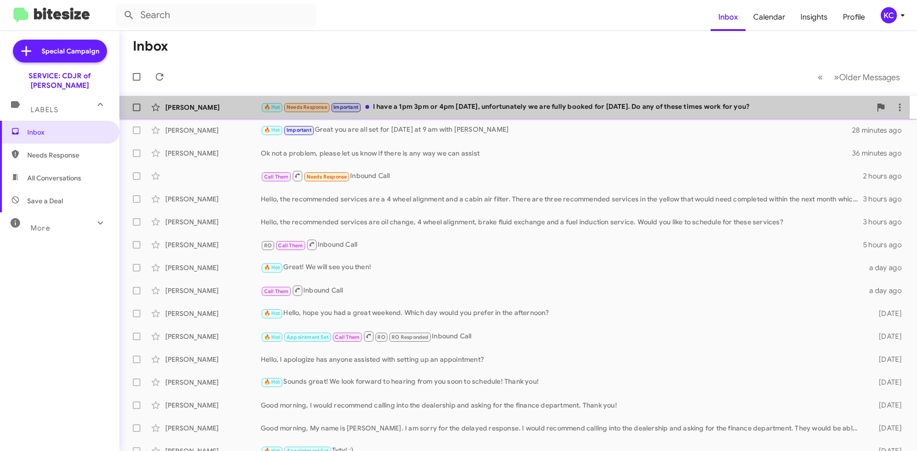
click at [469, 106] on div "🔥 Hot Needs Response Important I have a 1pm 3pm or 4pm [DATE], unfortunately we…" at bounding box center [566, 107] width 610 height 11
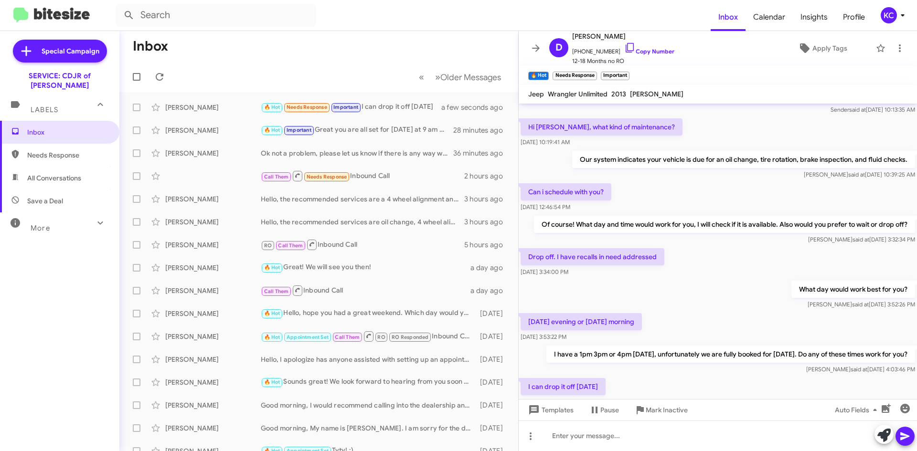
scroll to position [170, 0]
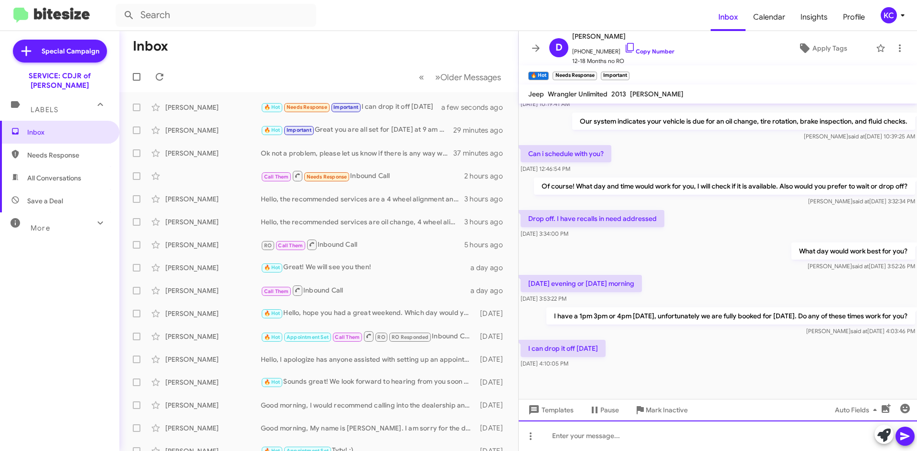
click at [577, 437] on div at bounding box center [718, 436] width 398 height 31
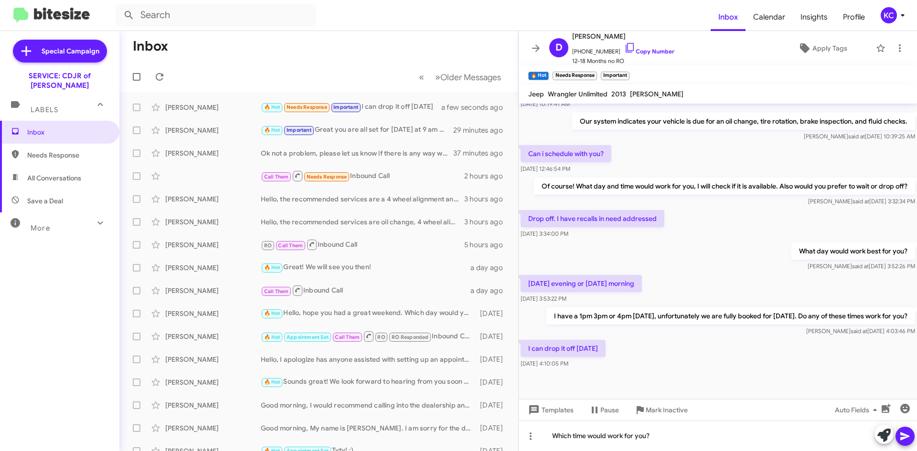
click at [897, 435] on button at bounding box center [904, 436] width 19 height 19
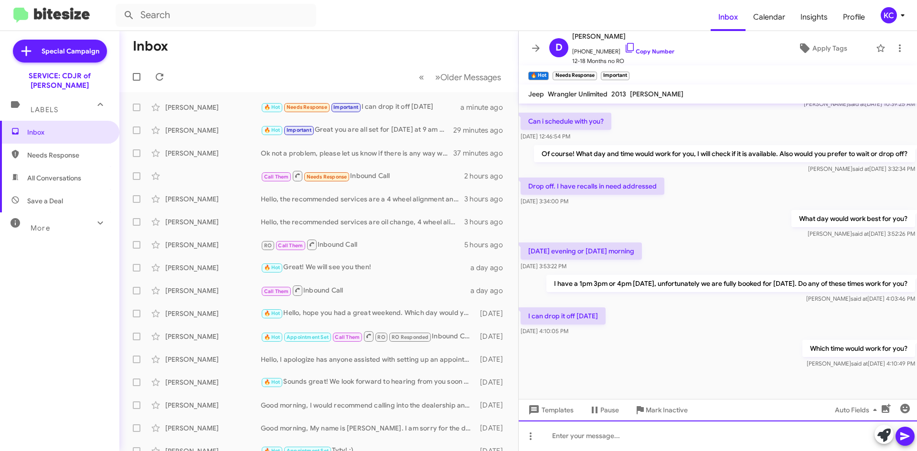
scroll to position [205, 0]
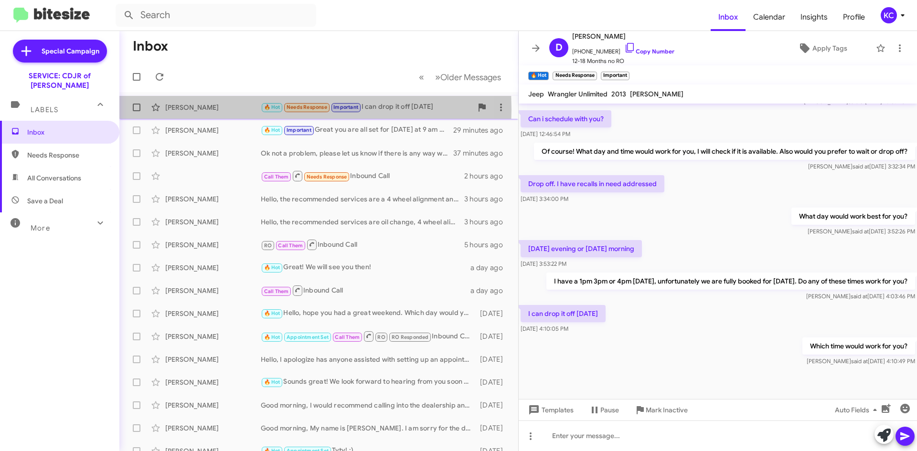
click at [199, 109] on div "[PERSON_NAME]" at bounding box center [213, 108] width 96 height 10
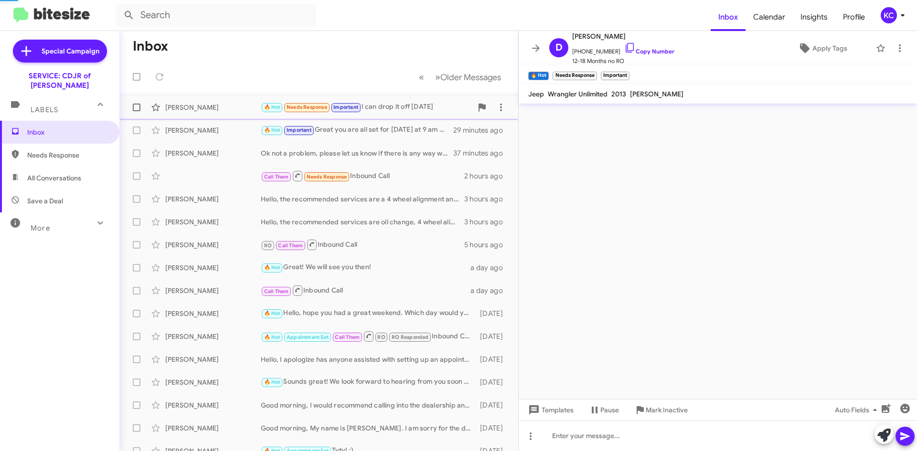
scroll to position [0, 0]
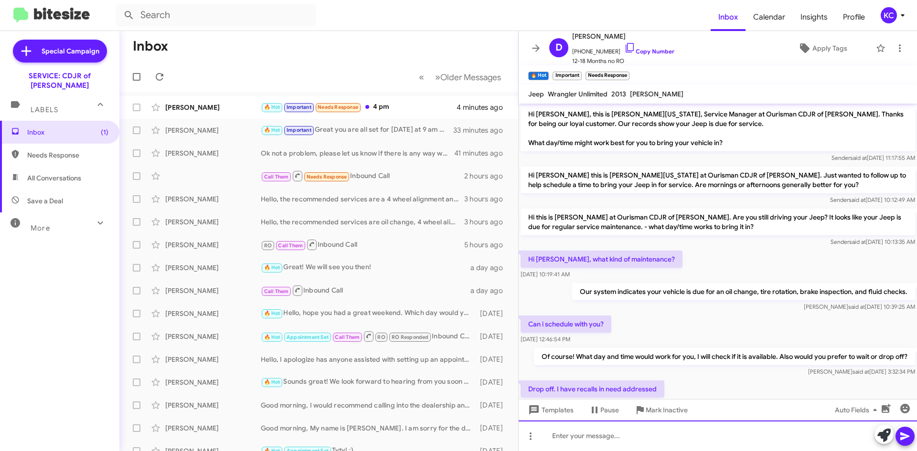
drag, startPoint x: 628, startPoint y: 439, endPoint x: 595, endPoint y: 434, distance: 33.4
click at [629, 439] on div at bounding box center [718, 436] width 398 height 31
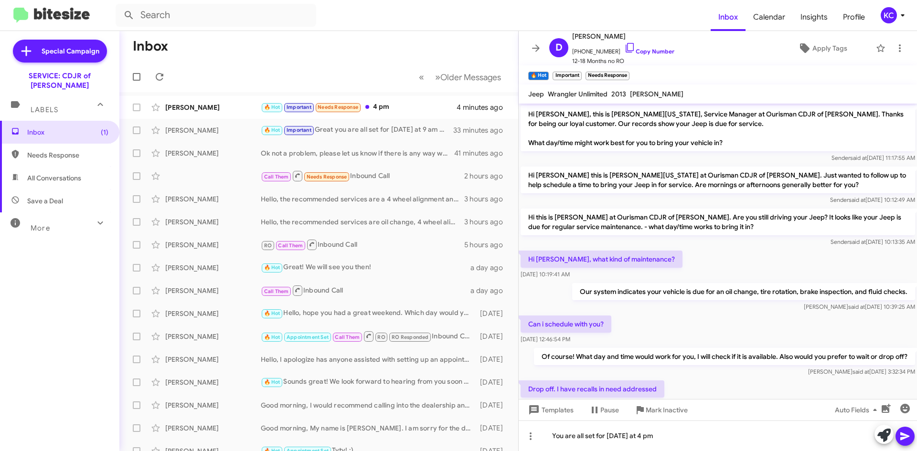
click at [905, 440] on icon at bounding box center [904, 436] width 11 height 11
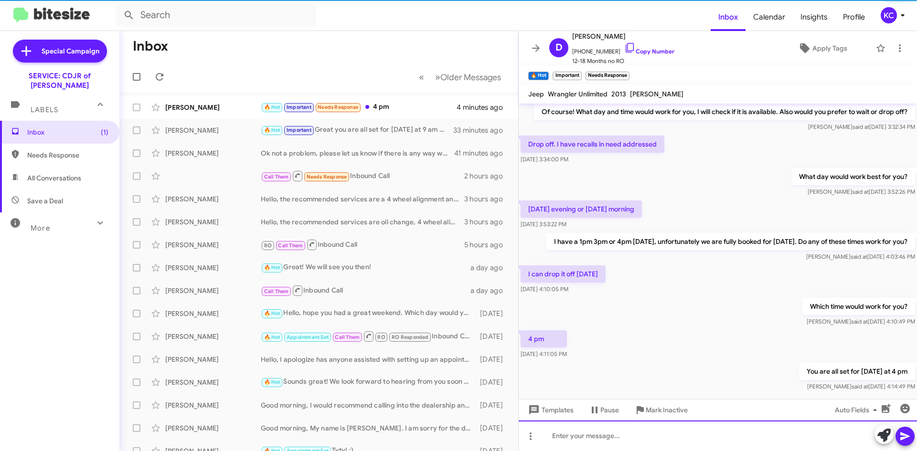
scroll to position [275, 0]
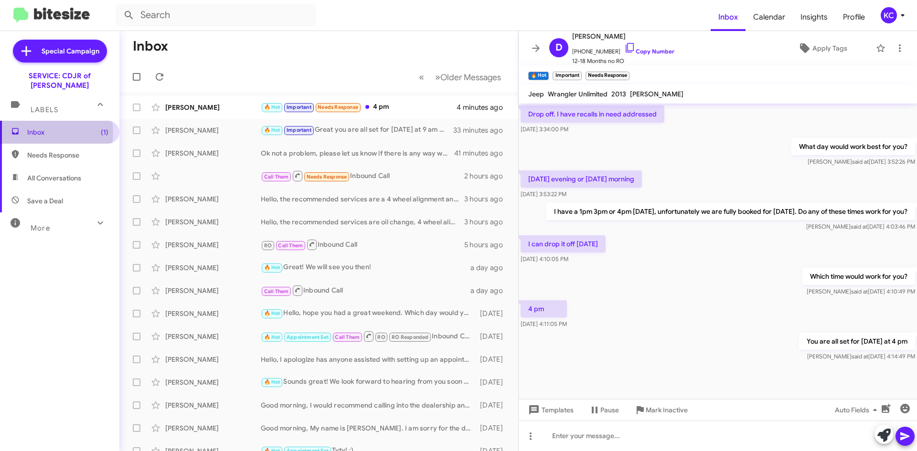
click at [49, 128] on span "Inbox (1)" at bounding box center [67, 133] width 81 height 10
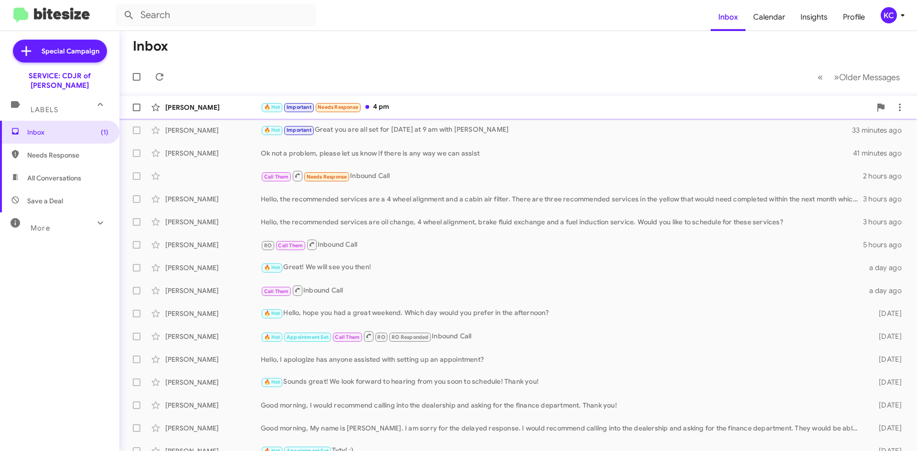
click at [210, 110] on div "[PERSON_NAME]" at bounding box center [213, 108] width 96 height 10
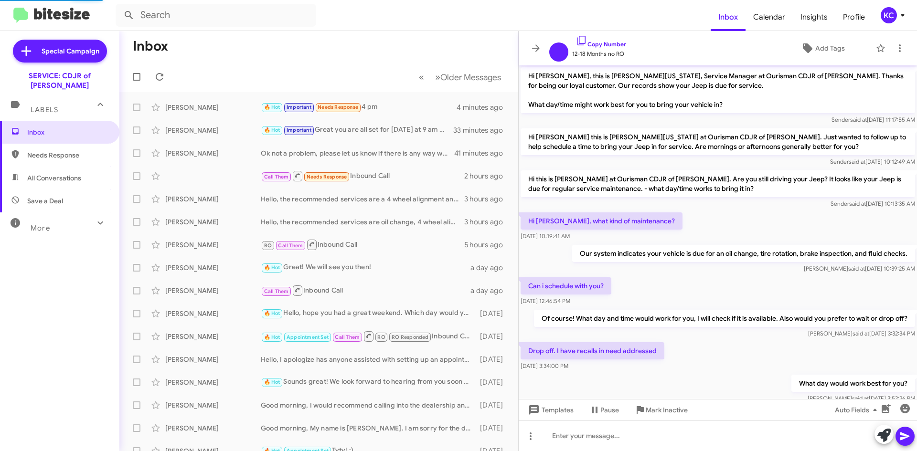
scroll to position [237, 0]
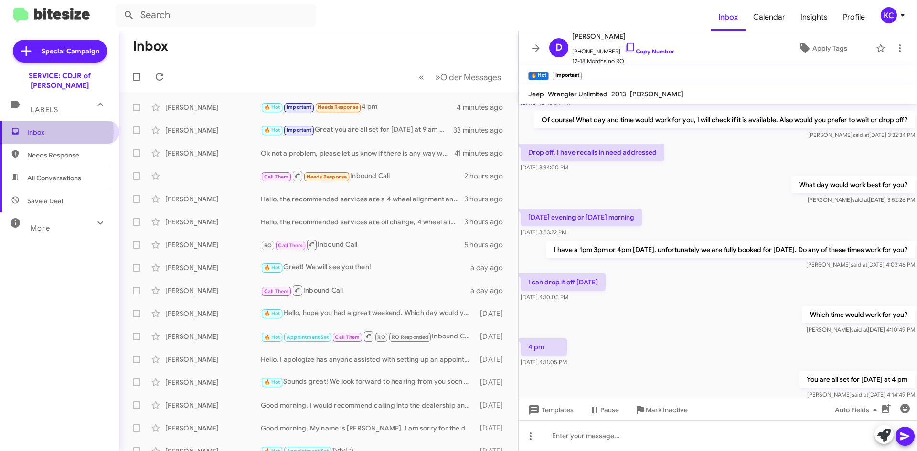
click at [53, 128] on span "Inbox" at bounding box center [67, 133] width 81 height 10
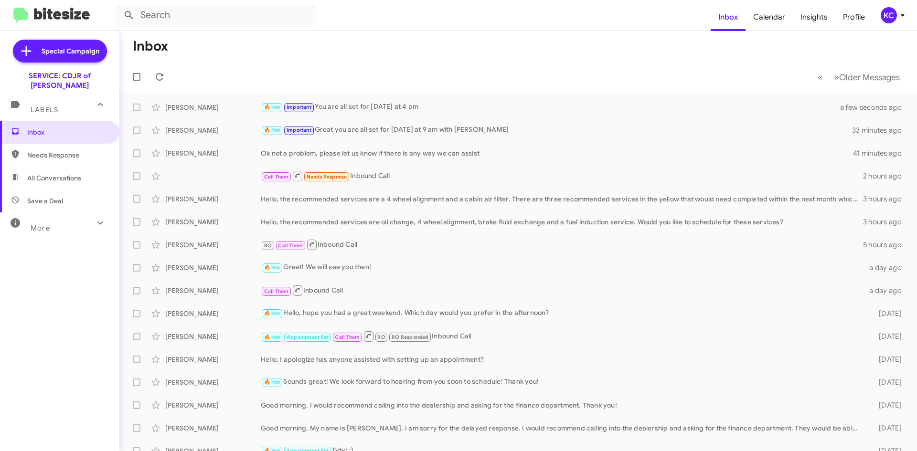
click at [69, 150] on span "Needs Response" at bounding box center [67, 155] width 81 height 10
type input "in:needs-response"
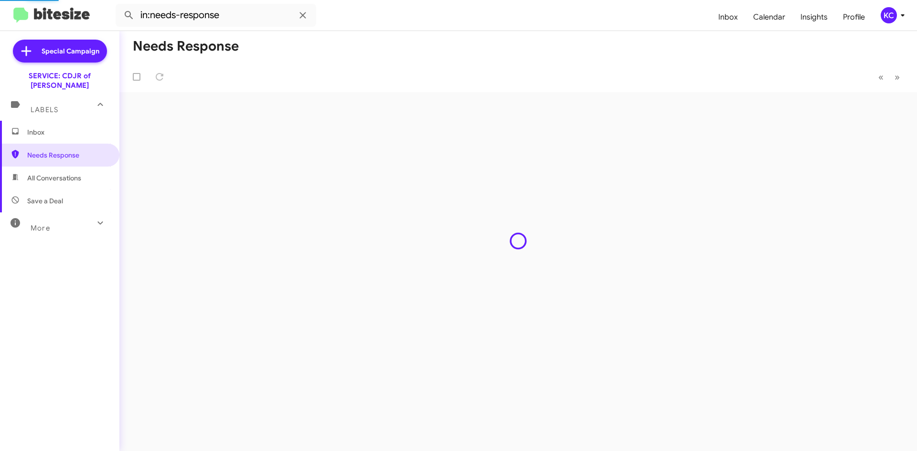
click at [74, 129] on span "Inbox" at bounding box center [59, 132] width 119 height 23
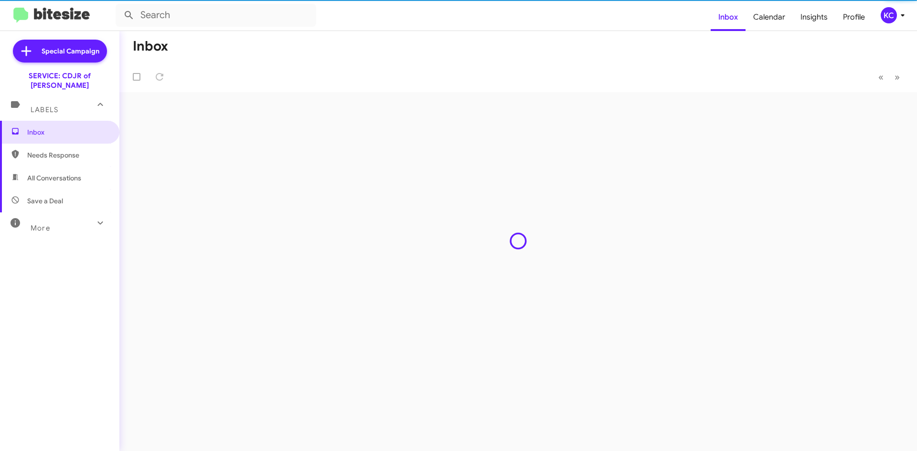
click at [73, 150] on span "Needs Response" at bounding box center [59, 155] width 119 height 23
type input "in:needs-response"
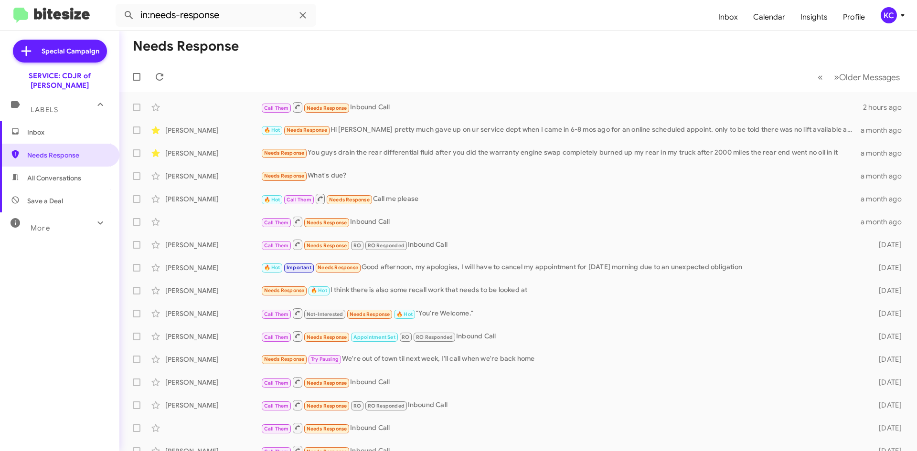
click at [79, 129] on span "Inbox" at bounding box center [59, 132] width 119 height 23
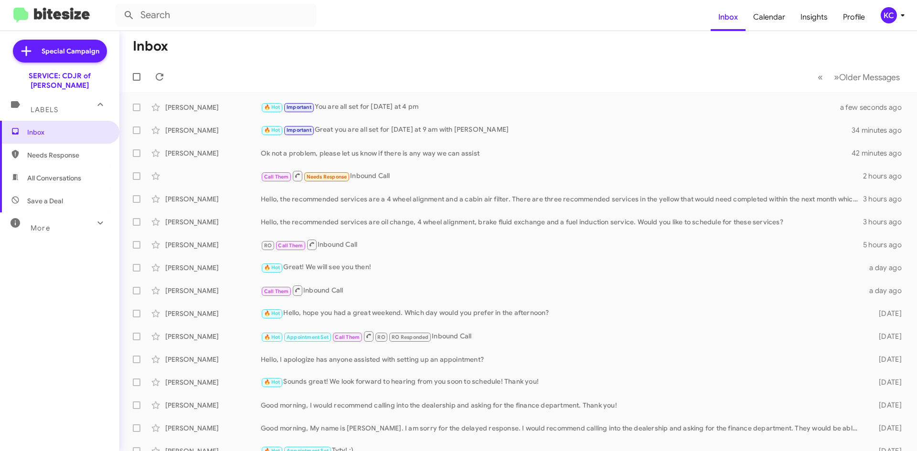
click at [43, 144] on span "Needs Response" at bounding box center [59, 155] width 119 height 23
type input "in:needs-response"
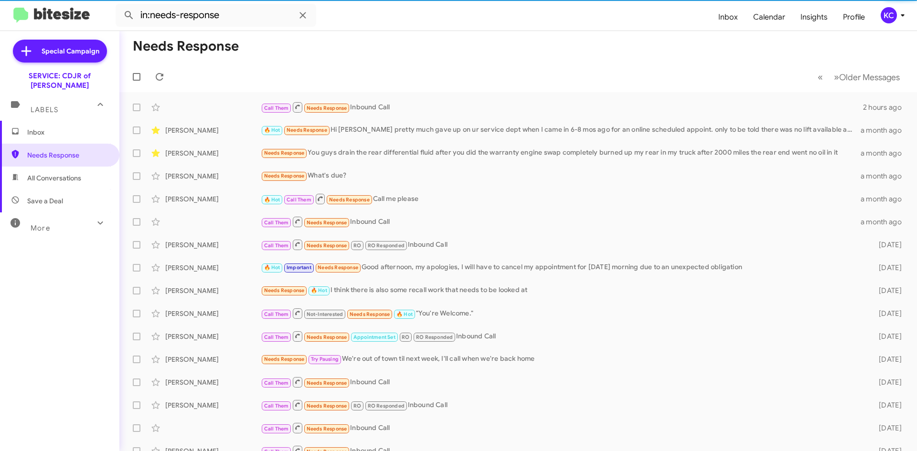
click at [60, 128] on span "Inbox" at bounding box center [67, 133] width 81 height 10
